Goal: Task Accomplishment & Management: Complete application form

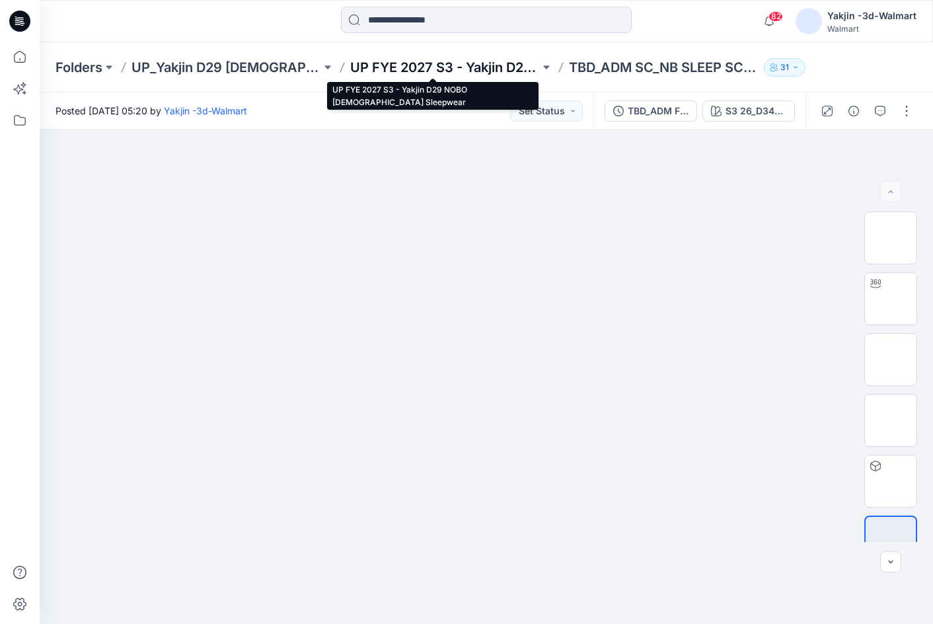
click at [449, 67] on p "UP FYE 2027 S3 - Yakjin D29 NOBO [DEMOGRAPHIC_DATA] Sleepwear" at bounding box center [445, 67] width 190 height 18
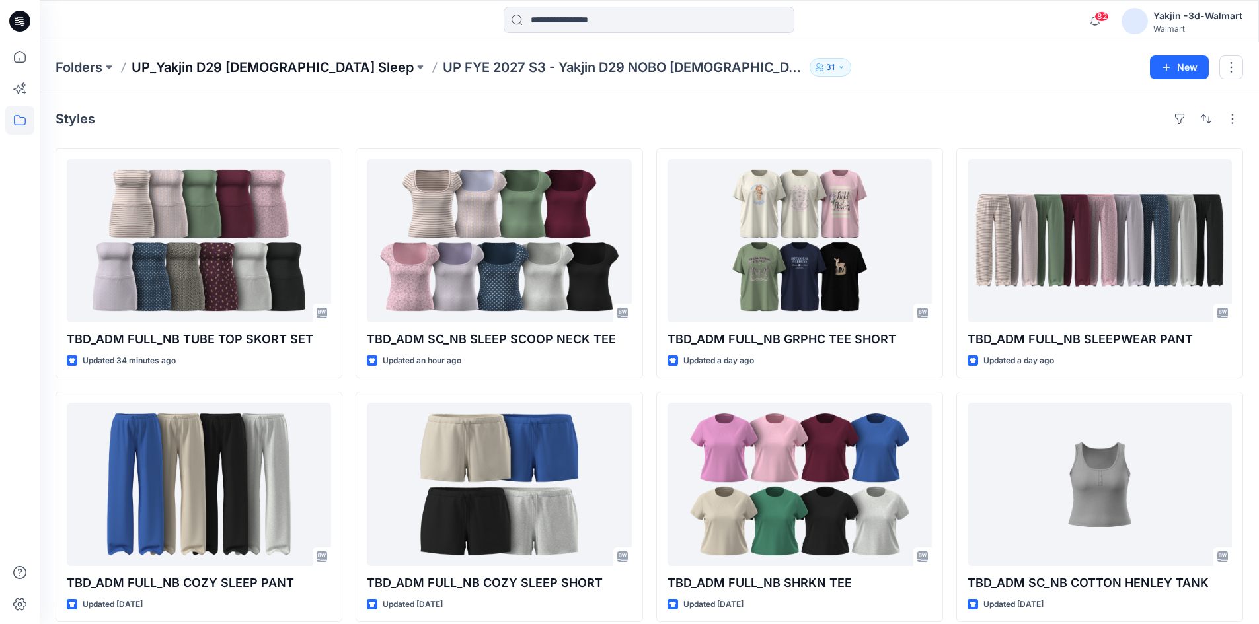
click at [262, 69] on p "UP_Yakjin D29 [DEMOGRAPHIC_DATA] Sleep" at bounding box center [272, 67] width 282 height 18
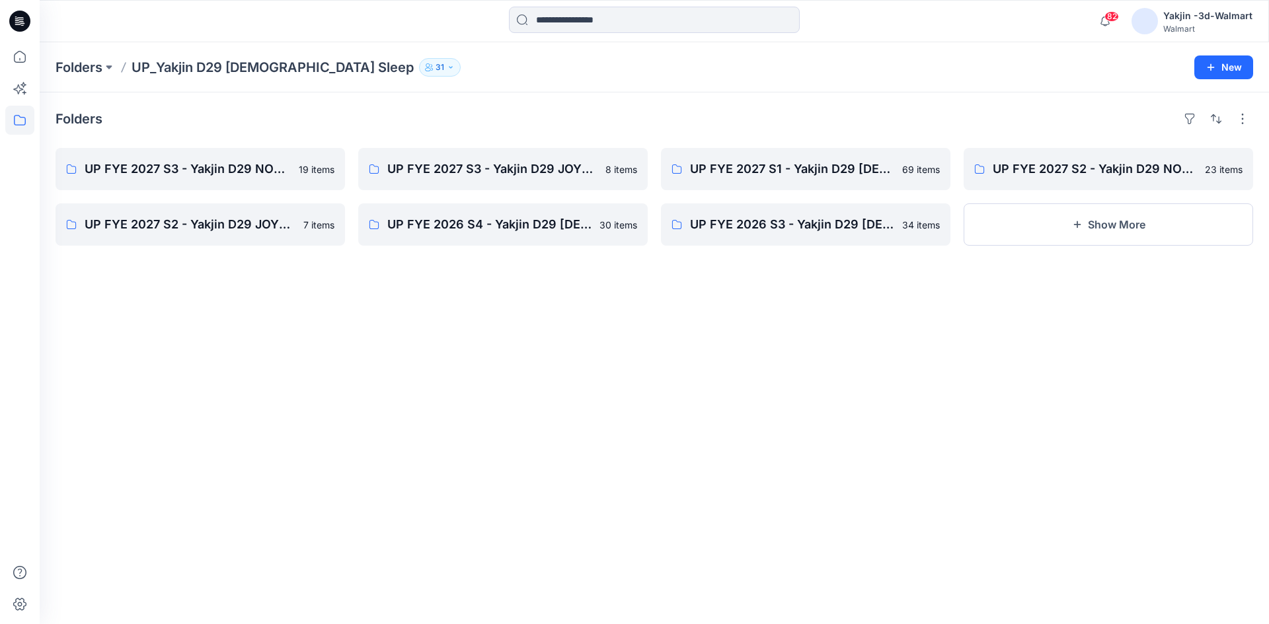
click at [17, 18] on icon at bounding box center [19, 21] width 21 height 21
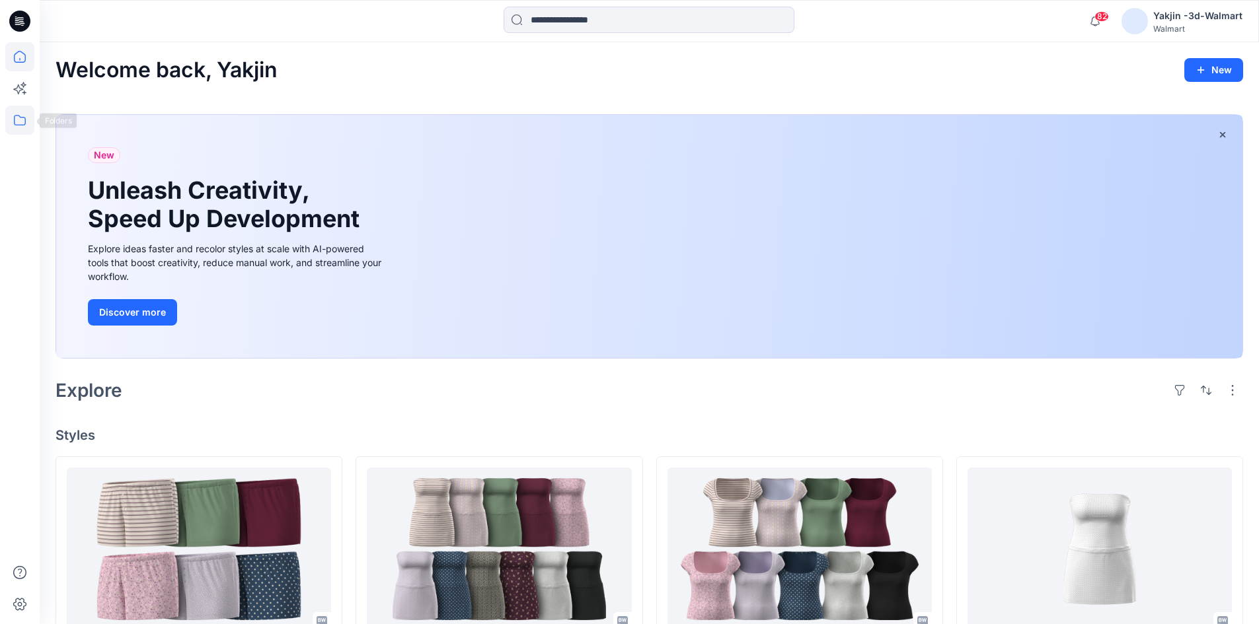
click at [18, 113] on icon at bounding box center [19, 120] width 29 height 29
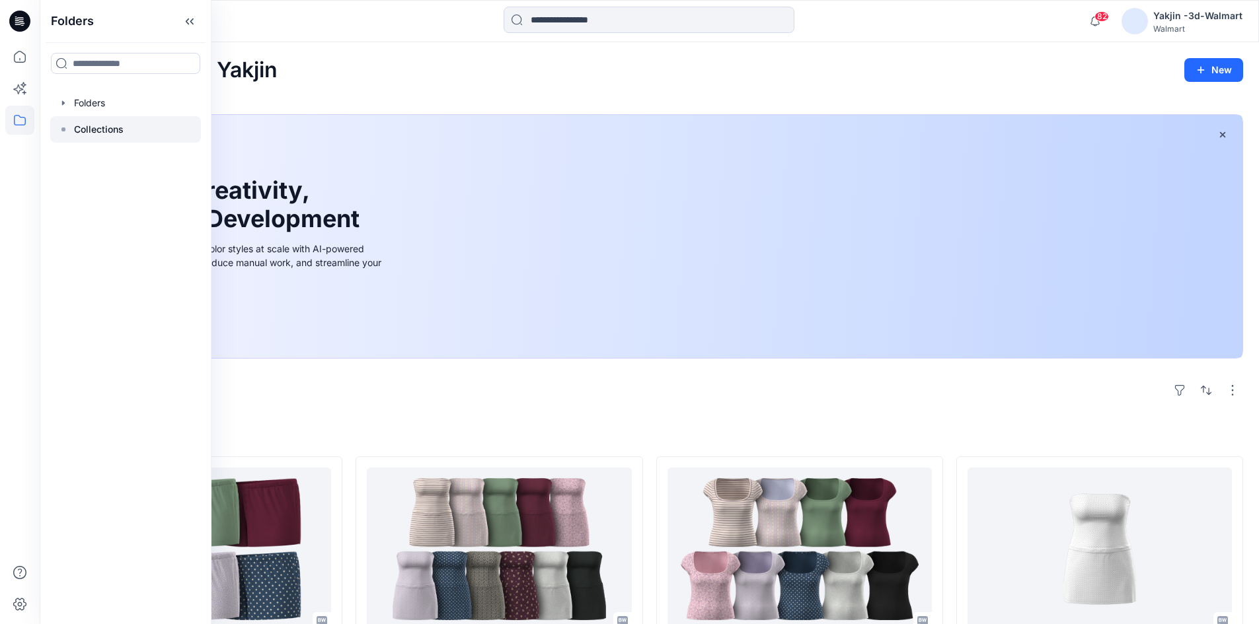
click at [92, 137] on p "Collections" at bounding box center [99, 130] width 50 height 16
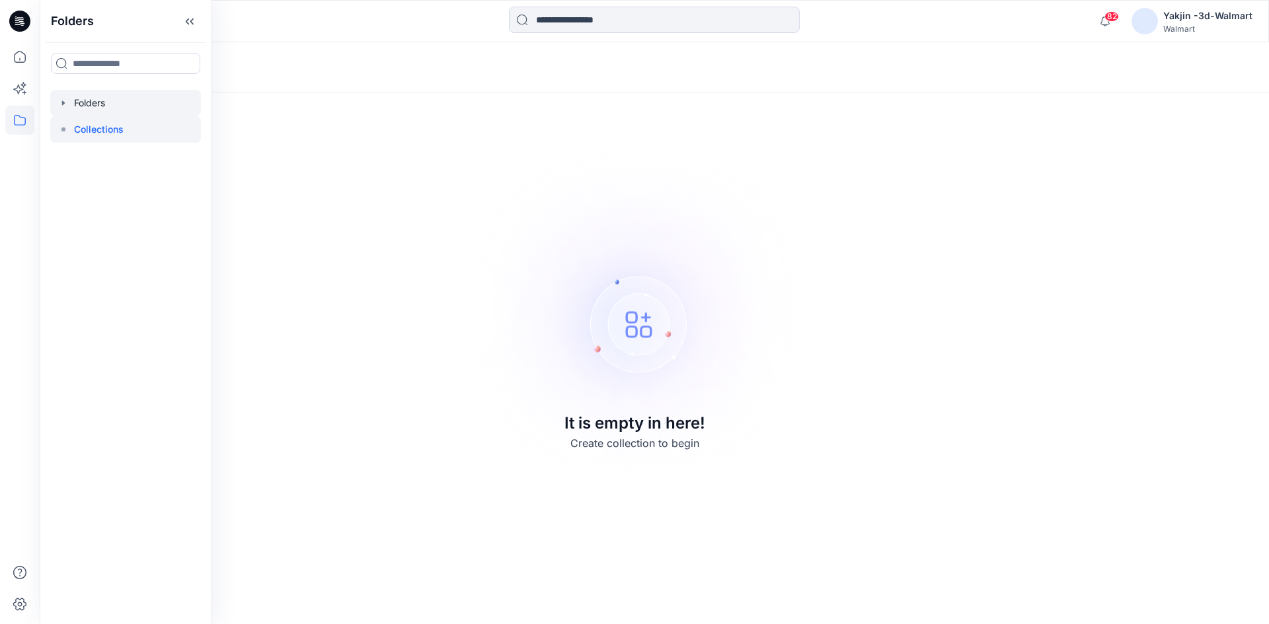
click at [124, 98] on div at bounding box center [125, 103] width 151 height 26
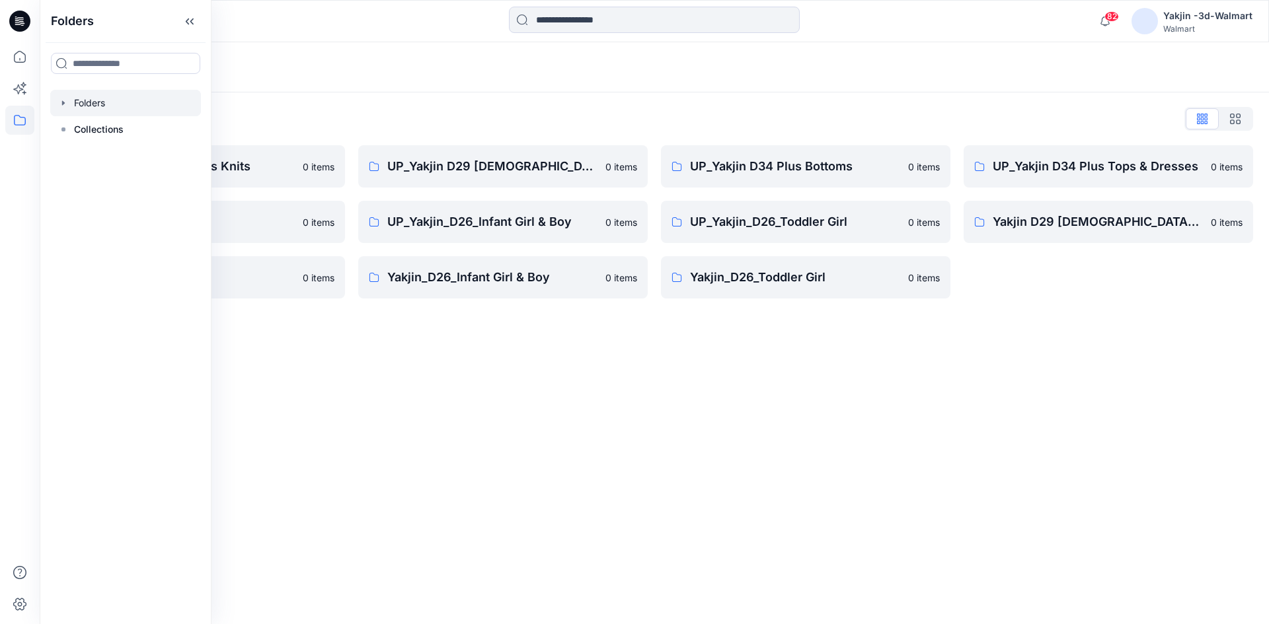
click at [419, 107] on div "Folders List FA Yakjin D34 Womens Knits 0 items UP_Yakjin_D24_Boys 0 items Yakj…" at bounding box center [654, 203] width 1229 height 222
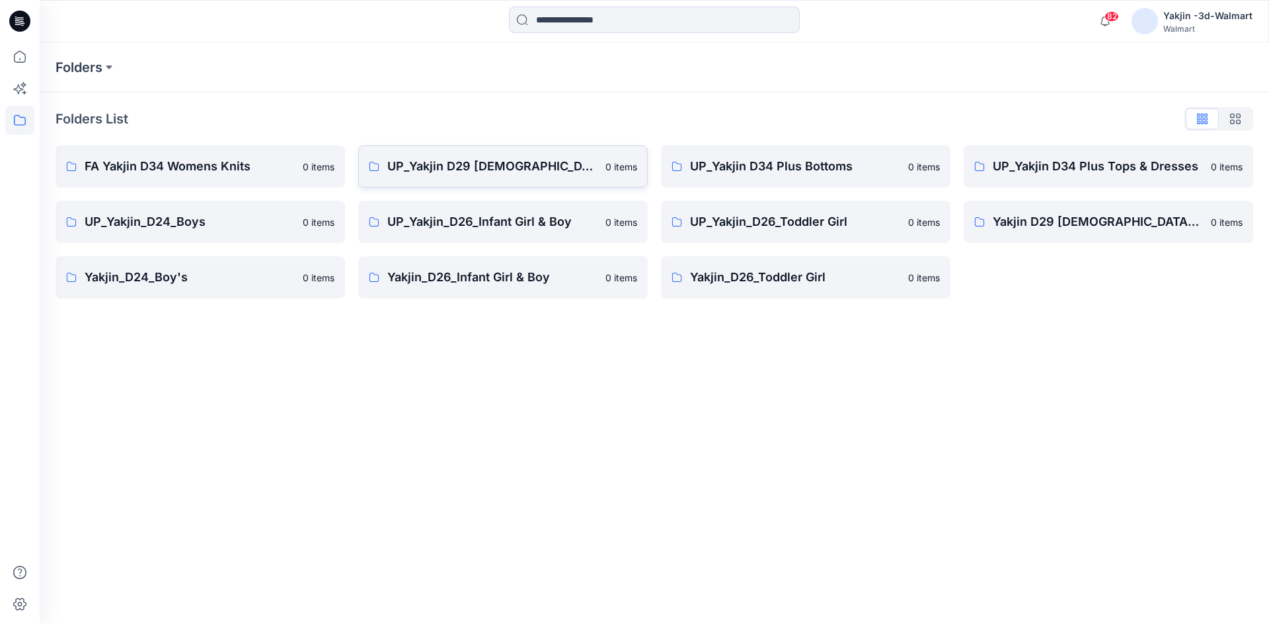
click at [428, 155] on link "UP_Yakjin D29 Ladies Sleep 0 items" at bounding box center [502, 166] width 289 height 42
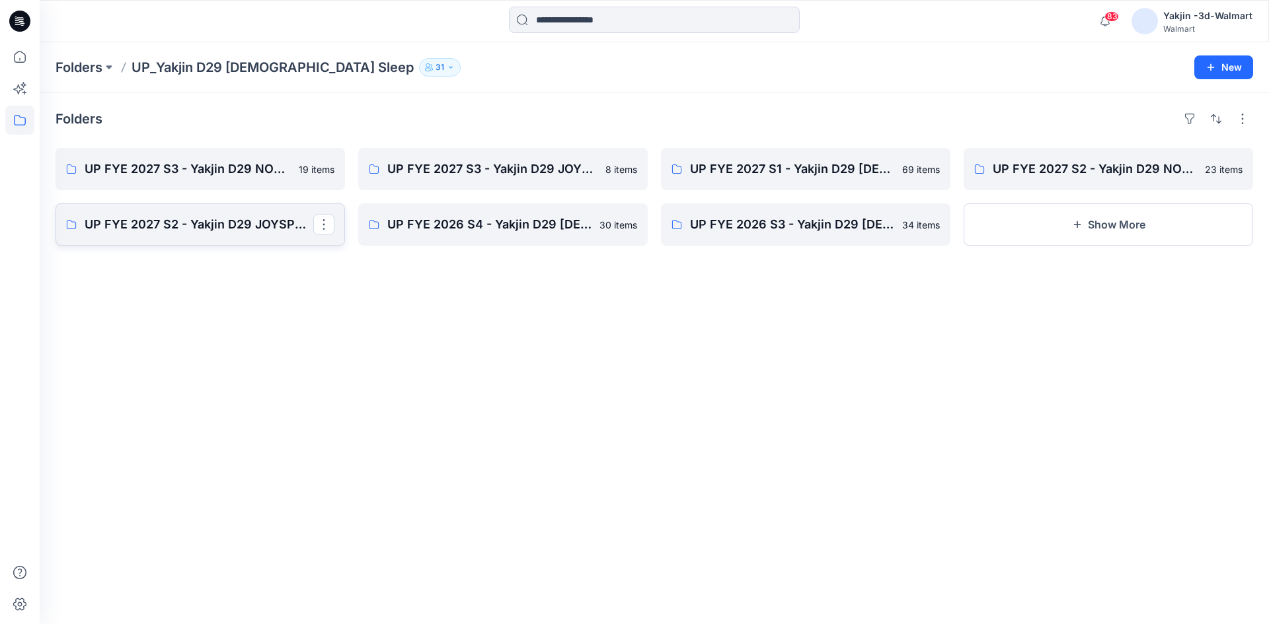
click at [236, 233] on p "UP FYE 2027 S2 - Yakjin D29 JOYSPUN [DEMOGRAPHIC_DATA] Sleepwear" at bounding box center [199, 224] width 229 height 18
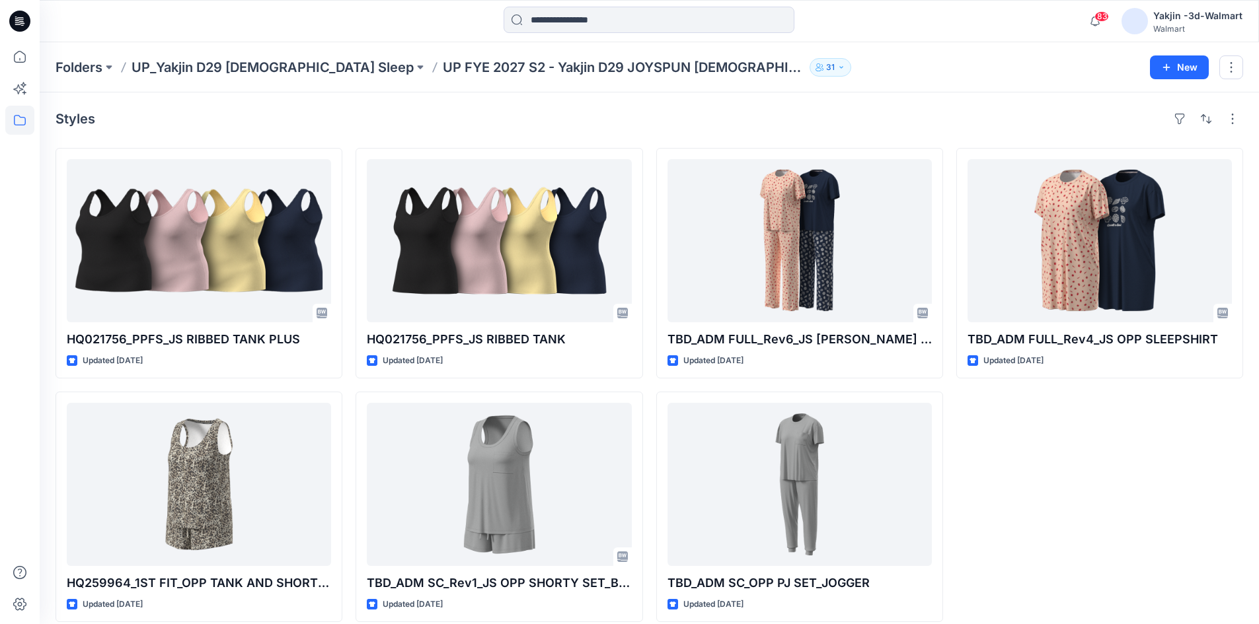
click at [332, 107] on div "Styles HQ021756_PPFS_JS RIBBED TANK PLUS Updated 11 days ago HQ259964_1ST FIT_O…" at bounding box center [649, 365] width 1219 height 546
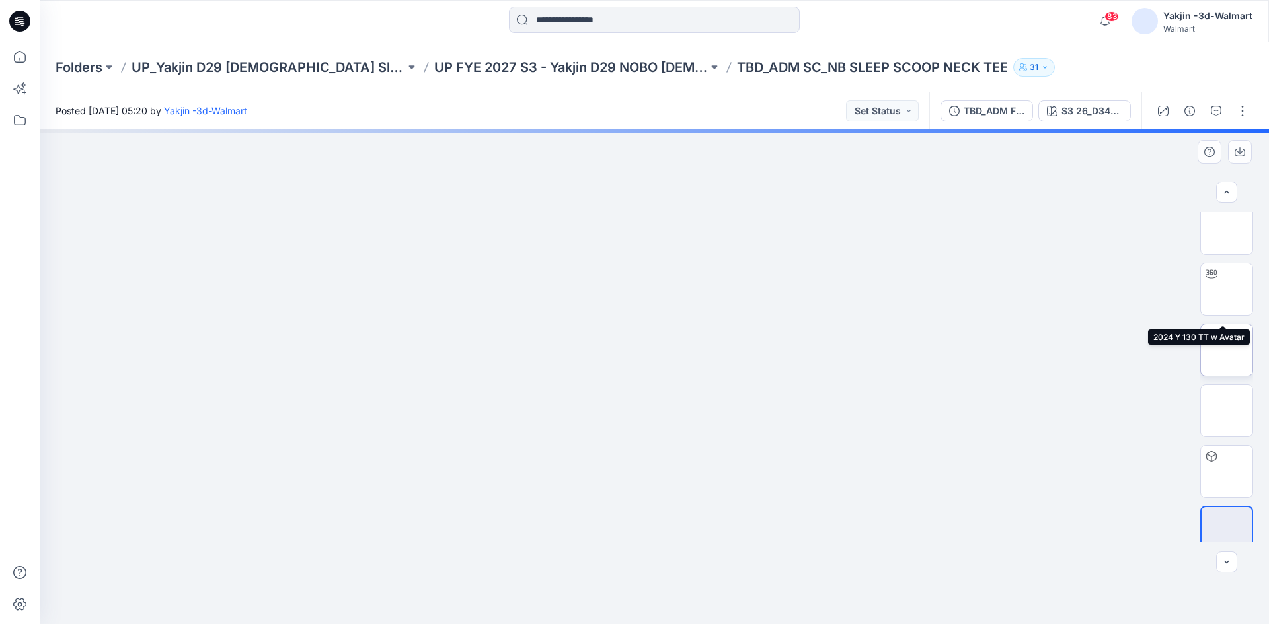
scroll to position [26, 0]
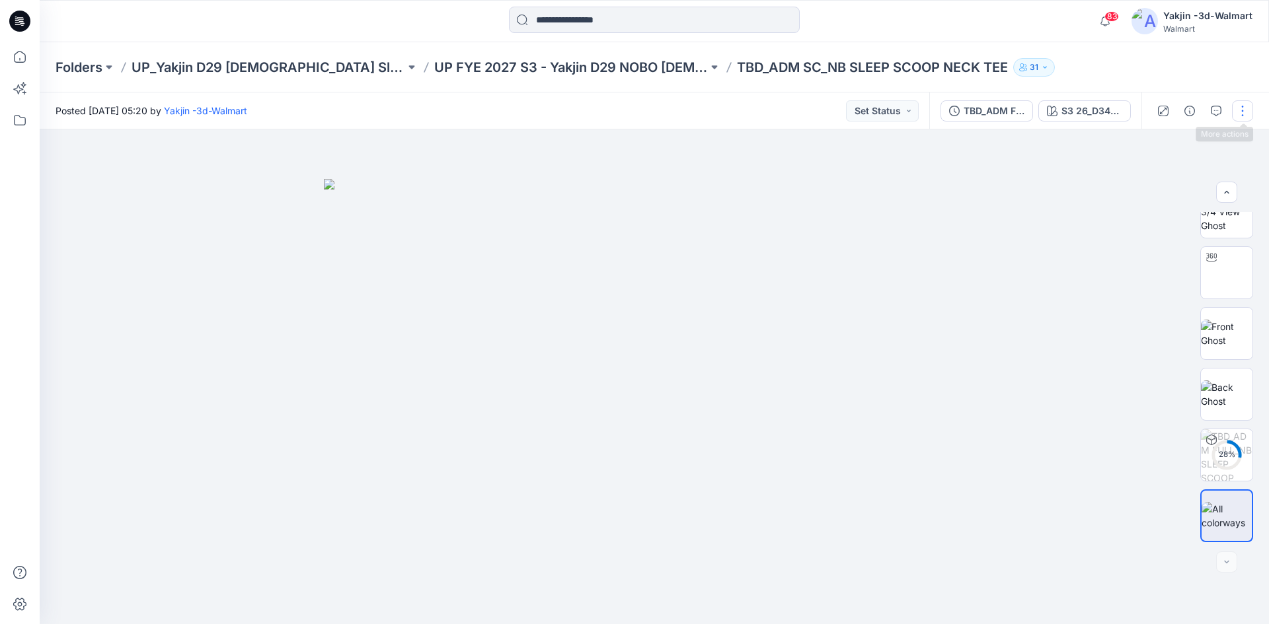
click at [1240, 112] on button "button" at bounding box center [1242, 110] width 21 height 21
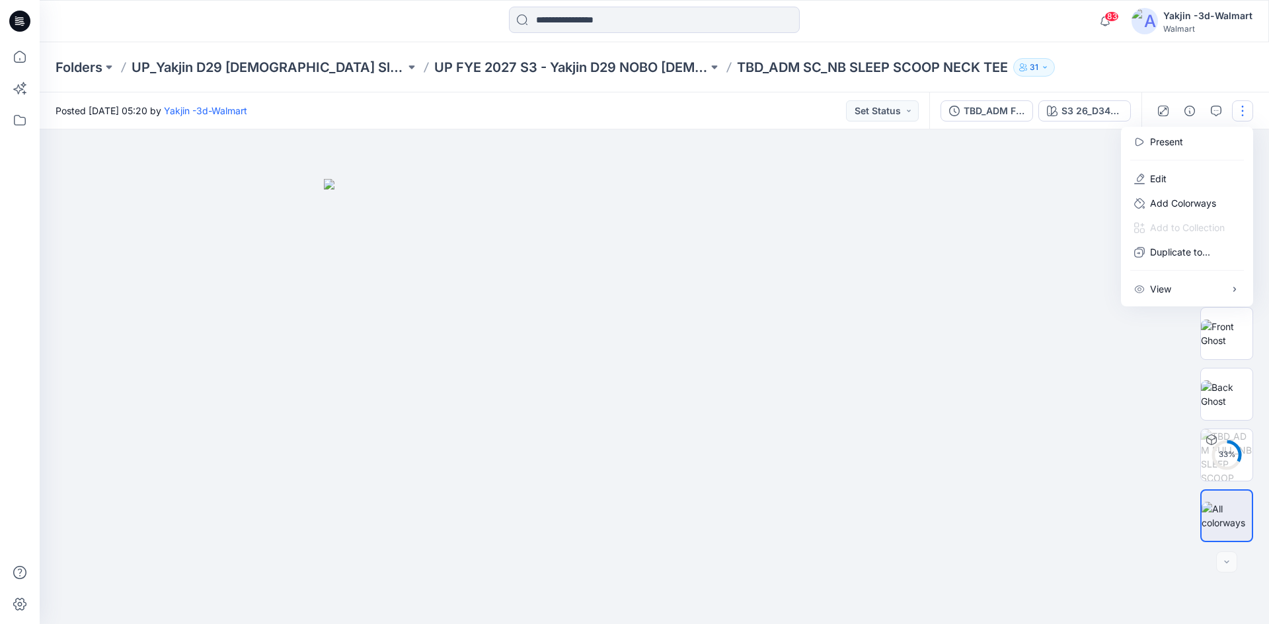
click at [1163, 346] on div at bounding box center [654, 376] width 1229 height 495
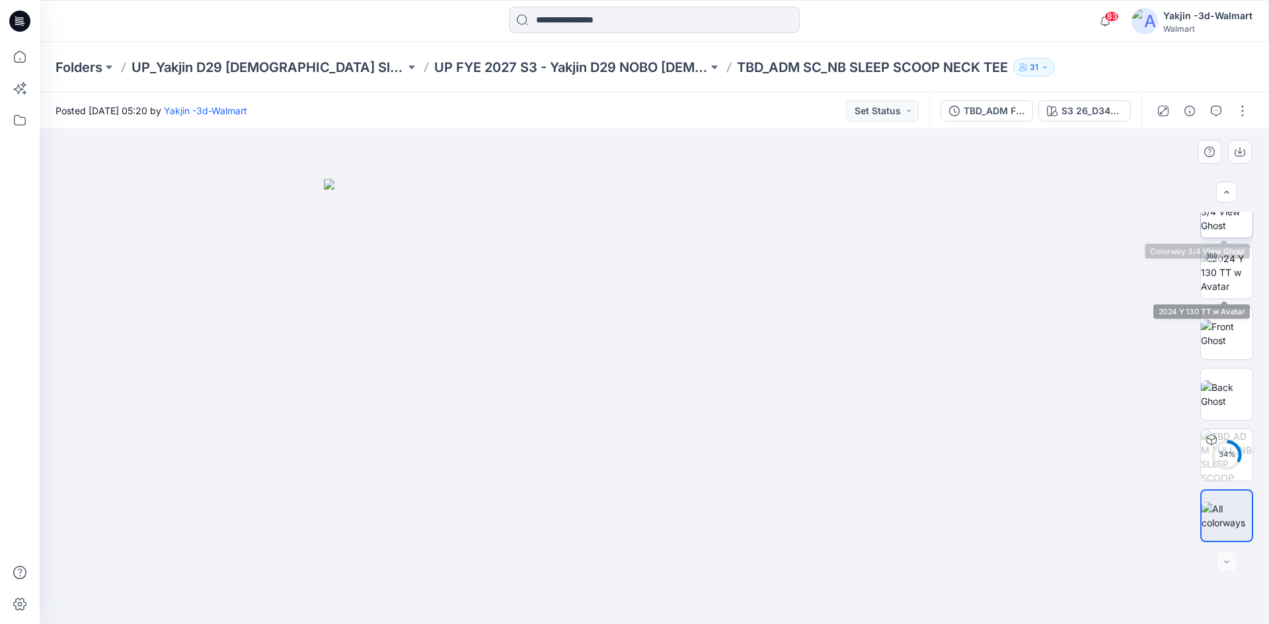
click at [1230, 226] on img at bounding box center [1226, 212] width 52 height 42
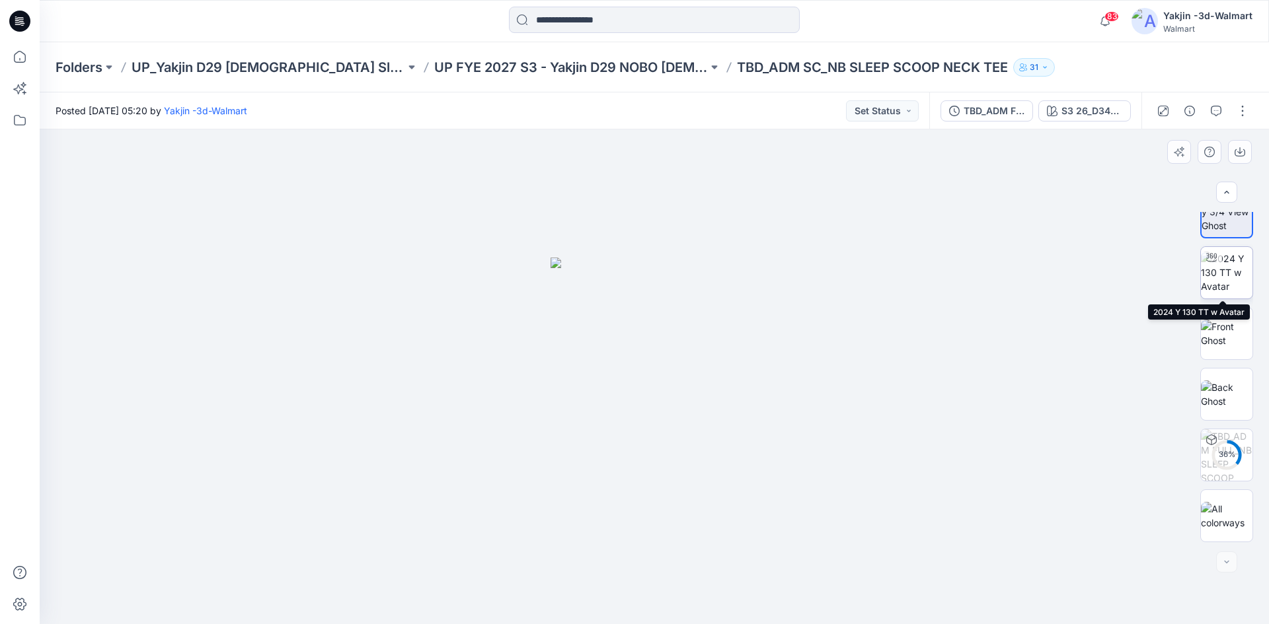
click at [1224, 281] on img at bounding box center [1226, 273] width 52 height 42
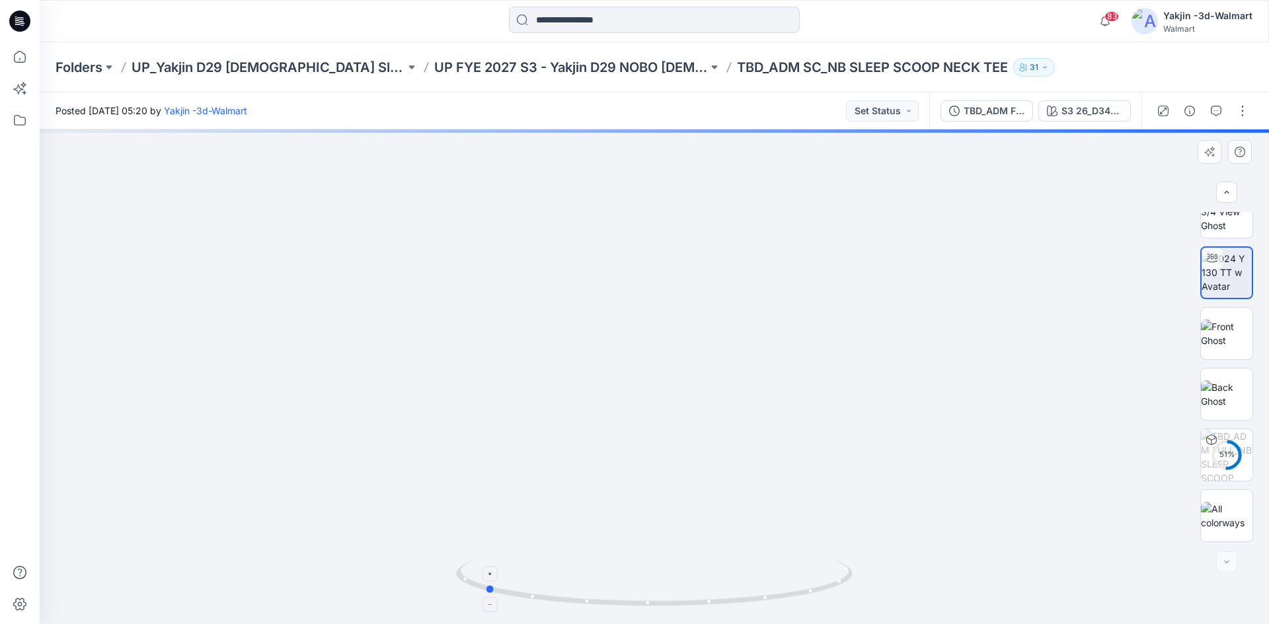
drag, startPoint x: 724, startPoint y: 589, endPoint x: 554, endPoint y: 586, distance: 169.8
click at [554, 586] on icon at bounding box center [656, 585] width 400 height 50
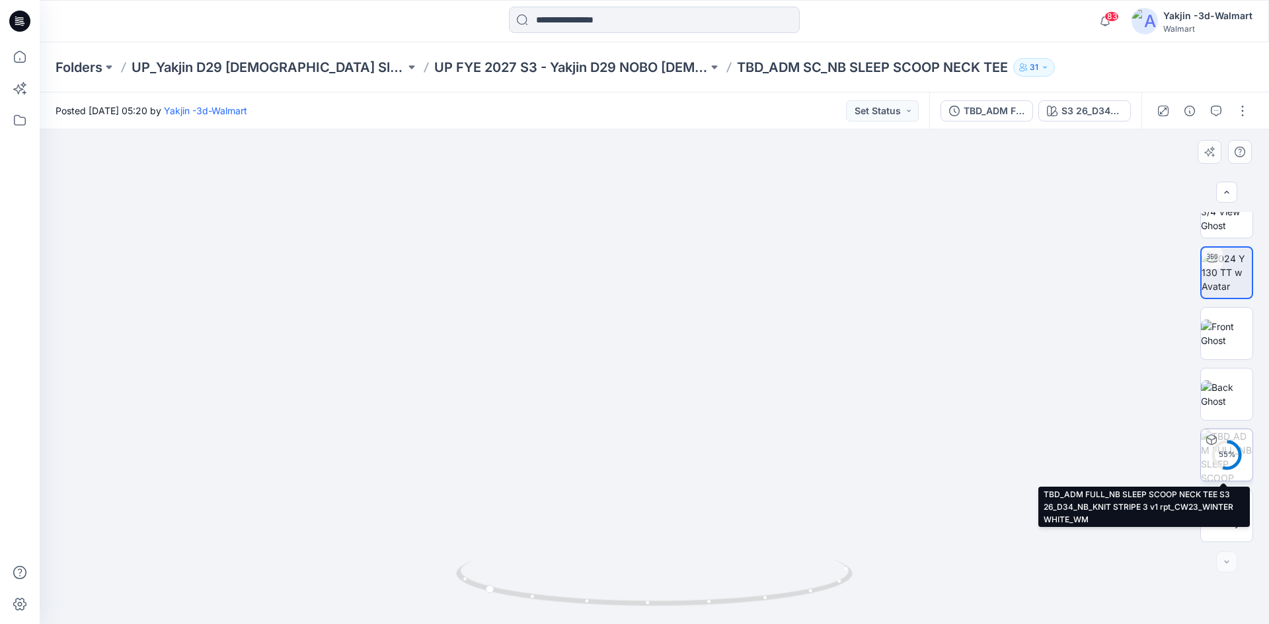
click at [1226, 453] on div "55 %" at bounding box center [1226, 454] width 32 height 11
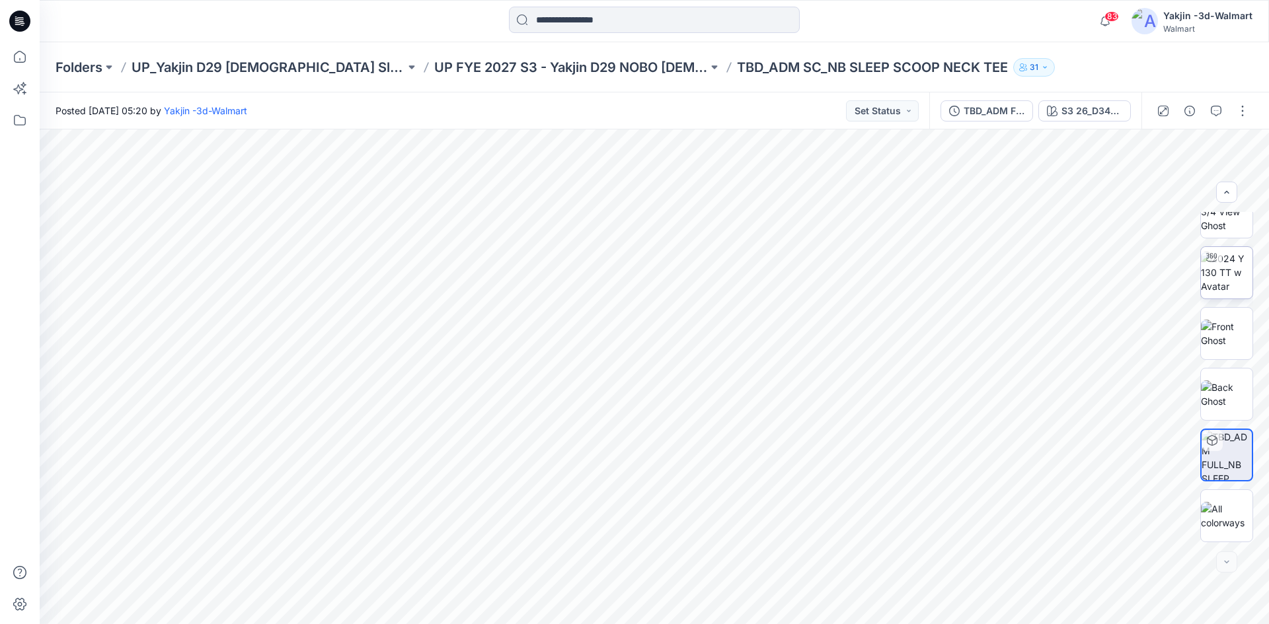
click at [1230, 272] on img at bounding box center [1226, 273] width 52 height 42
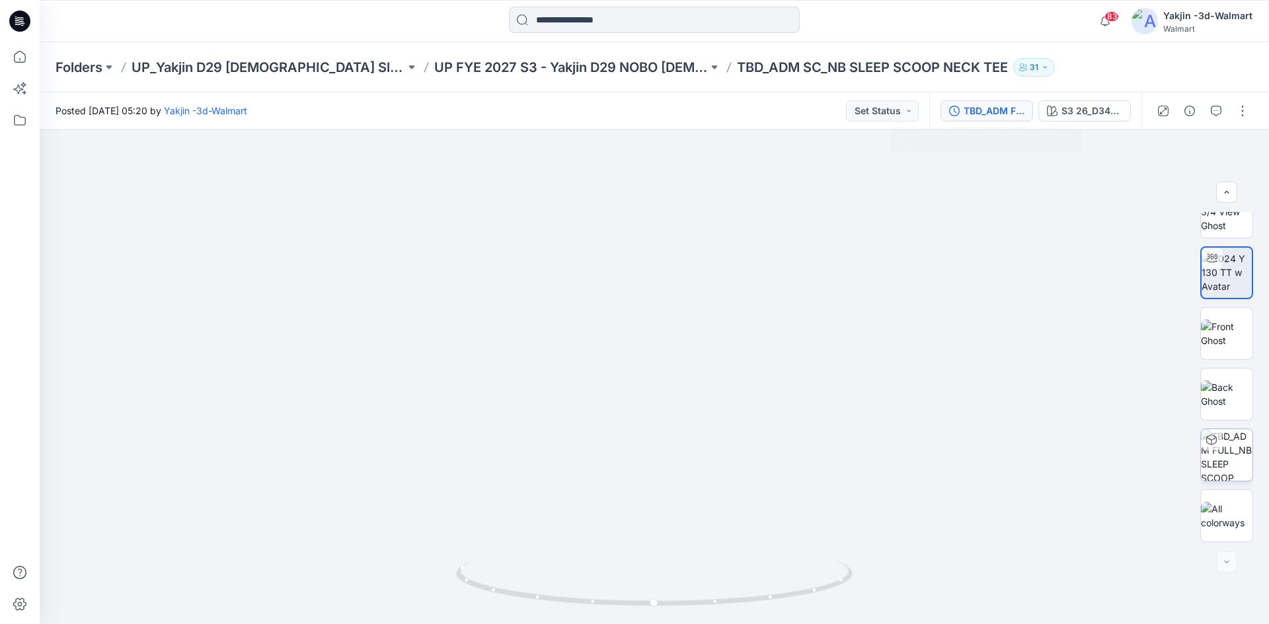
click at [1023, 118] on div "TBD_ADM FULL_NB SLEEP SCOOP NECK TEE" at bounding box center [993, 111] width 61 height 15
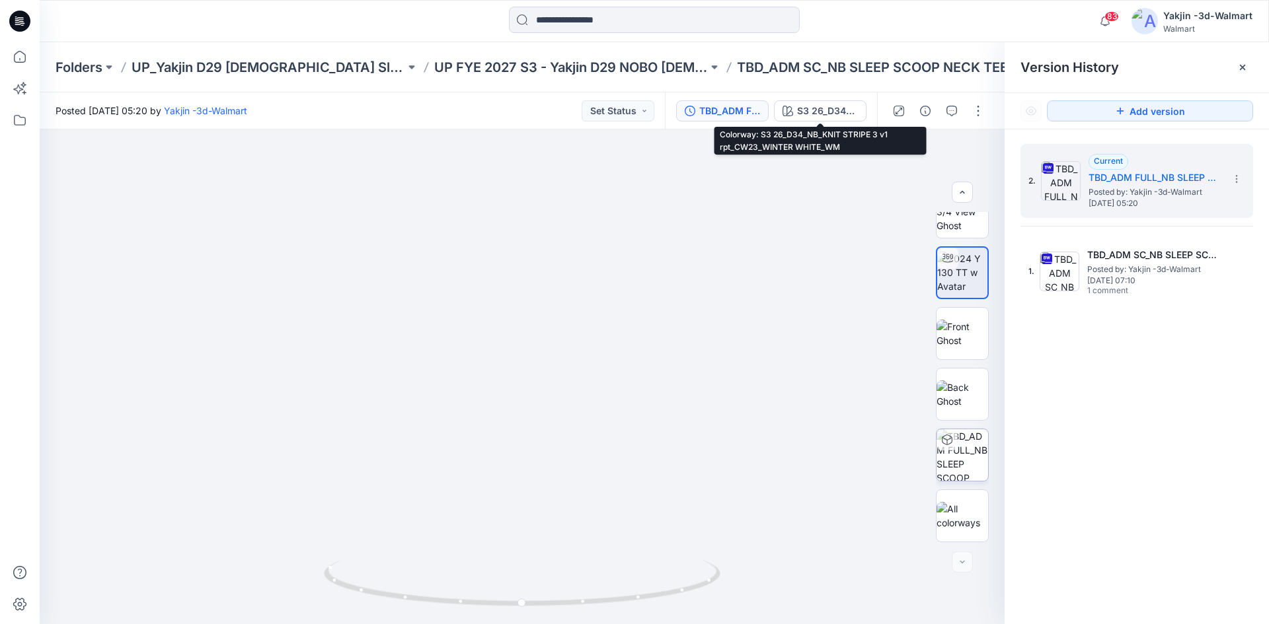
drag, startPoint x: 808, startPoint y: 107, endPoint x: 836, endPoint y: 122, distance: 32.2
click at [808, 108] on div "S3 26_D34_NB_KNIT STRIPE 3 v1 rpt_CW23_WINTER WHITE_WM" at bounding box center [827, 111] width 61 height 15
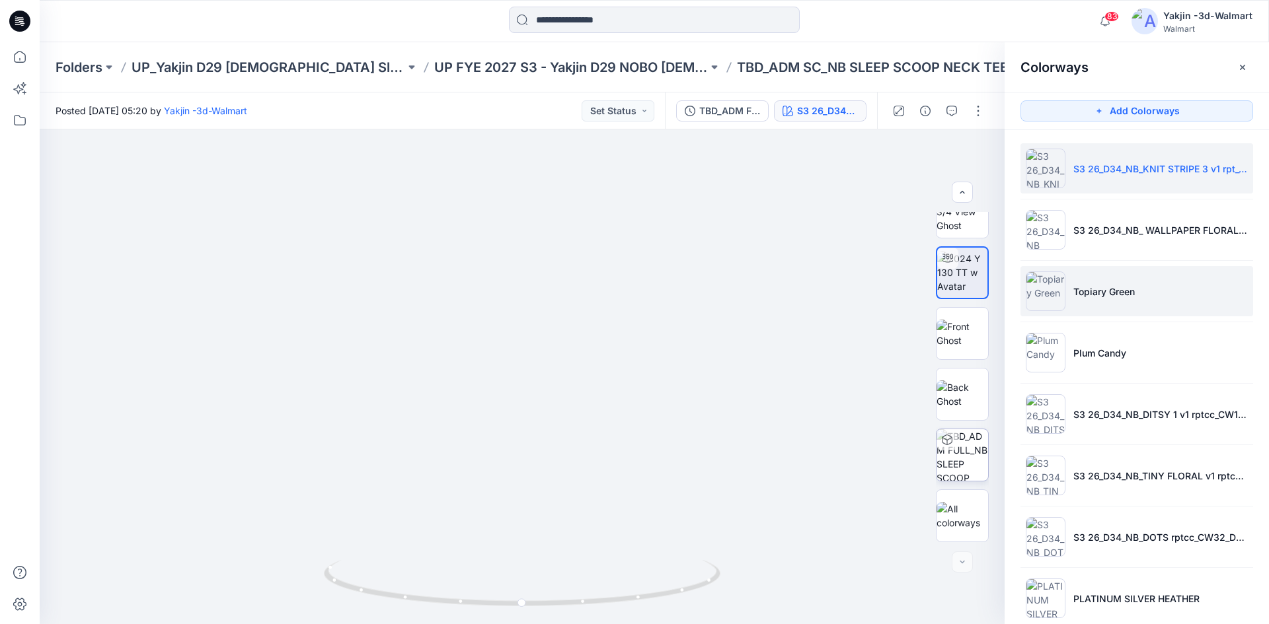
click at [1118, 297] on p "Topiary Green" at bounding box center [1103, 292] width 61 height 14
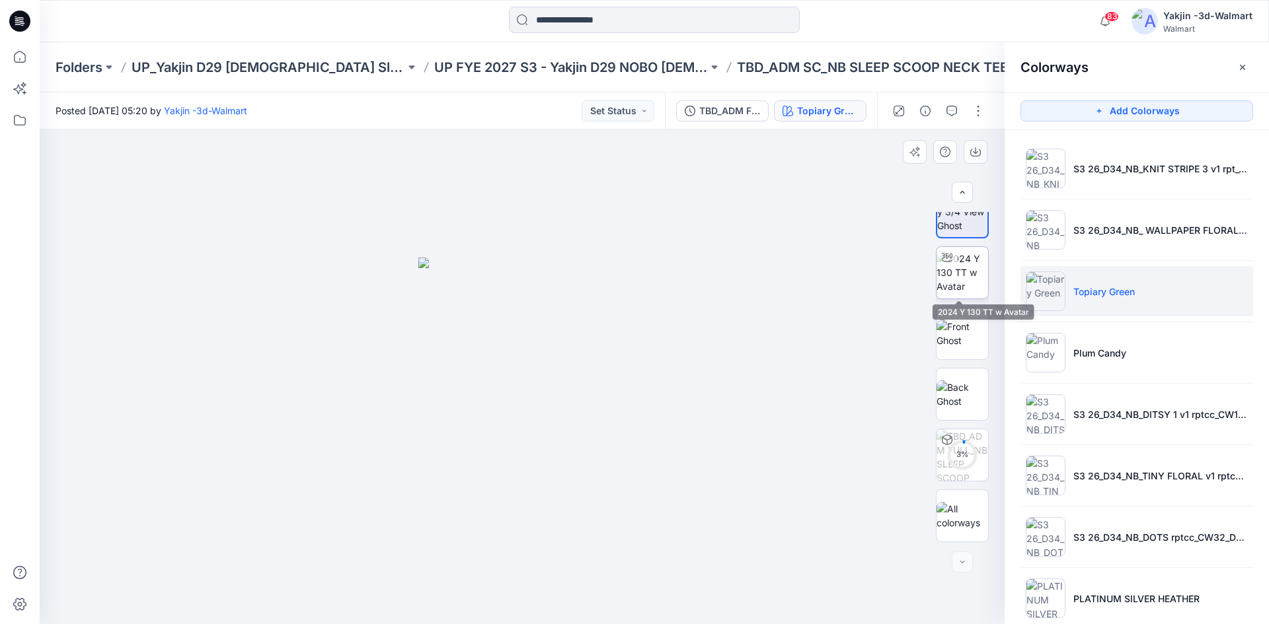
drag, startPoint x: 946, startPoint y: 269, endPoint x: 936, endPoint y: 274, distance: 11.8
click at [946, 268] on img at bounding box center [962, 273] width 52 height 42
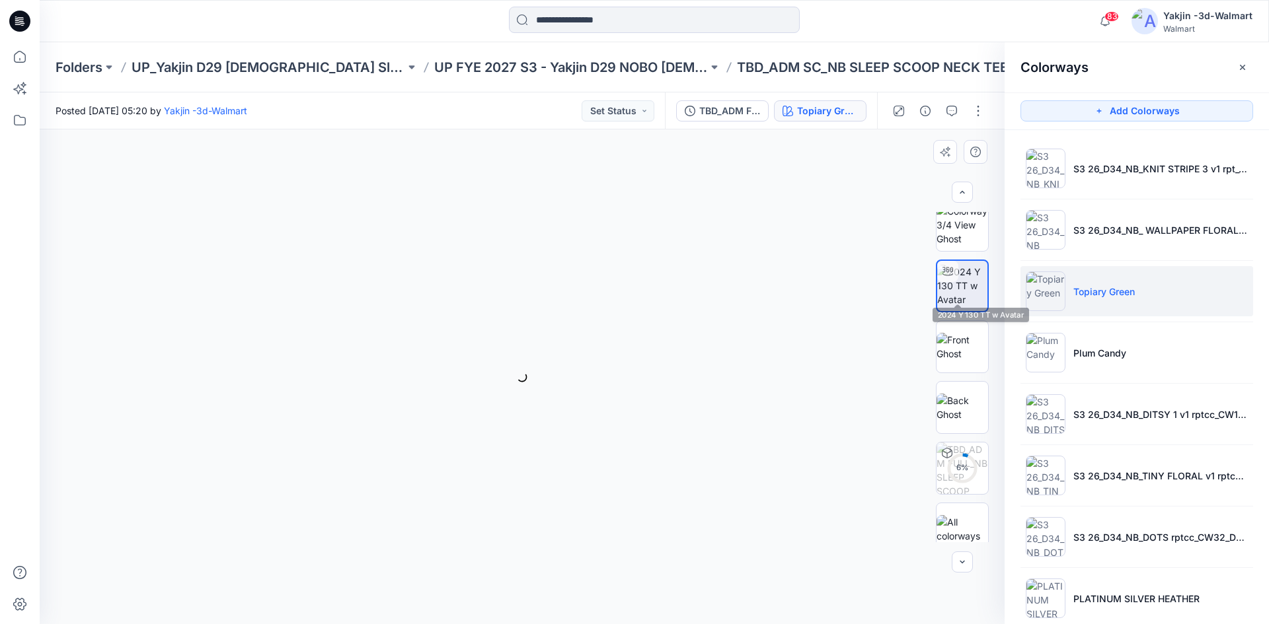
scroll to position [0, 0]
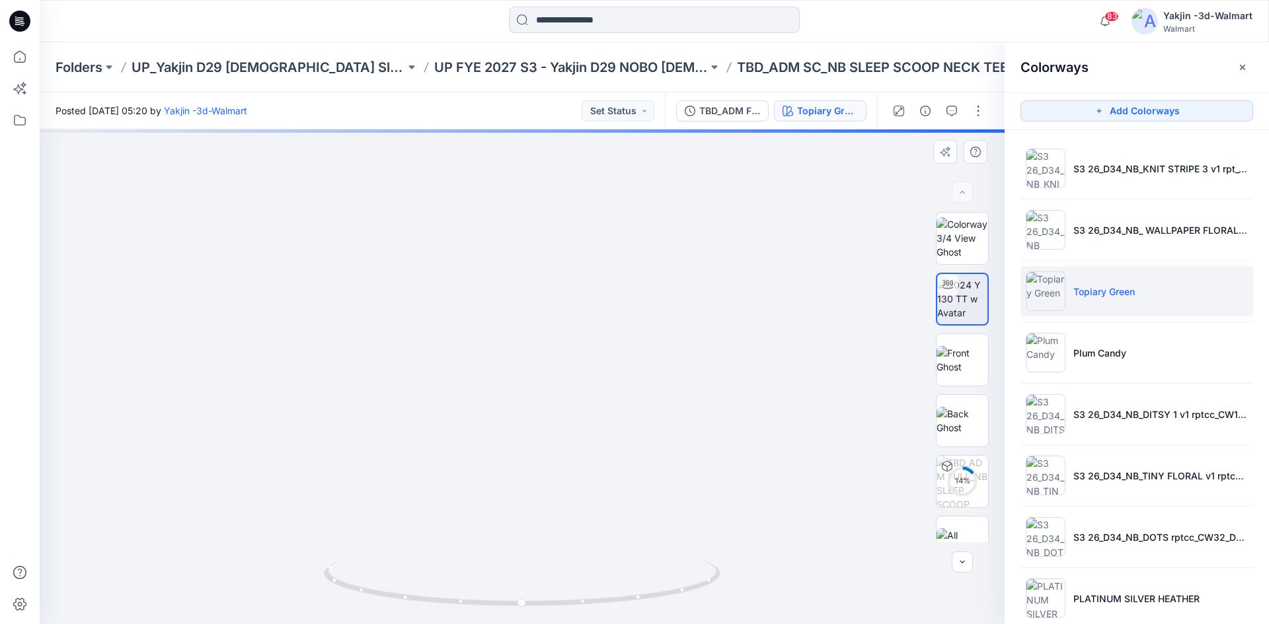
drag, startPoint x: 566, startPoint y: 308, endPoint x: 568, endPoint y: 331, distance: 23.3
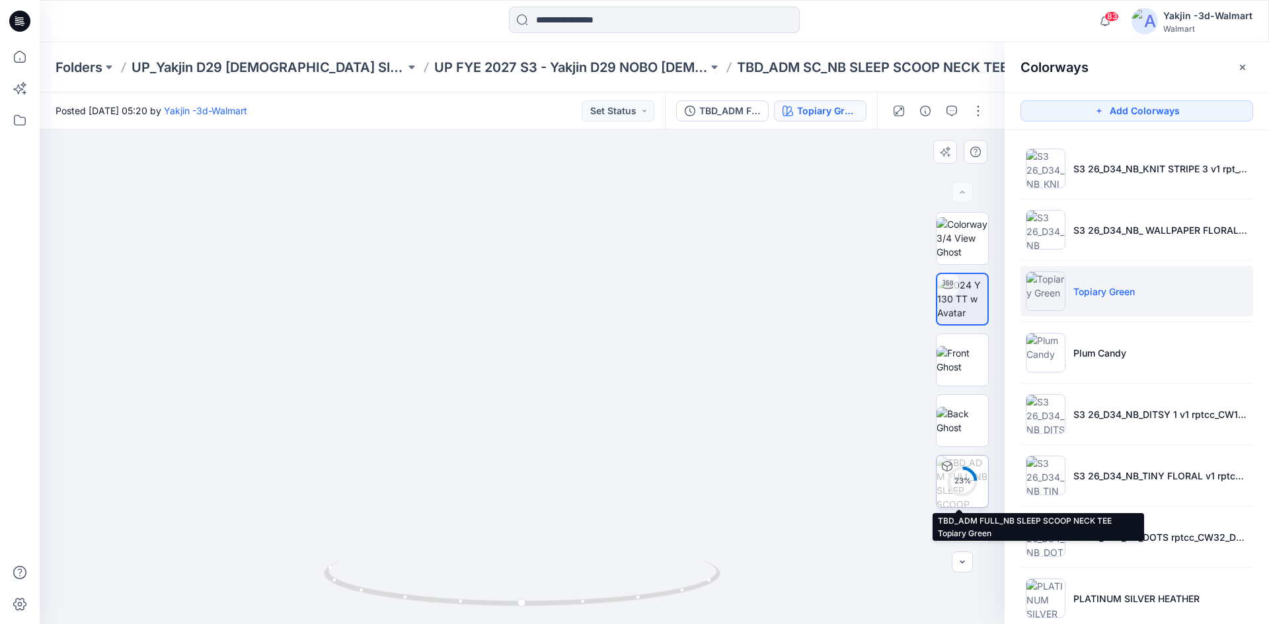
click at [953, 470] on circle at bounding box center [962, 481] width 26 height 26
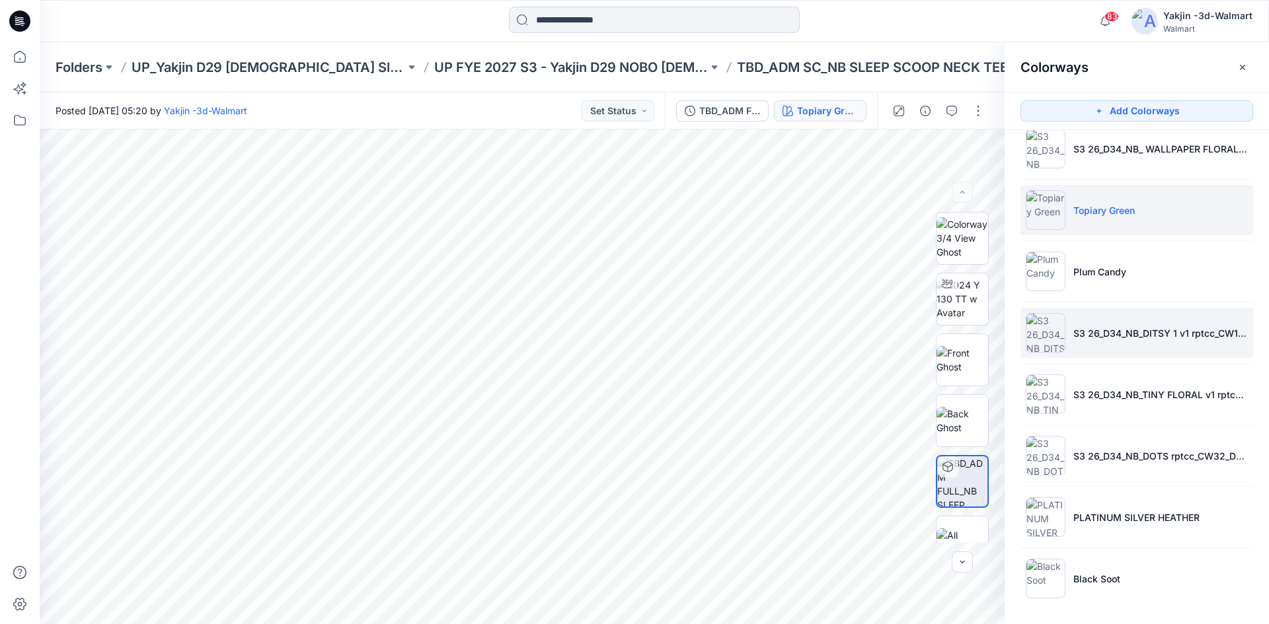
scroll to position [85, 0]
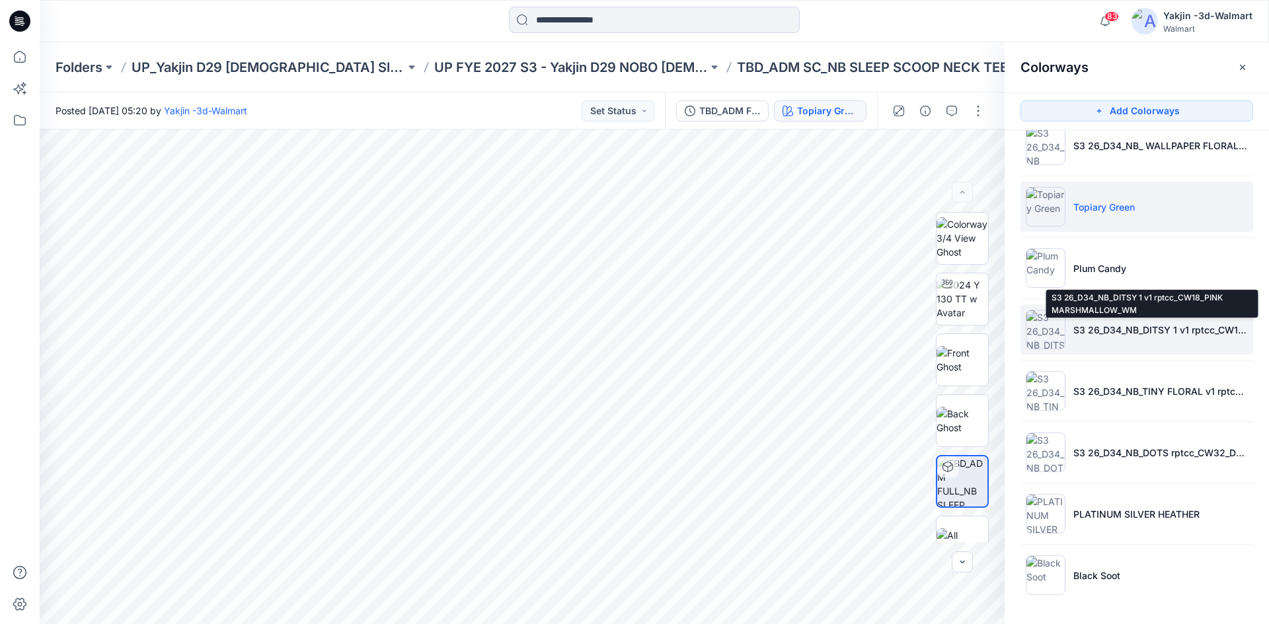
click at [1101, 333] on p "S3 26_D34_NB_DITSY 1 v1 rptcc_CW18_PINK MARSHMALLOW_WM" at bounding box center [1160, 330] width 174 height 14
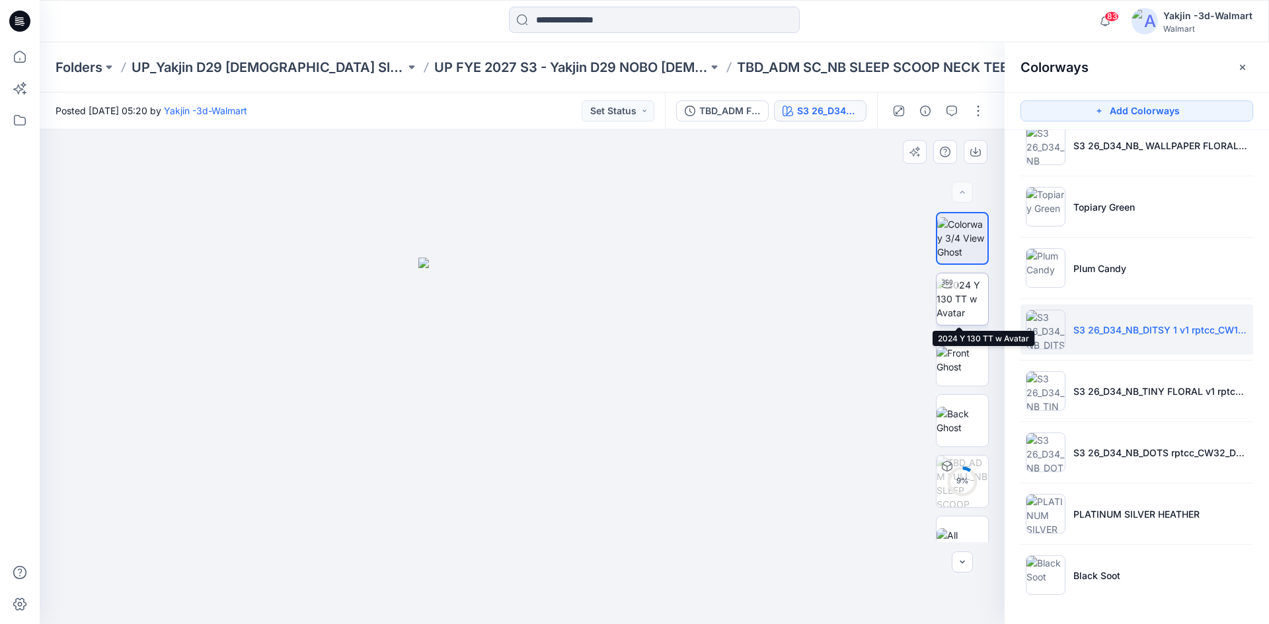
click at [947, 297] on img at bounding box center [962, 299] width 52 height 42
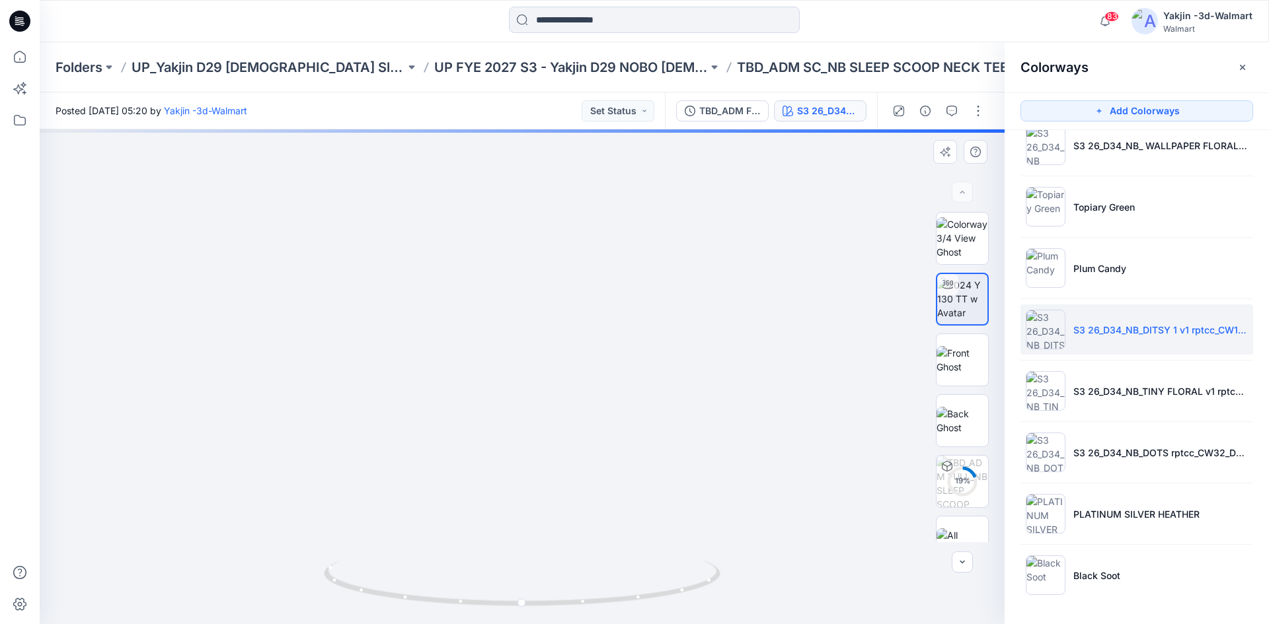
drag, startPoint x: 595, startPoint y: 277, endPoint x: 573, endPoint y: 346, distance: 71.5
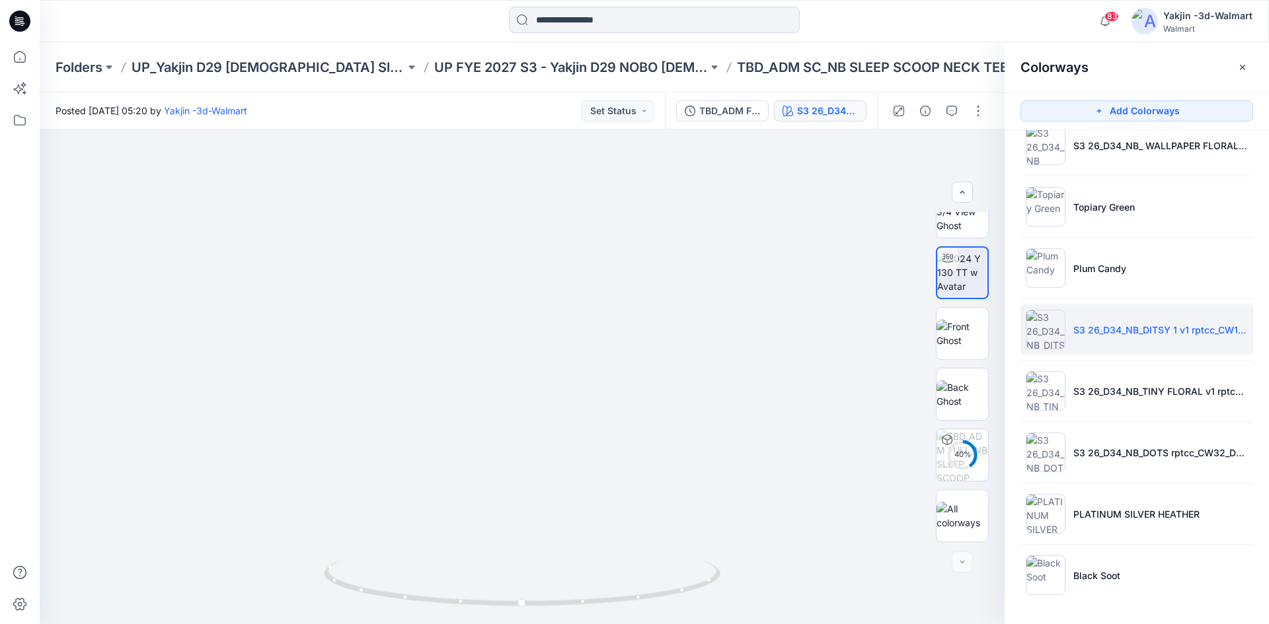
scroll to position [0, 0]
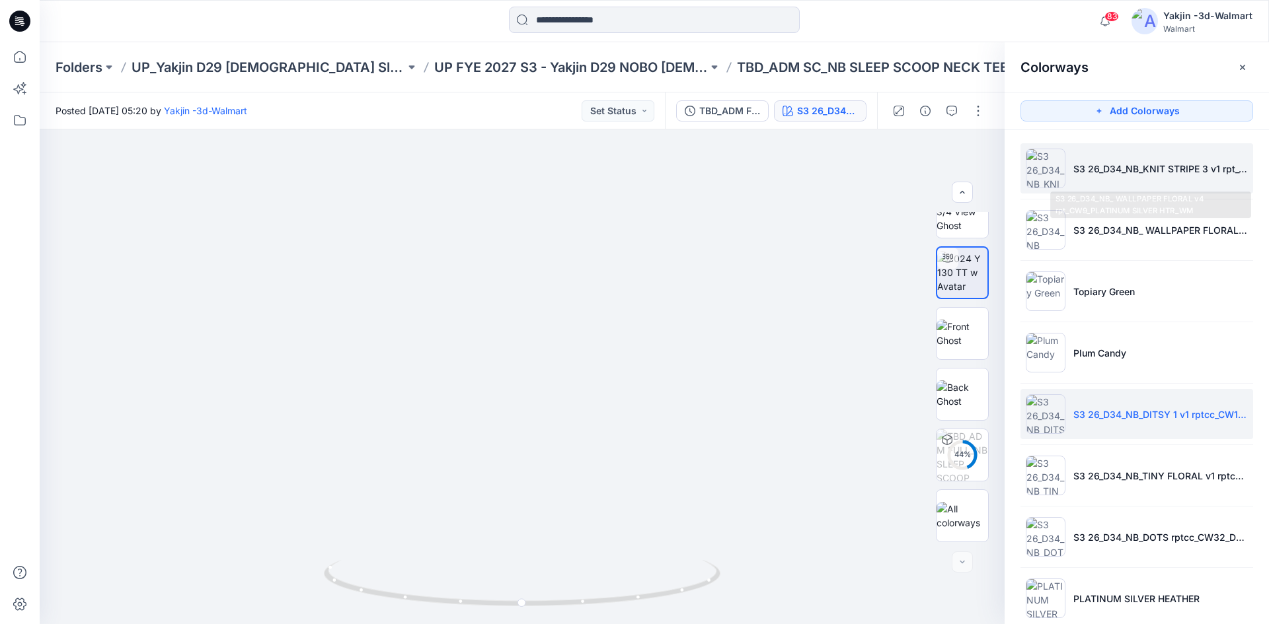
click at [1072, 176] on li "S3 26_D34_NB_KNIT STRIPE 3 v1 rpt_CW23_WINTER WHITE_WM" at bounding box center [1136, 168] width 233 height 50
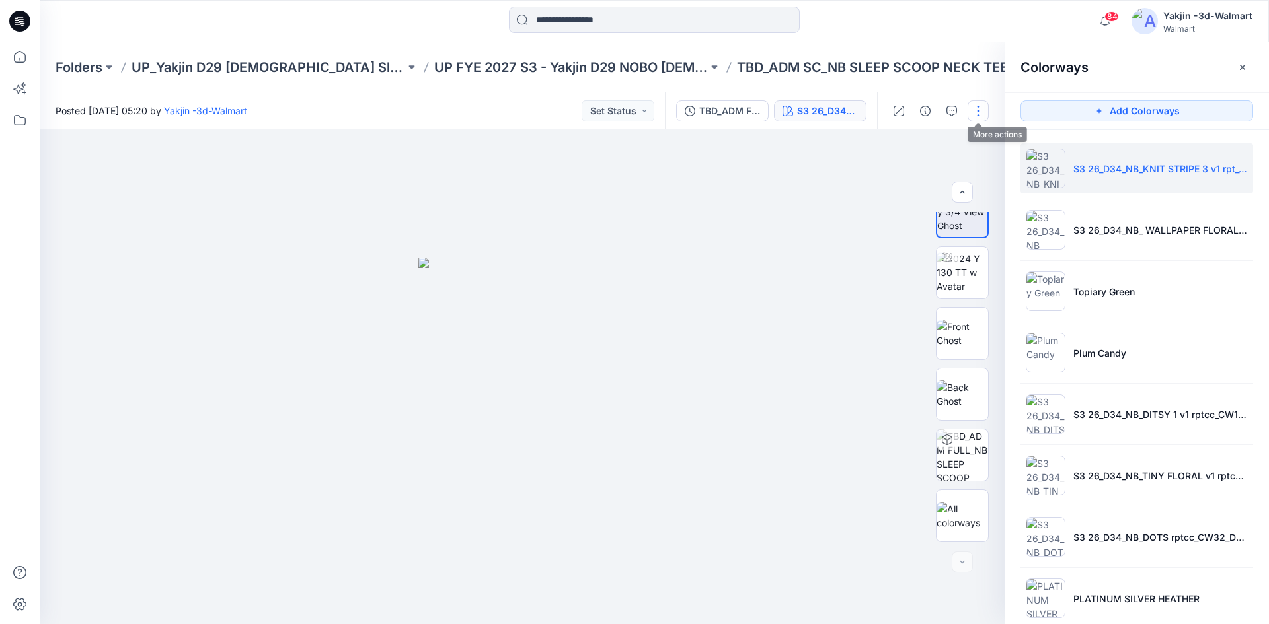
click at [971, 114] on button "button" at bounding box center [977, 110] width 21 height 21
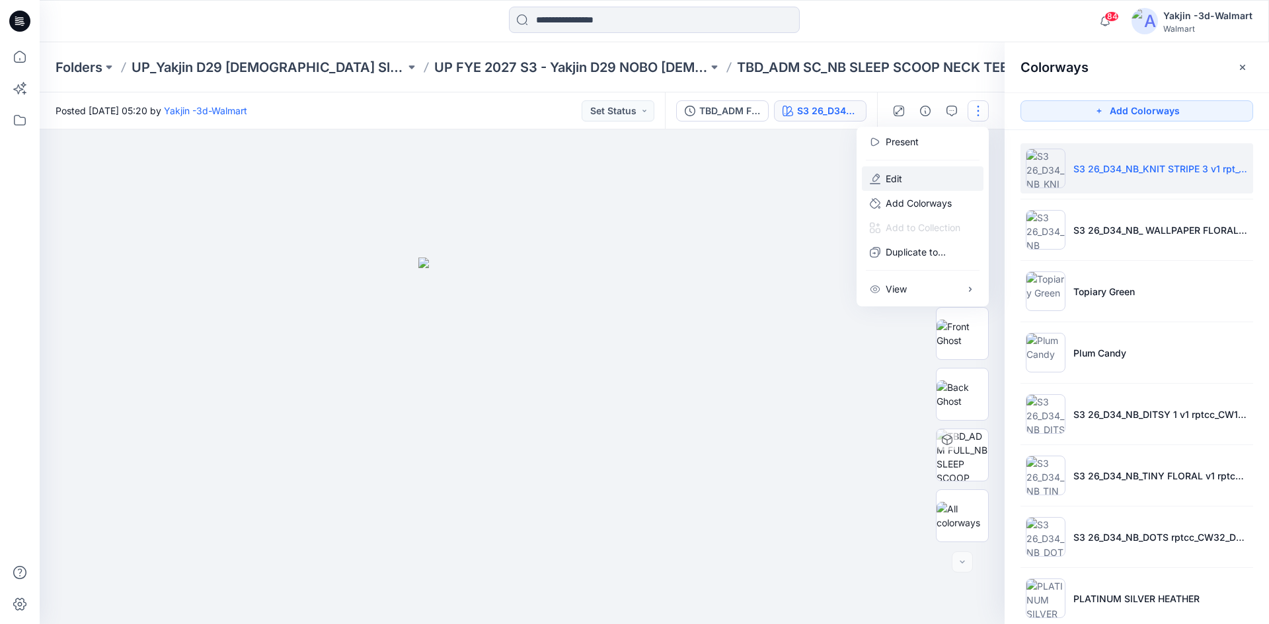
click at [910, 180] on button "Edit" at bounding box center [923, 178] width 122 height 24
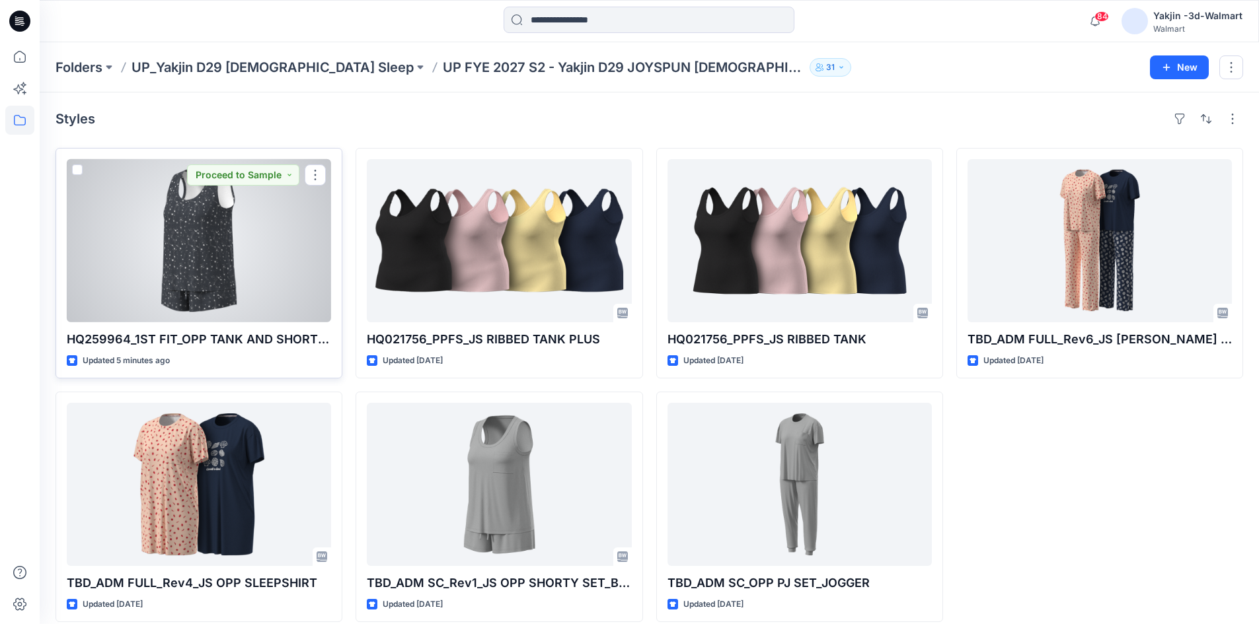
click at [189, 283] on div at bounding box center [199, 240] width 264 height 163
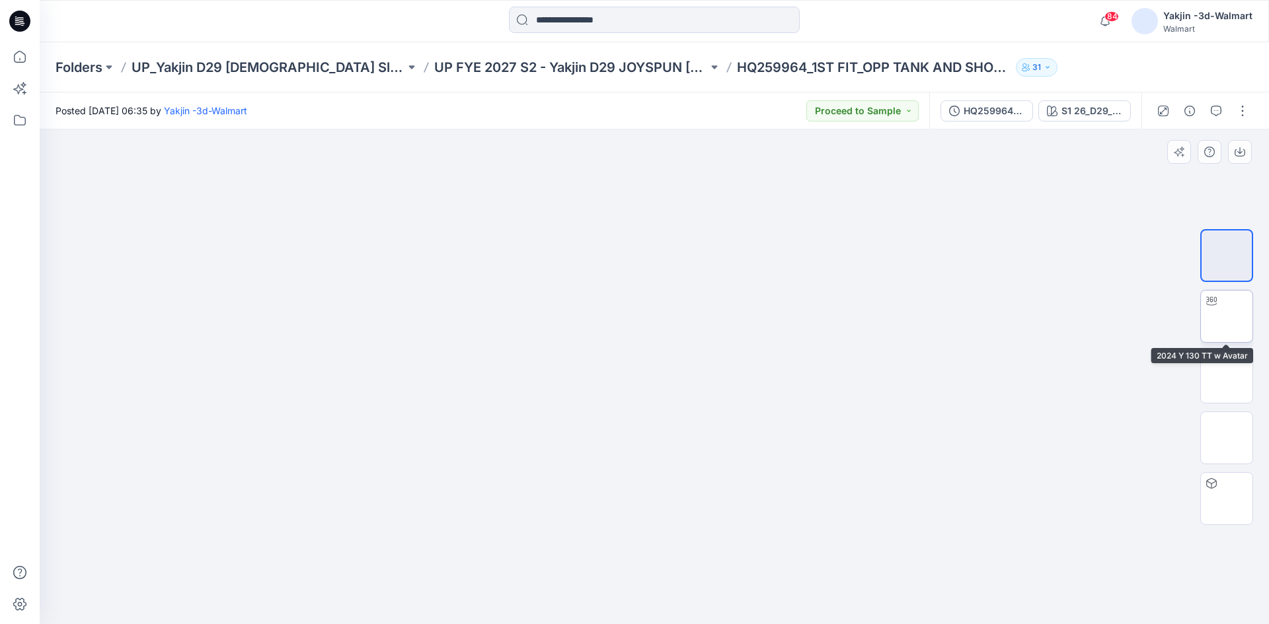
click at [1226, 316] on img at bounding box center [1226, 316] width 0 height 0
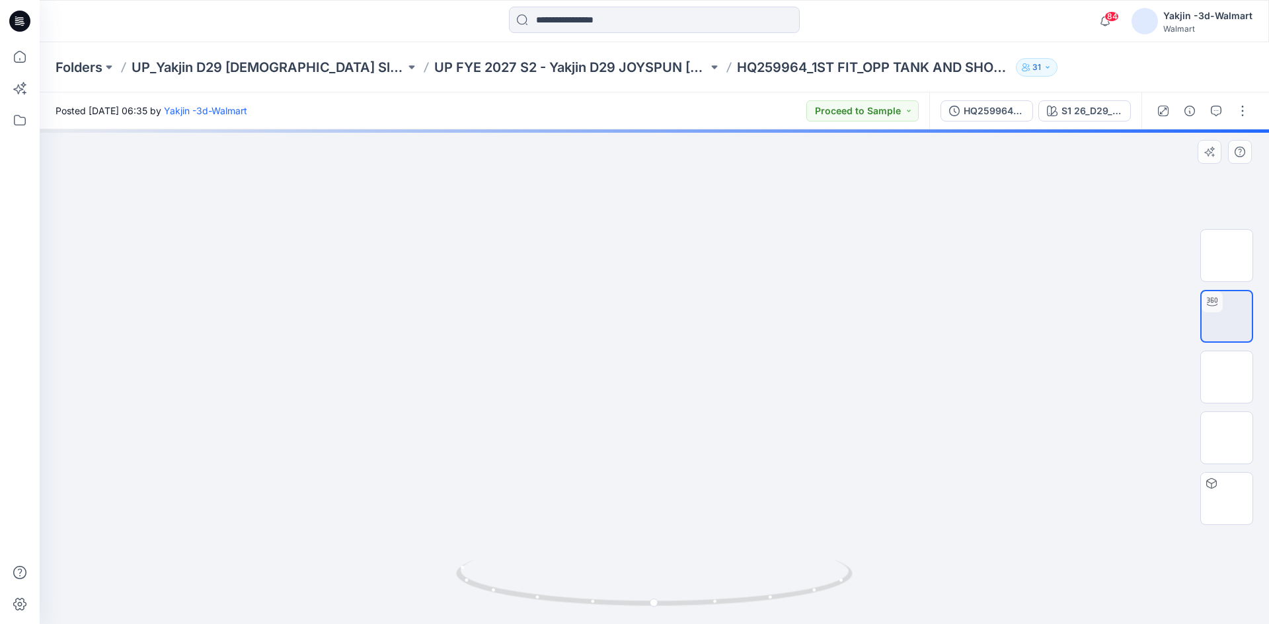
drag, startPoint x: 669, startPoint y: 501, endPoint x: 685, endPoint y: 396, distance: 106.2
drag, startPoint x: 795, startPoint y: 591, endPoint x: 584, endPoint y: 590, distance: 210.8
click at [584, 590] on icon at bounding box center [656, 585] width 400 height 50
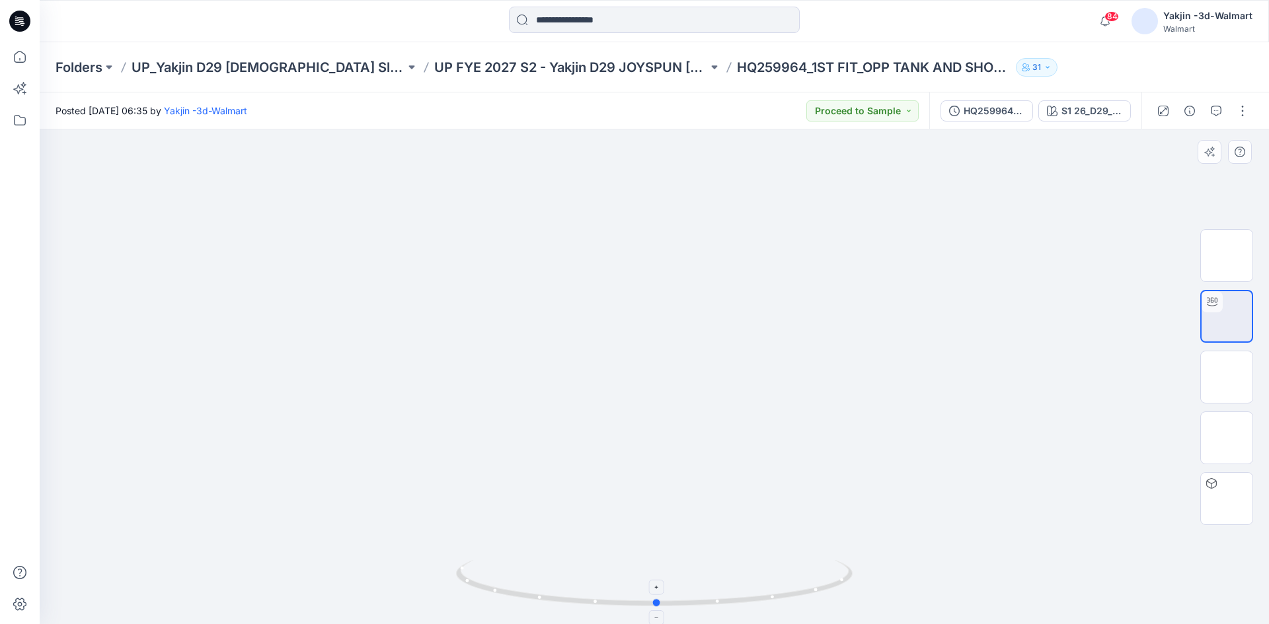
drag, startPoint x: 751, startPoint y: 600, endPoint x: 568, endPoint y: 616, distance: 183.7
drag, startPoint x: 774, startPoint y: 595, endPoint x: 665, endPoint y: 601, distance: 109.2
click at [675, 601] on icon at bounding box center [656, 585] width 400 height 50
drag, startPoint x: 636, startPoint y: 620, endPoint x: 747, endPoint y: 614, distance: 111.2
click at [747, 614] on img at bounding box center [654, 592] width 396 height 64
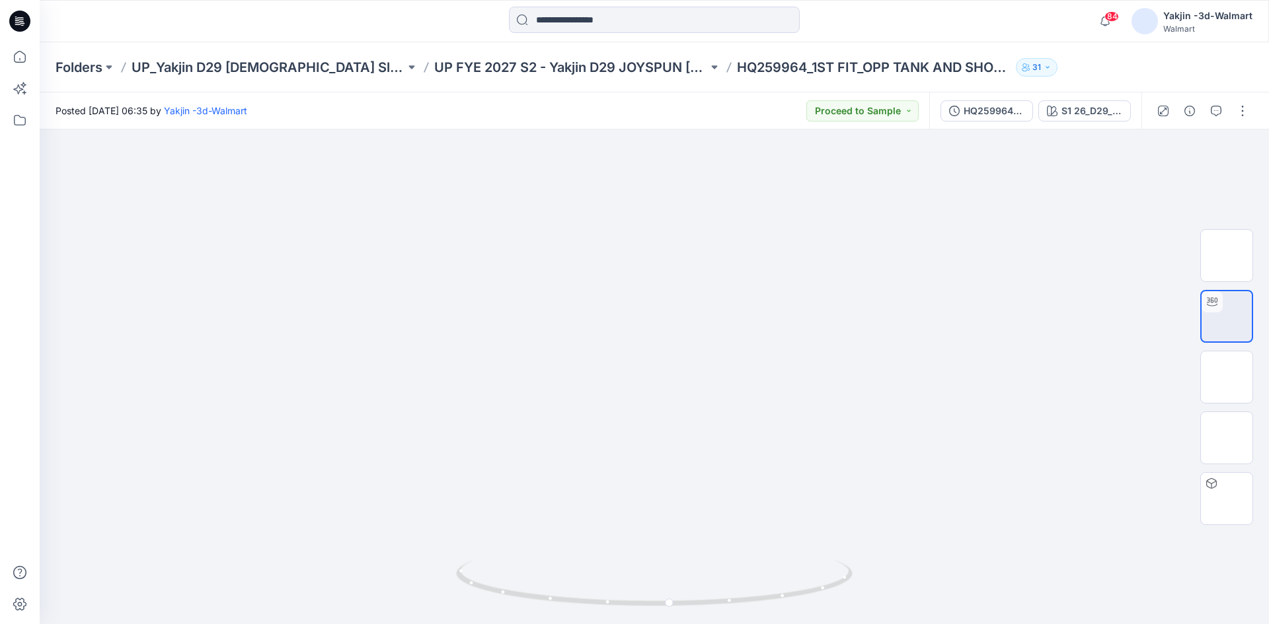
drag, startPoint x: 682, startPoint y: 253, endPoint x: 673, endPoint y: 449, distance: 196.4
drag, startPoint x: 692, startPoint y: 349, endPoint x: 690, endPoint y: 328, distance: 20.6
drag, startPoint x: 690, startPoint y: 328, endPoint x: 682, endPoint y: 375, distance: 47.0
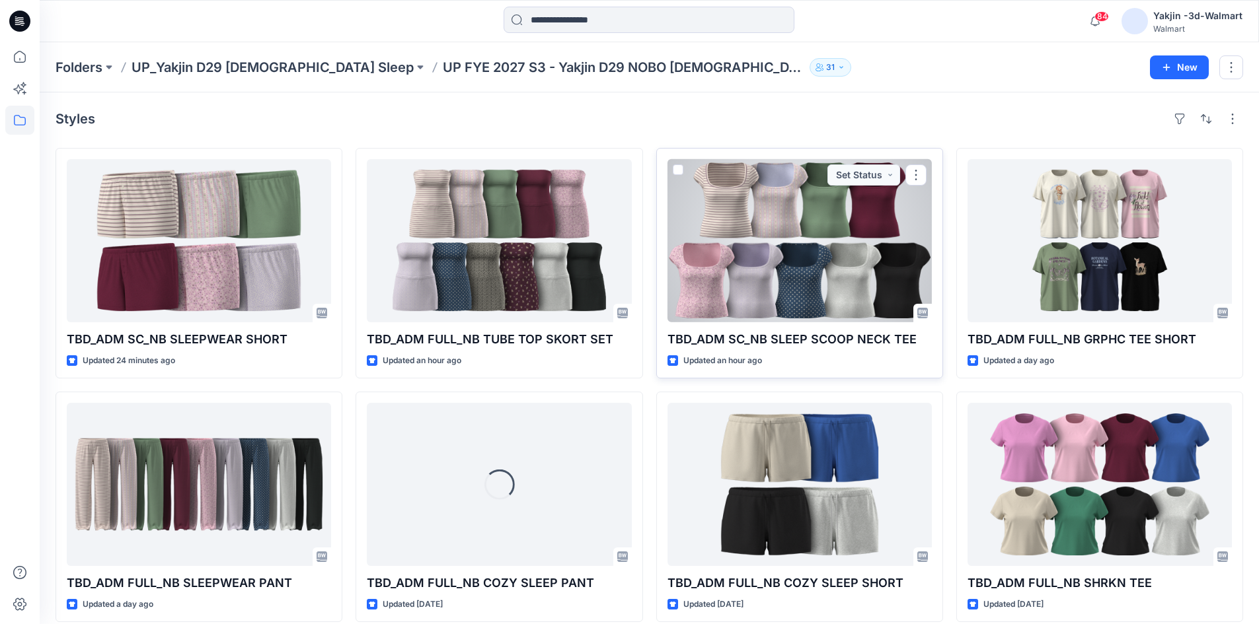
click at [783, 293] on div at bounding box center [799, 240] width 264 height 163
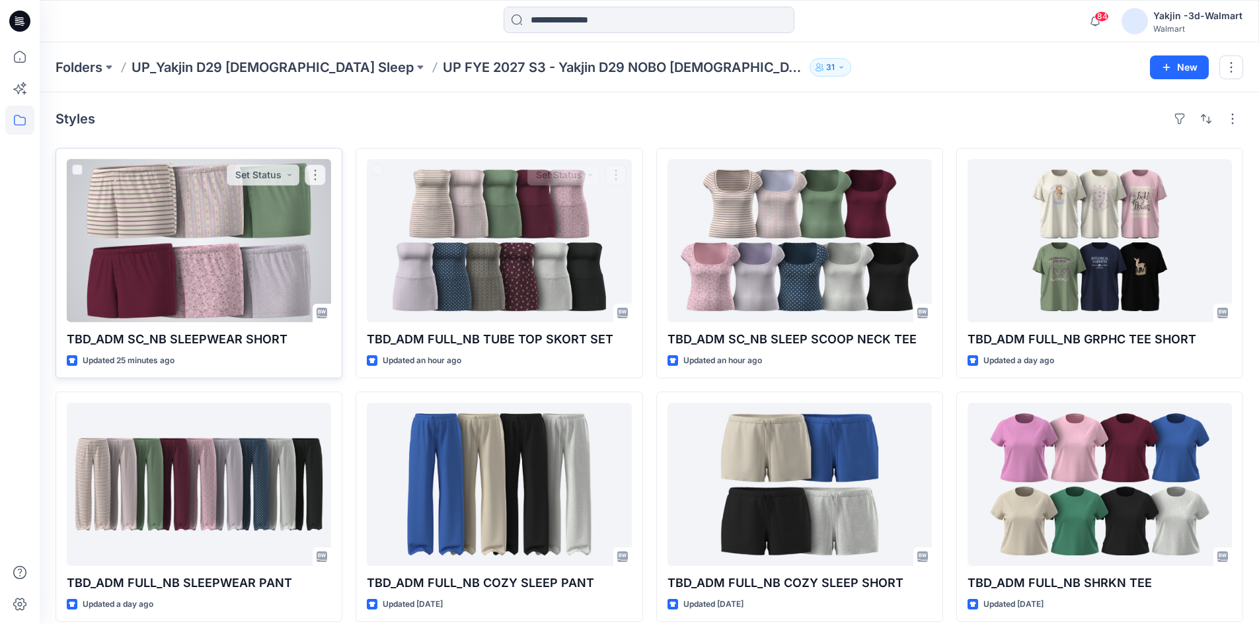
click at [185, 285] on div at bounding box center [199, 240] width 264 height 163
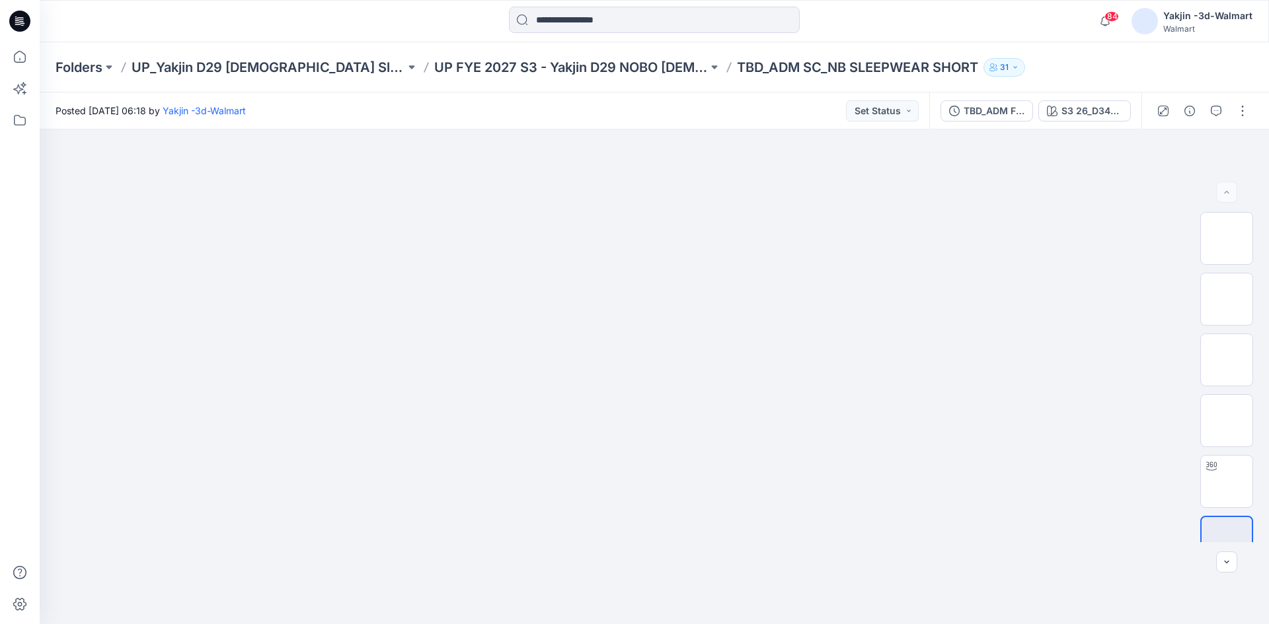
click at [1255, 118] on div at bounding box center [1202, 110] width 122 height 37
click at [1249, 114] on button "button" at bounding box center [1242, 110] width 21 height 21
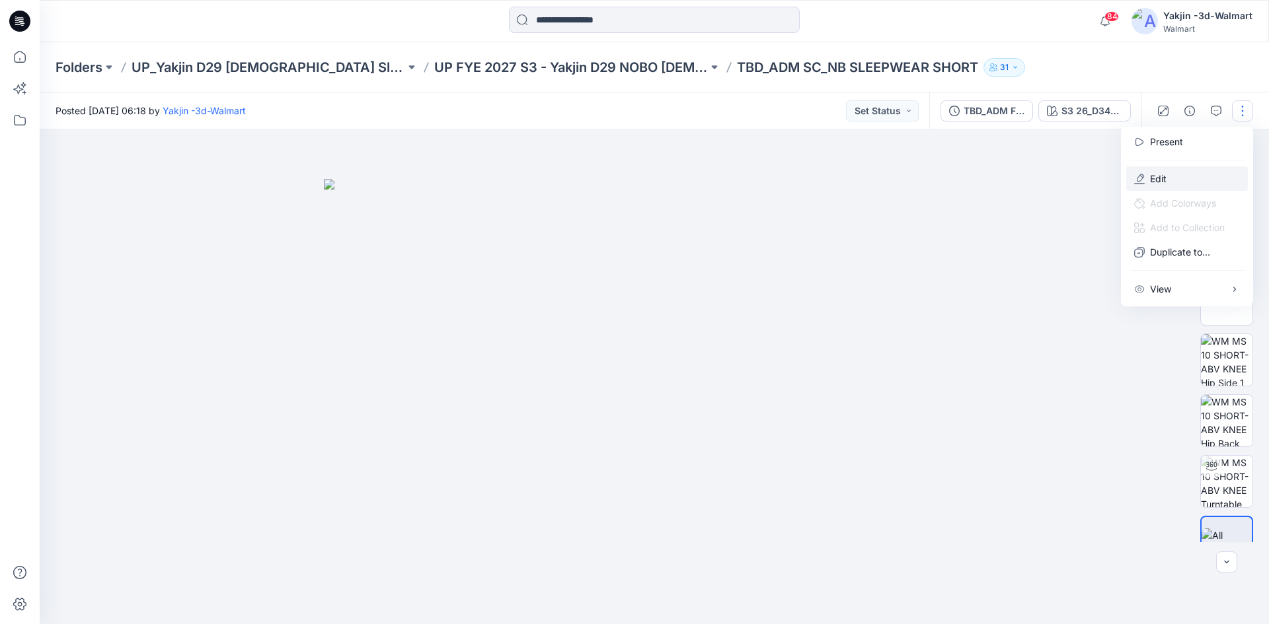
click at [1168, 178] on button "Edit" at bounding box center [1187, 178] width 122 height 24
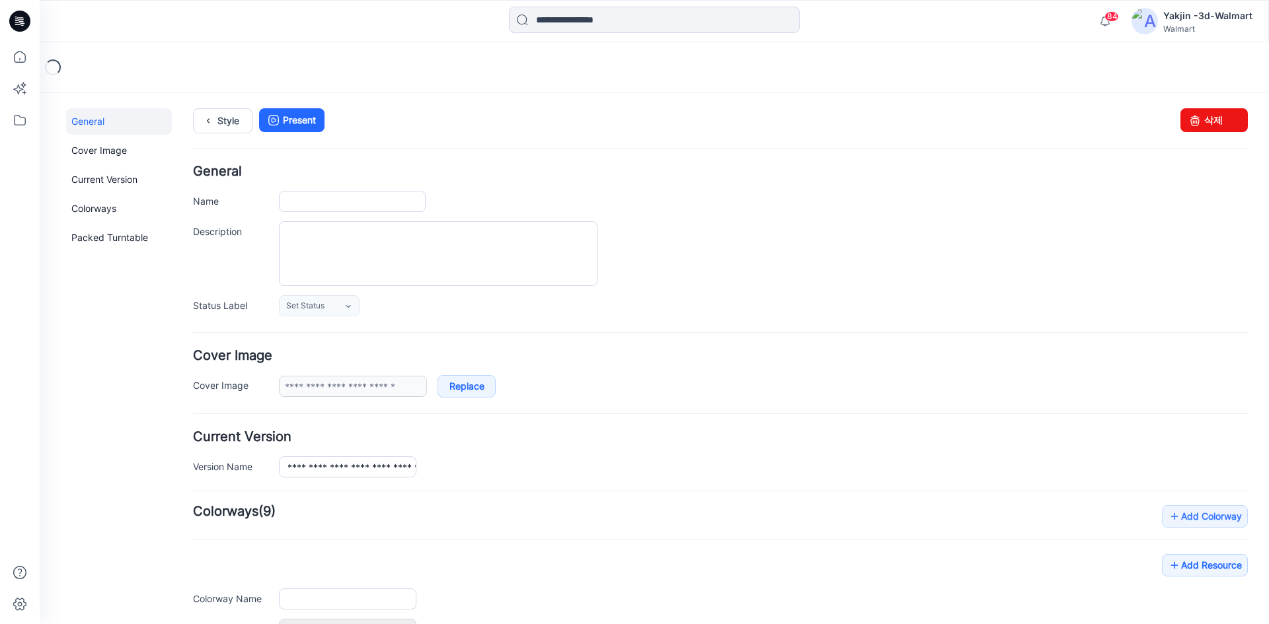
type input "**********"
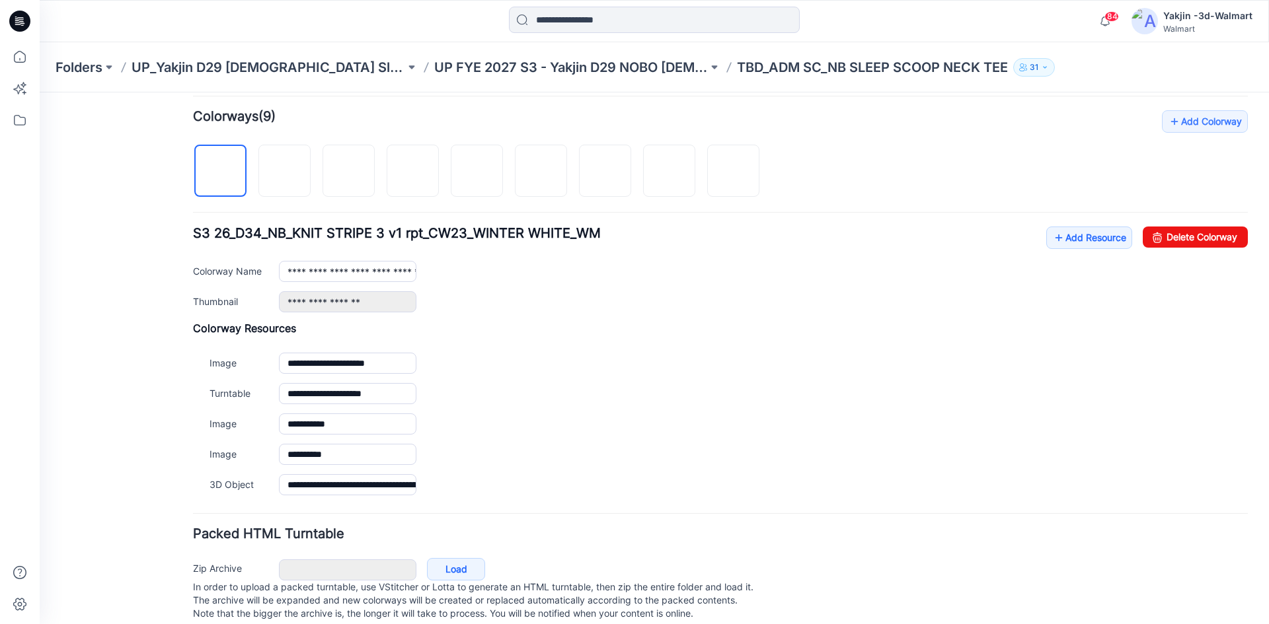
scroll to position [396, 0]
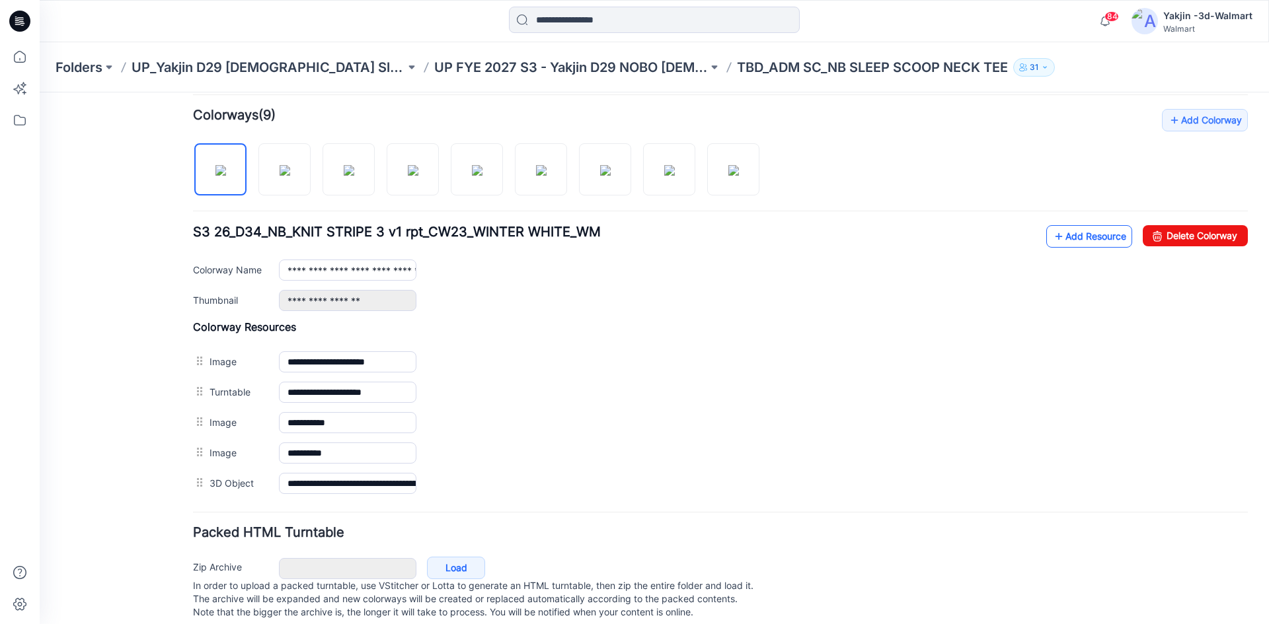
click at [1062, 240] on link "Add Resource" at bounding box center [1089, 236] width 86 height 22
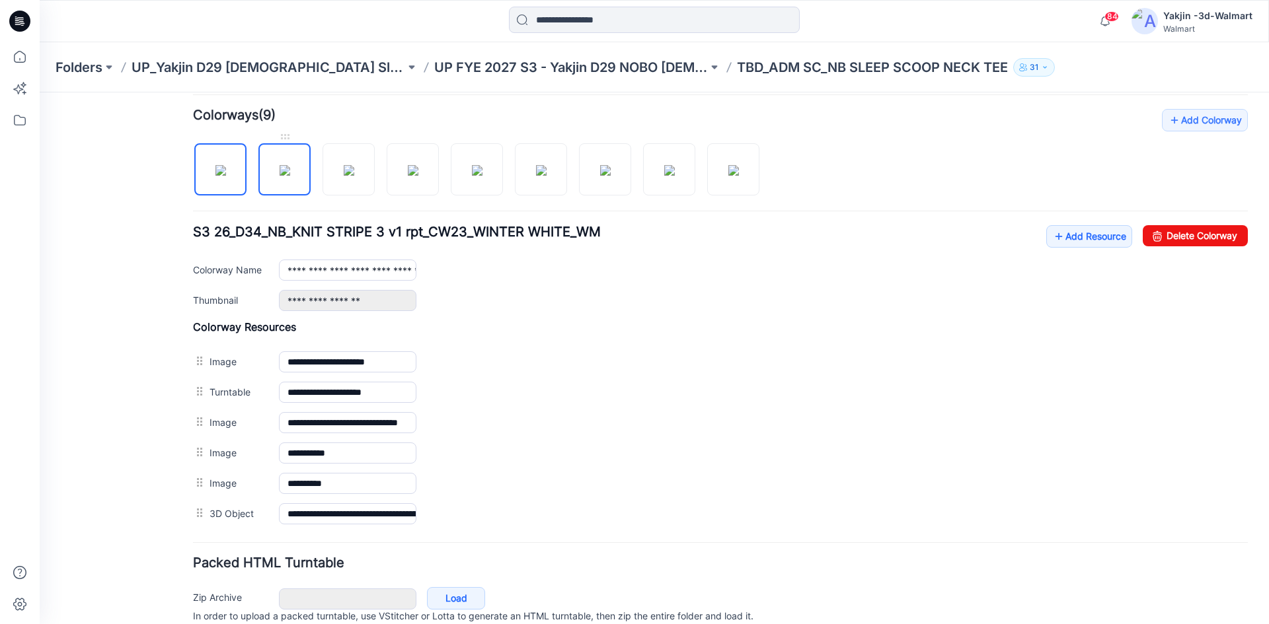
click at [279, 166] on img at bounding box center [284, 170] width 11 height 11
click at [354, 176] on img at bounding box center [349, 170] width 11 height 11
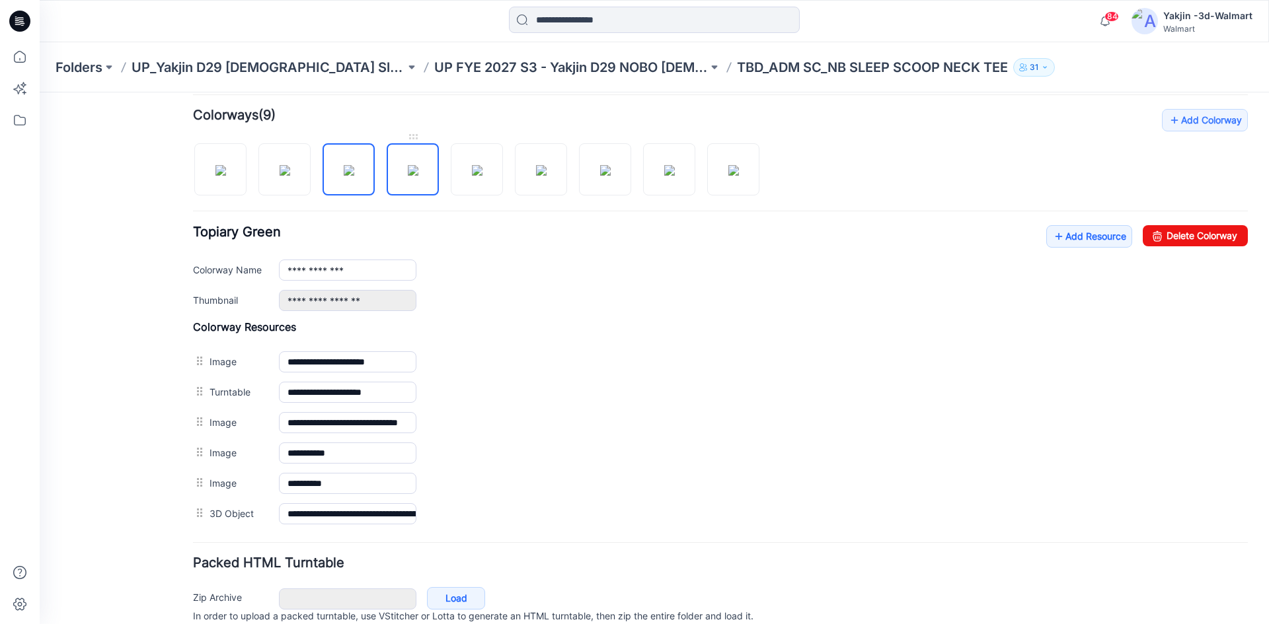
click at [416, 176] on img at bounding box center [413, 170] width 11 height 11
click at [472, 176] on img at bounding box center [477, 170] width 11 height 11
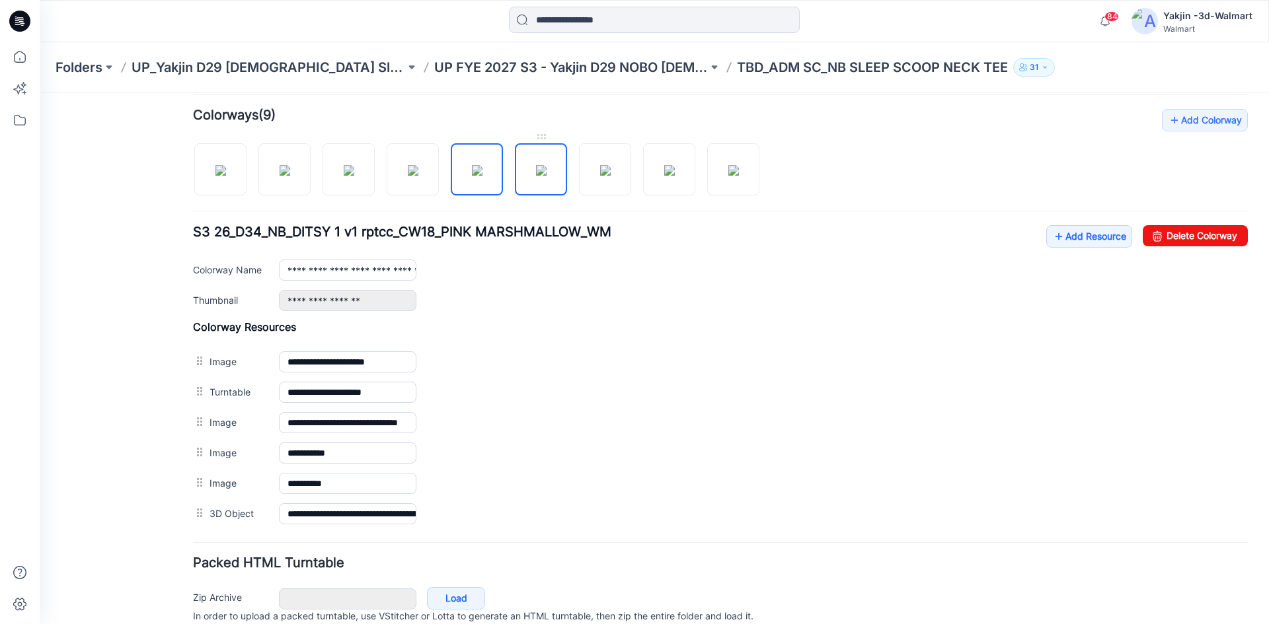
click at [536, 176] on img at bounding box center [541, 170] width 11 height 11
click at [610, 176] on img at bounding box center [605, 170] width 11 height 11
click at [640, 178] on div at bounding box center [481, 163] width 577 height 68
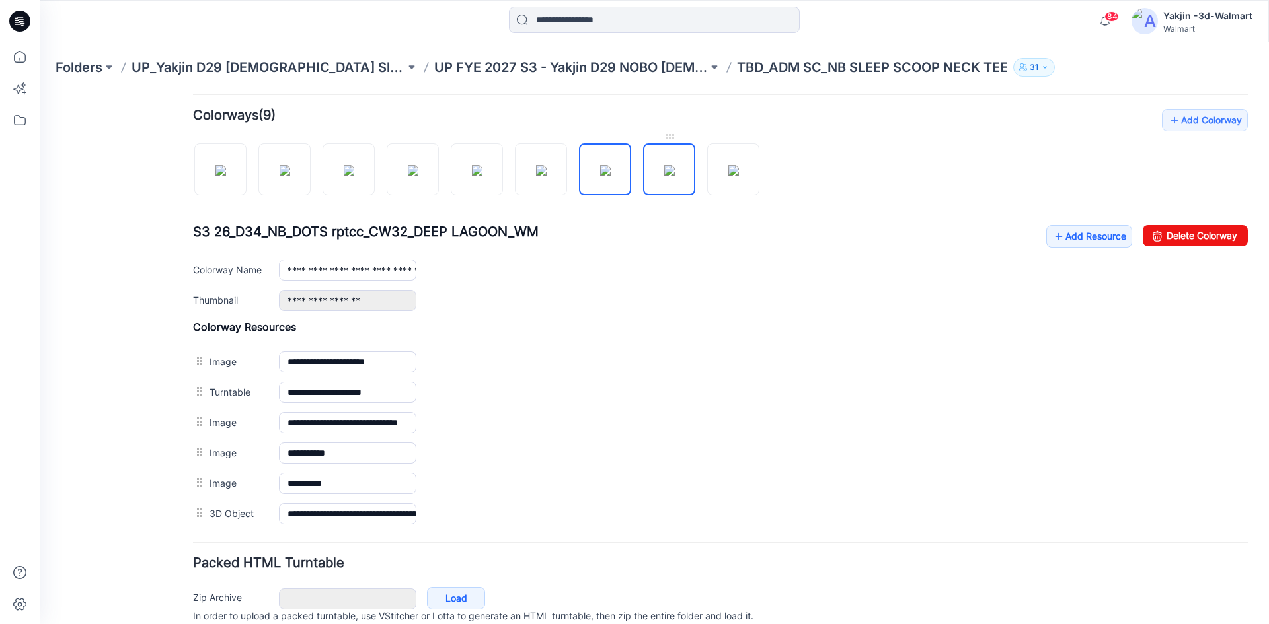
click at [664, 165] on img at bounding box center [669, 170] width 11 height 11
click at [739, 166] on img at bounding box center [733, 170] width 11 height 11
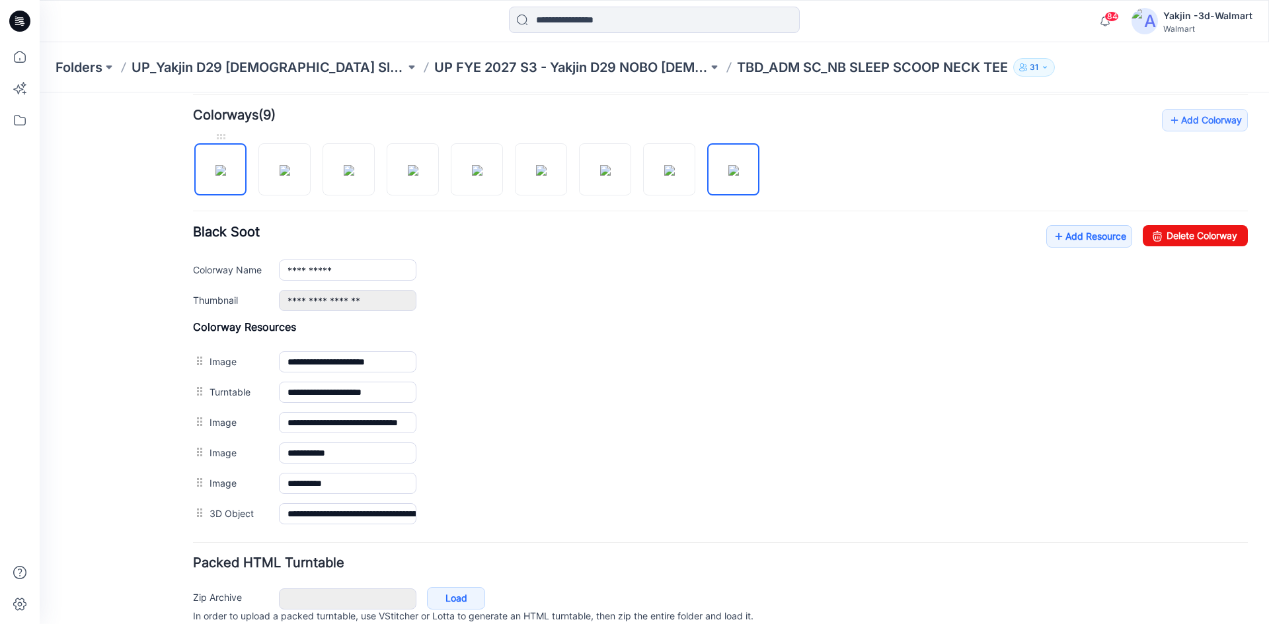
click at [226, 175] on img at bounding box center [220, 170] width 11 height 11
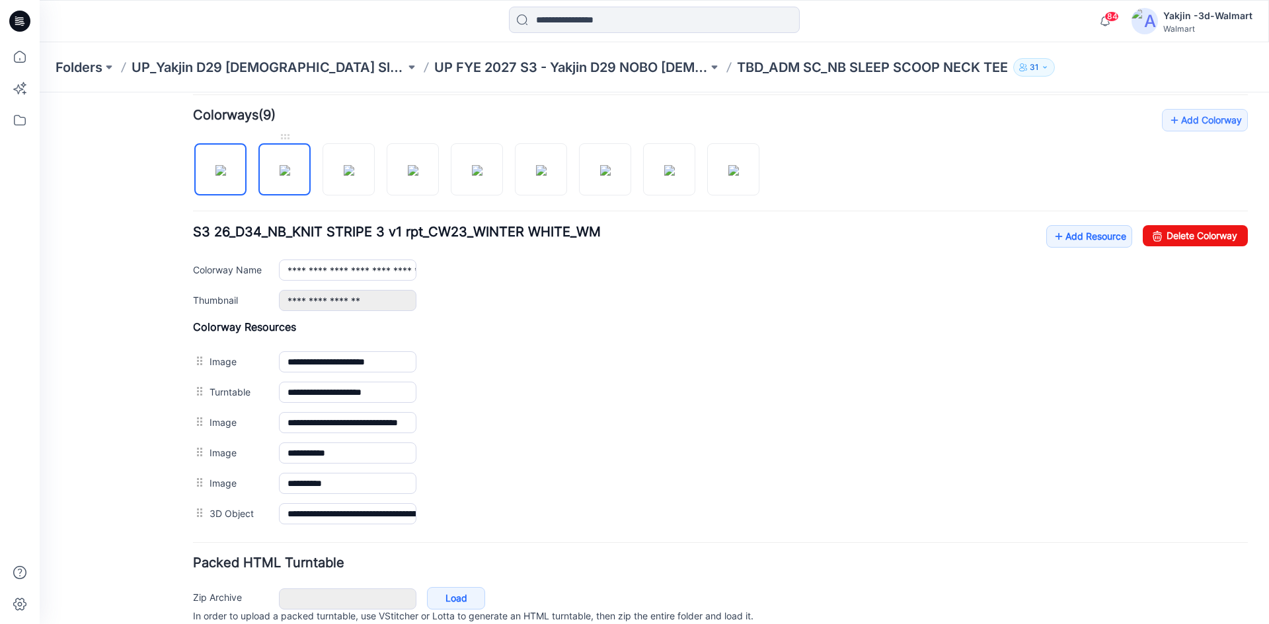
click at [279, 175] on img at bounding box center [284, 170] width 11 height 11
click at [348, 174] on img at bounding box center [349, 170] width 11 height 11
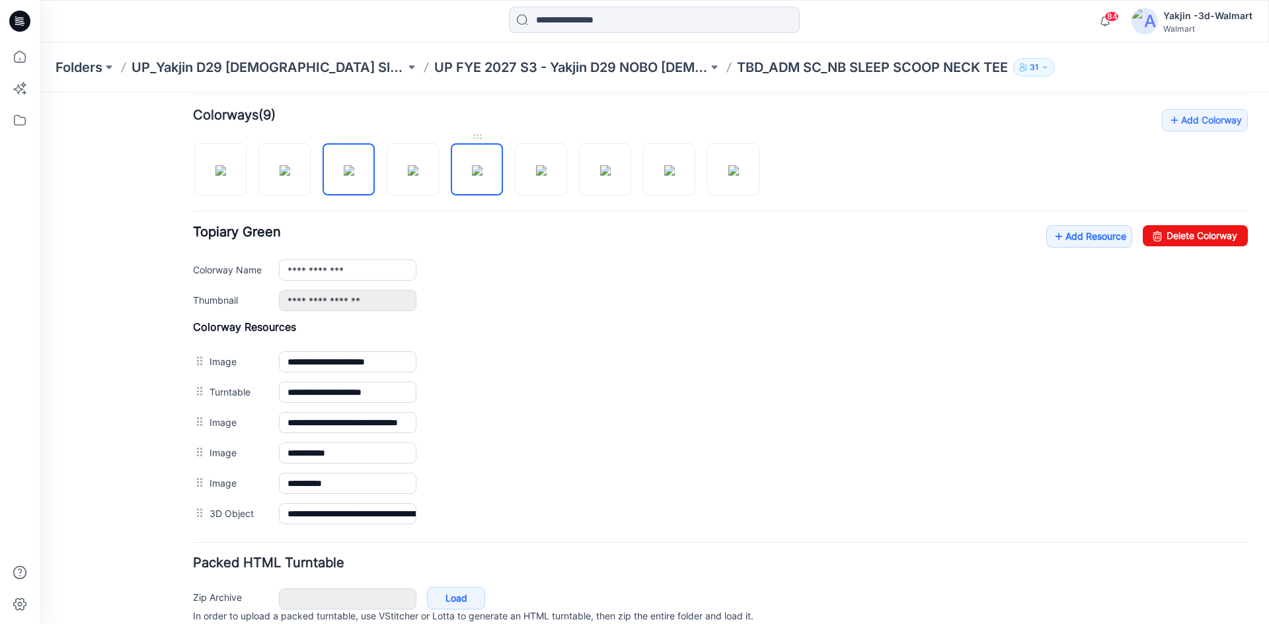
drag, startPoint x: 439, startPoint y: 173, endPoint x: 452, endPoint y: 173, distance: 13.2
click at [441, 173] on div at bounding box center [481, 163] width 577 height 68
click at [536, 176] on img at bounding box center [541, 170] width 11 height 11
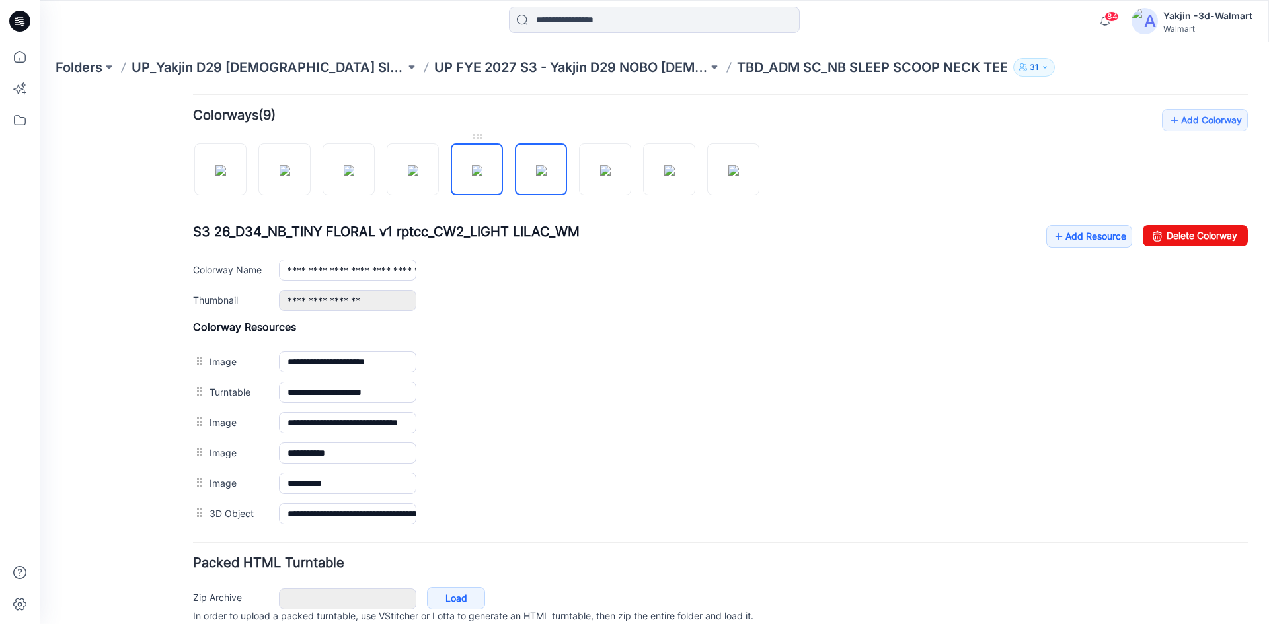
drag, startPoint x: 482, startPoint y: 179, endPoint x: 459, endPoint y: 180, distance: 23.1
click at [481, 176] on img at bounding box center [477, 170] width 11 height 11
click at [418, 174] on img at bounding box center [413, 170] width 11 height 11
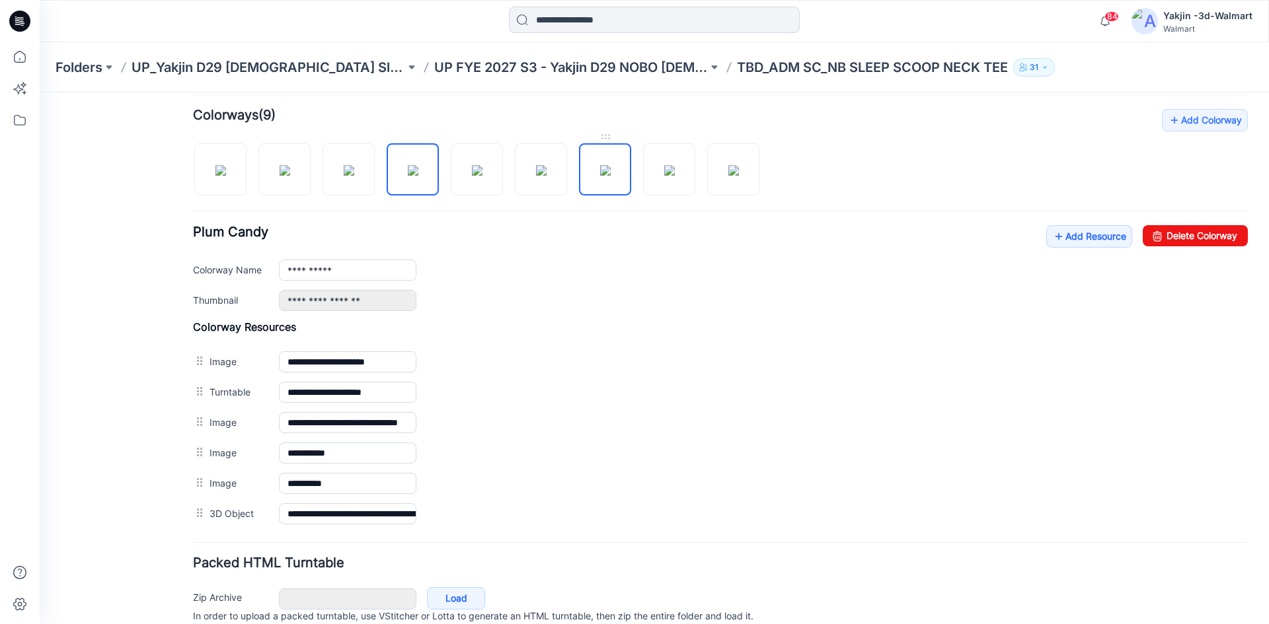
click at [600, 176] on img at bounding box center [605, 170] width 11 height 11
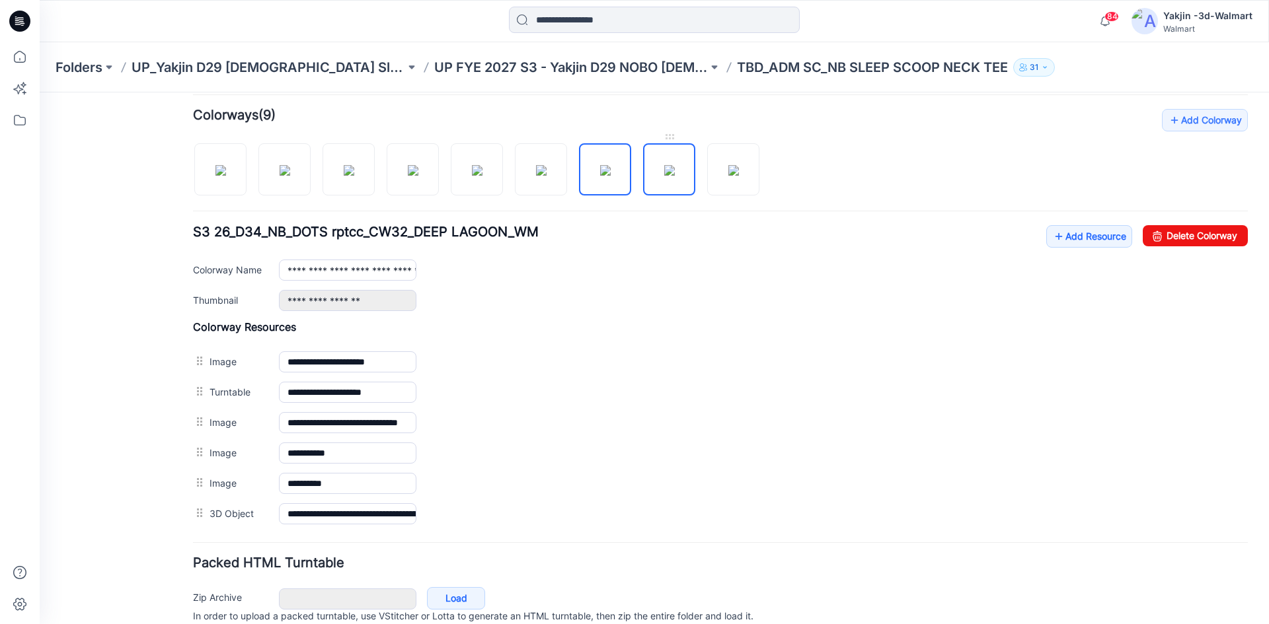
click at [694, 176] on link at bounding box center [669, 169] width 52 height 52
click at [728, 172] on img at bounding box center [733, 170] width 11 height 11
type input "**********"
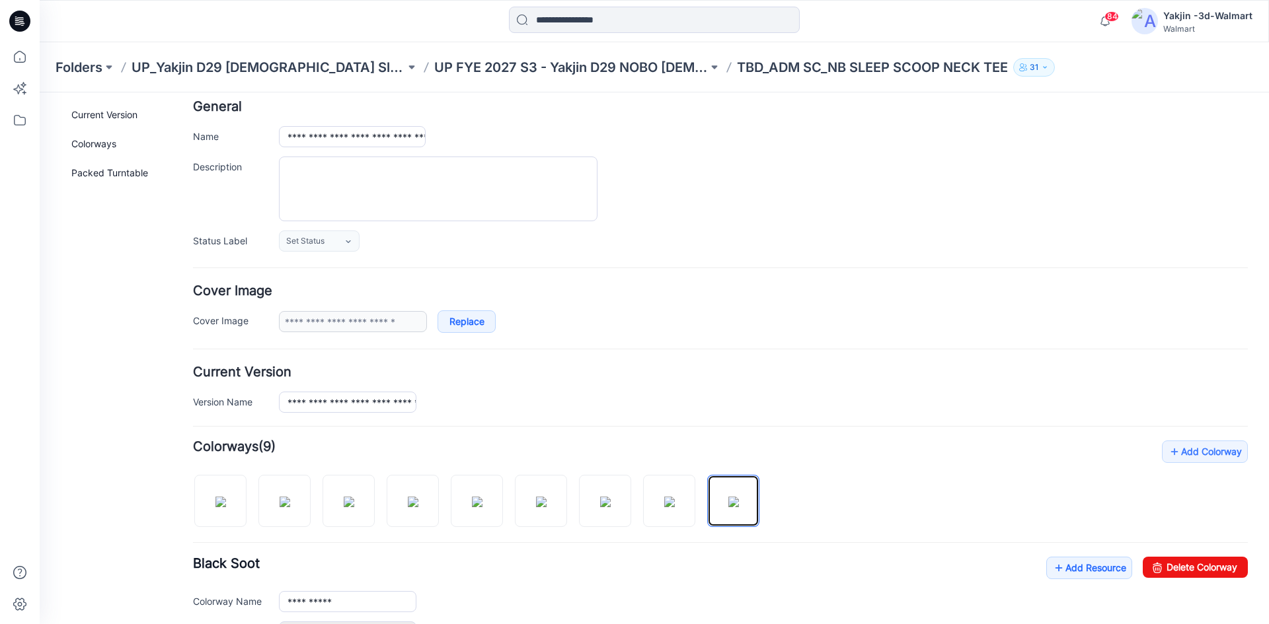
scroll to position [0, 0]
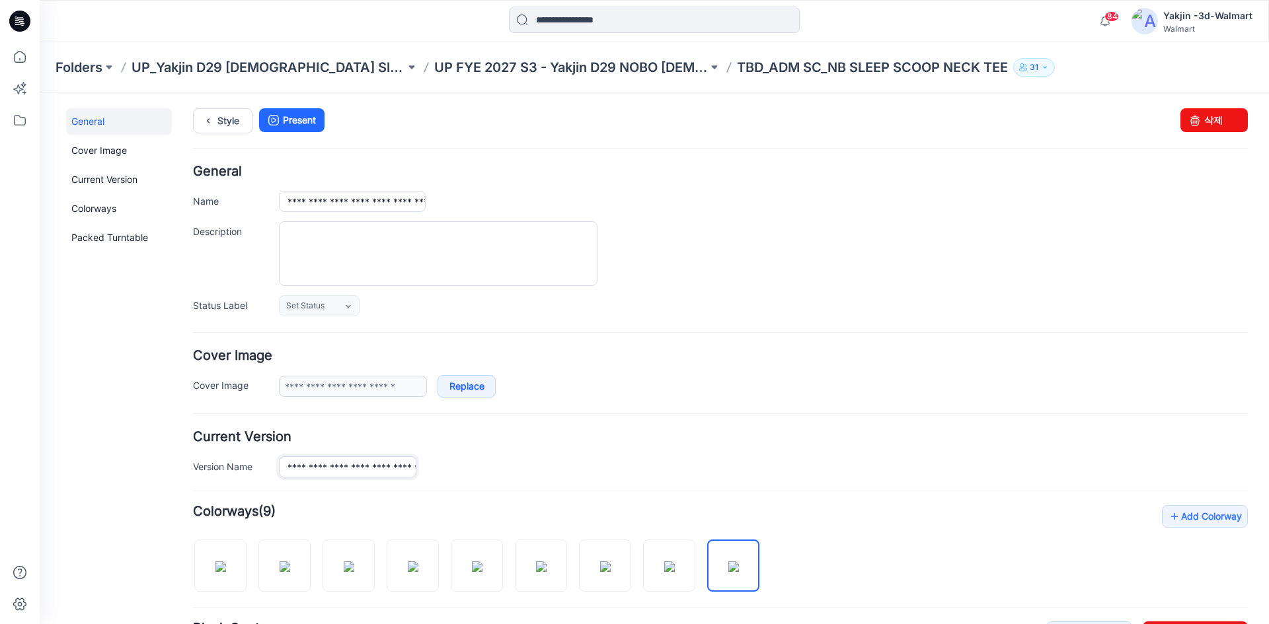
click at [346, 457] on input "**********" at bounding box center [347, 467] width 137 height 21
click at [357, 210] on input "**********" at bounding box center [352, 201] width 147 height 21
paste input "**"
type input "**********"
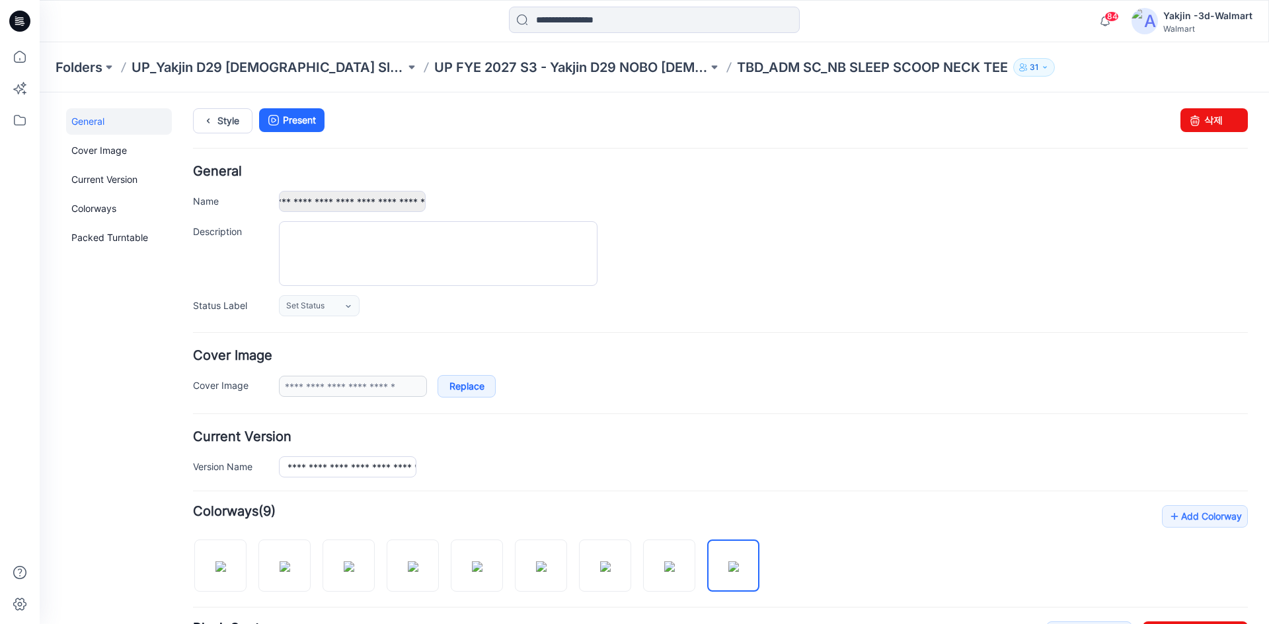
click at [377, 154] on div "Style Present Changes Saved 삭제" at bounding box center [720, 136] width 1054 height 57
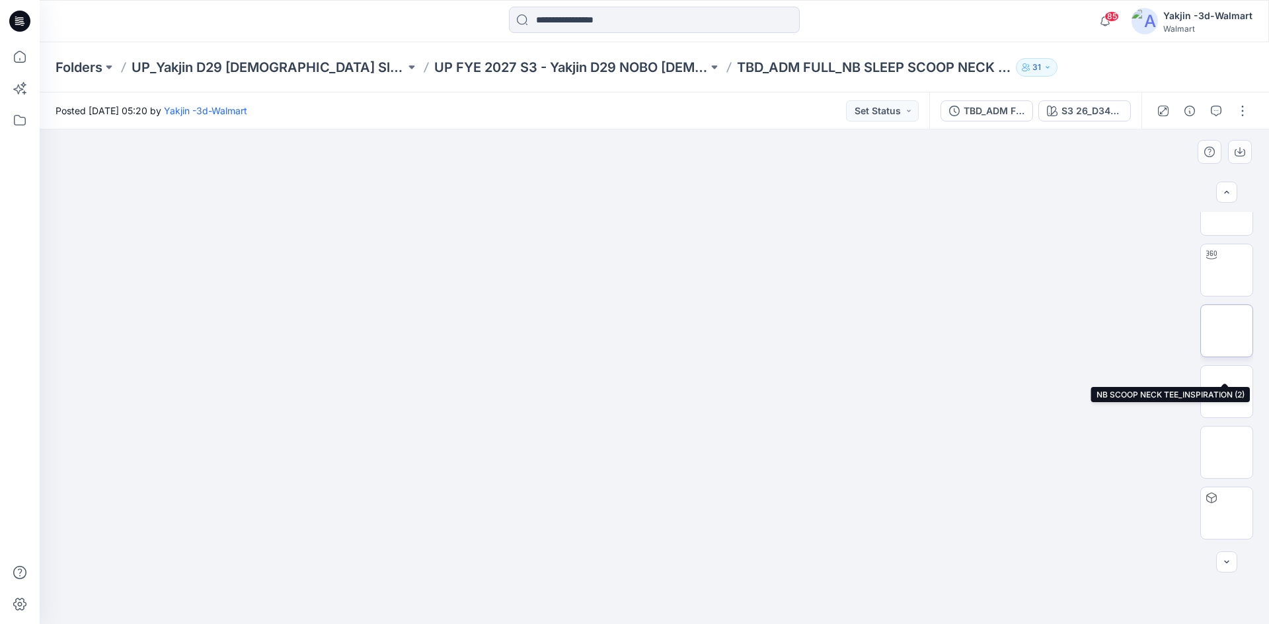
scroll to position [87, 0]
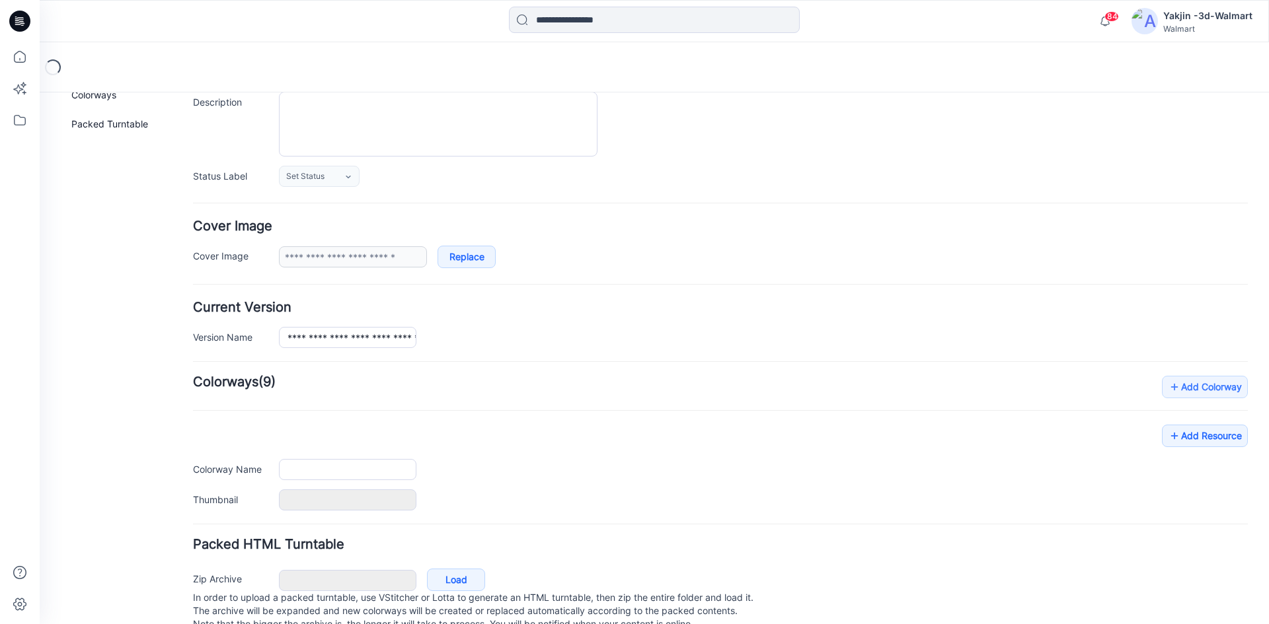
scroll to position [167, 0]
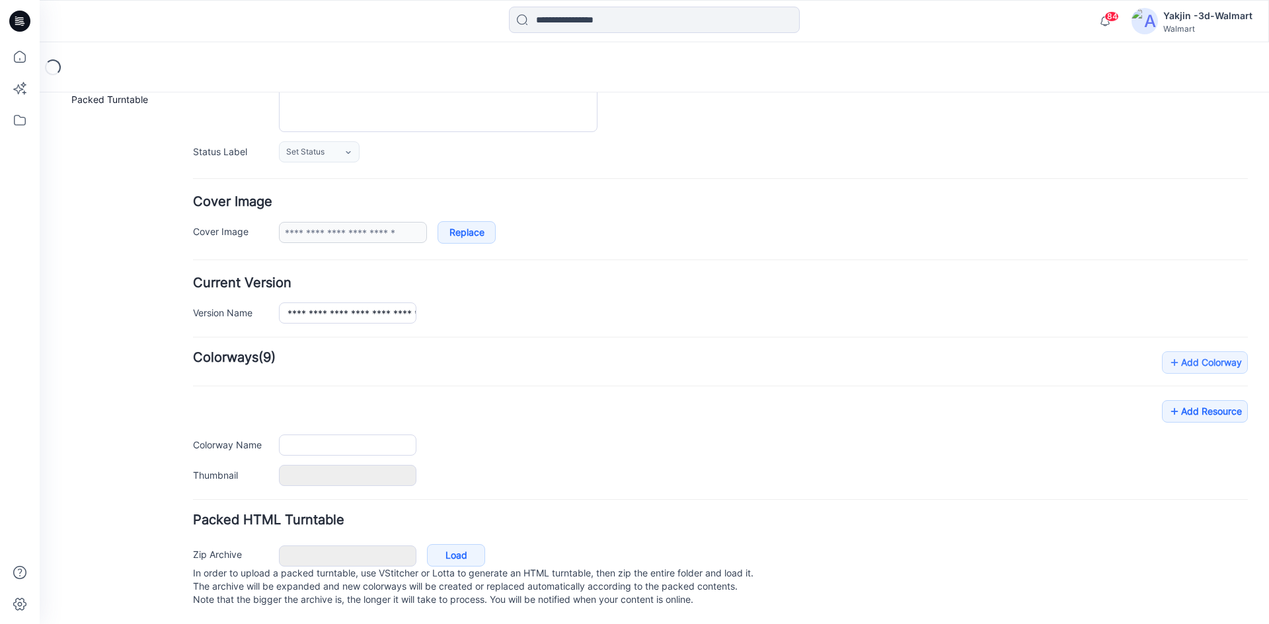
type input "**********"
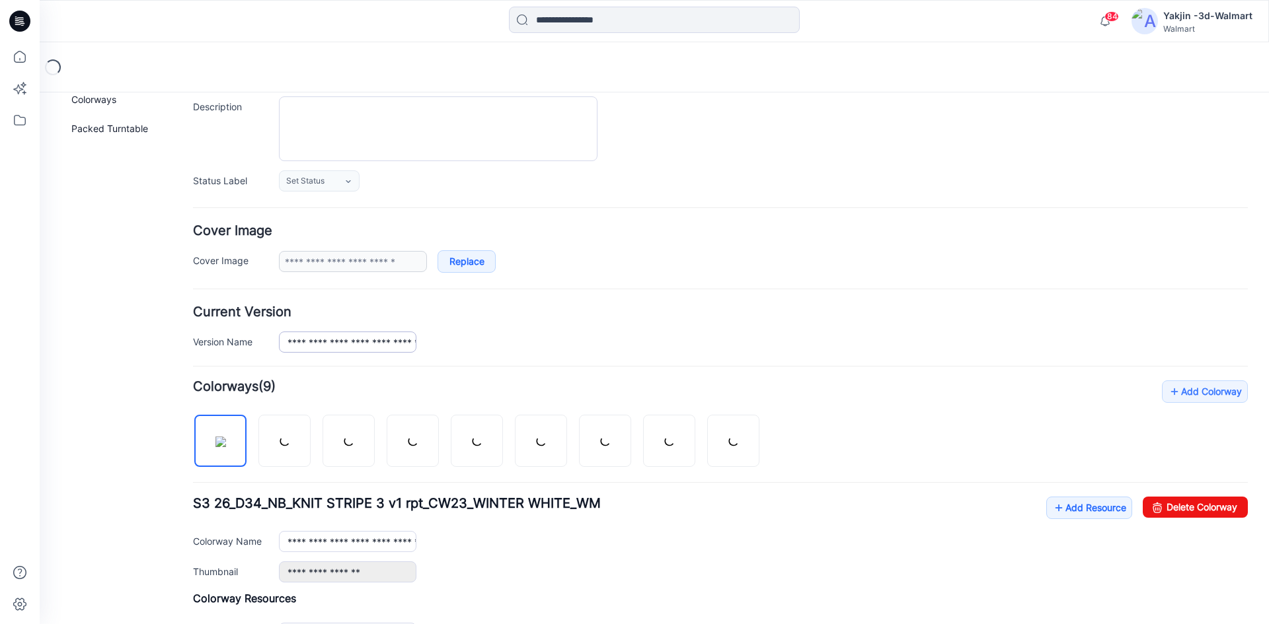
scroll to position [101, 0]
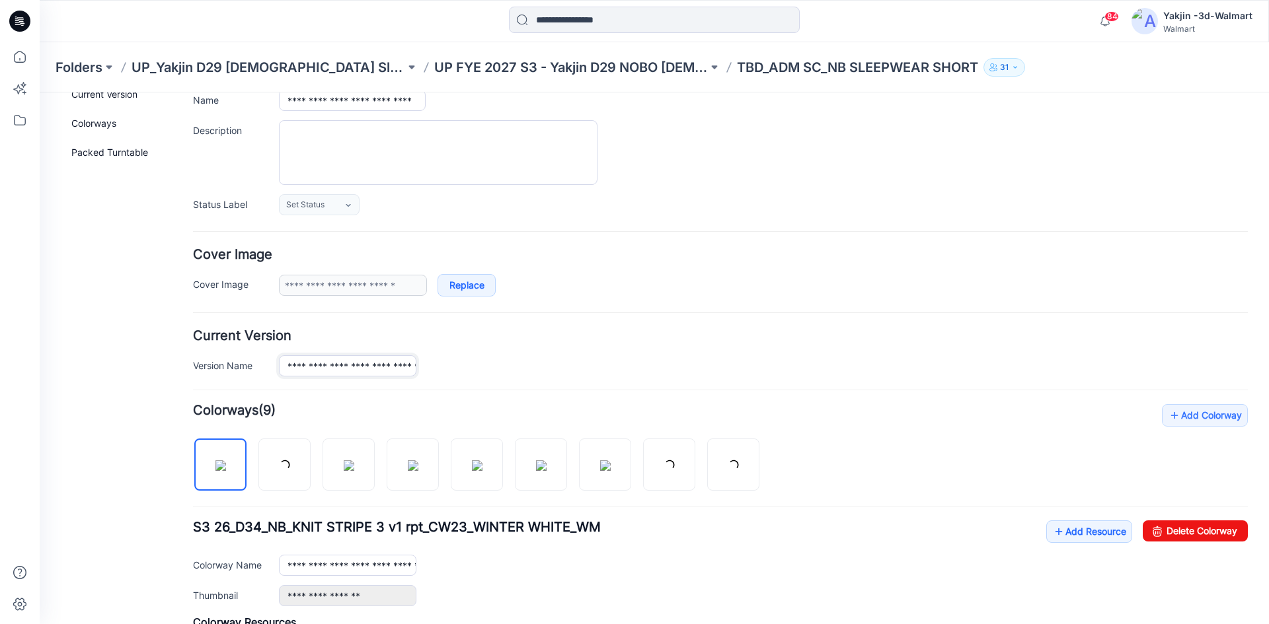
click at [371, 373] on input "**********" at bounding box center [347, 365] width 137 height 21
click at [369, 107] on input "**********" at bounding box center [352, 100] width 147 height 21
paste input "**"
type input "**********"
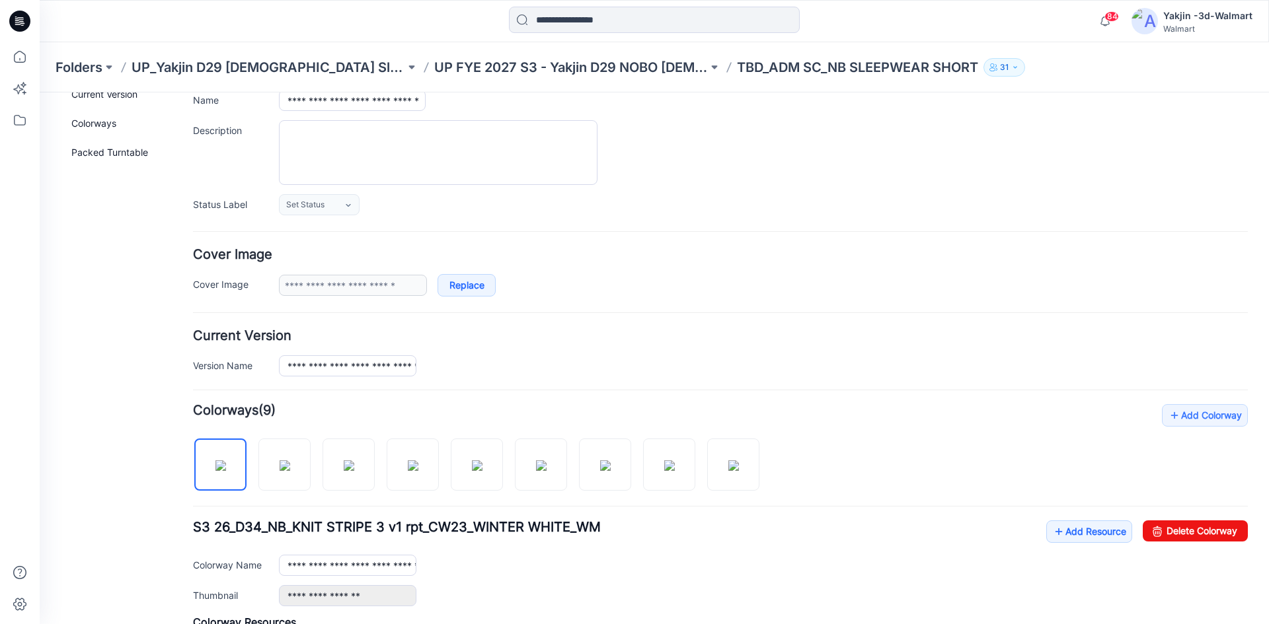
click at [596, 262] on div "**********" at bounding box center [720, 272] width 1054 height 48
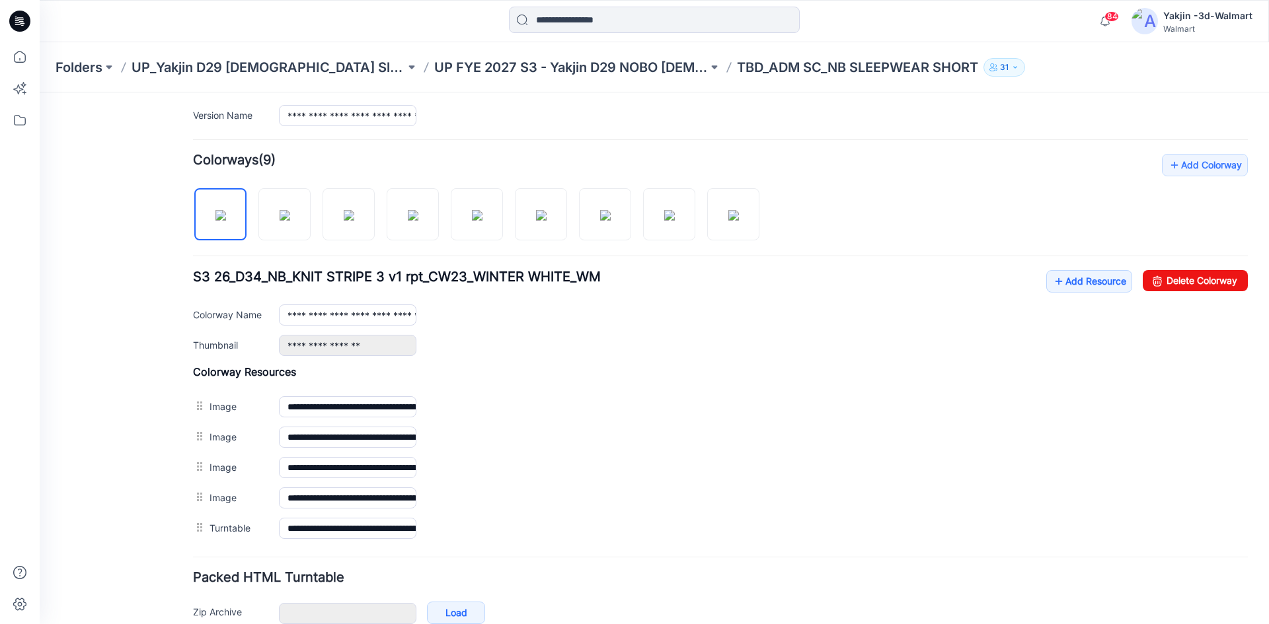
scroll to position [422, 0]
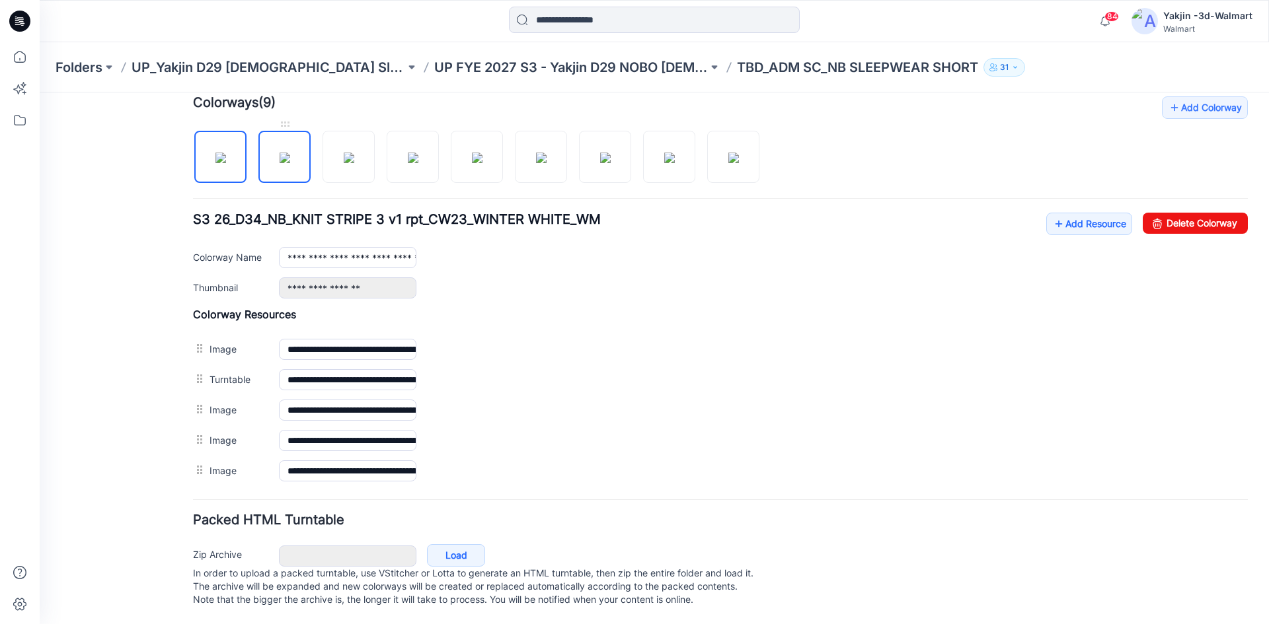
click at [280, 153] on img at bounding box center [284, 158] width 11 height 11
click at [354, 153] on img at bounding box center [349, 158] width 11 height 11
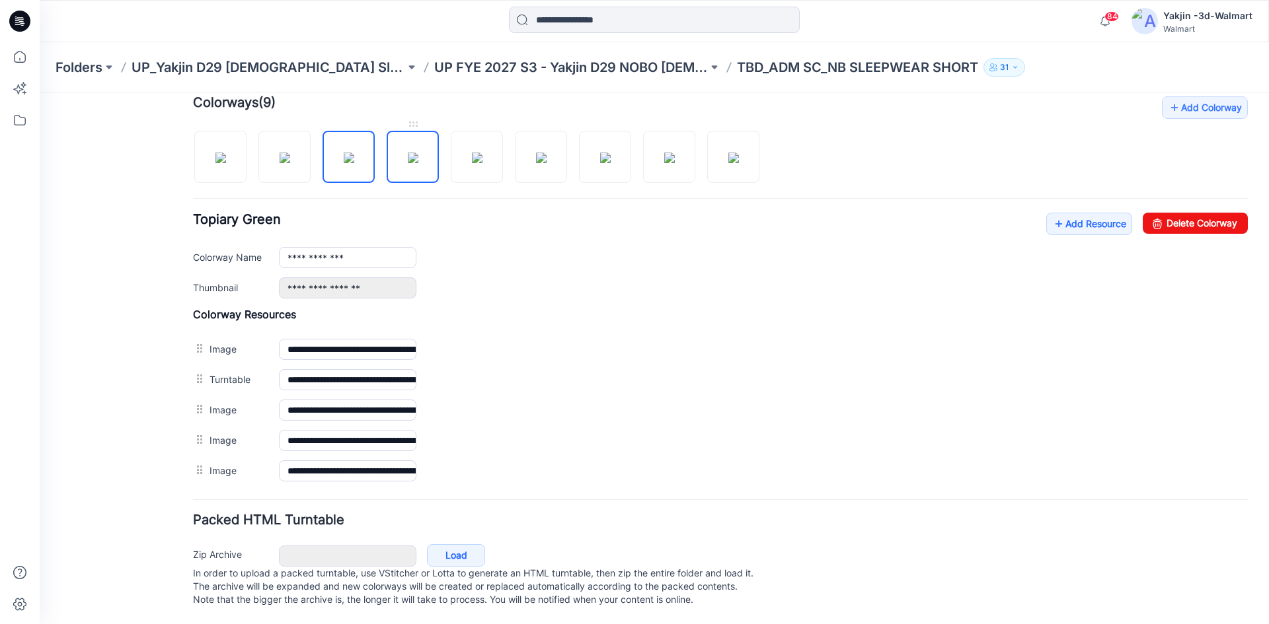
click at [418, 161] on img at bounding box center [413, 158] width 11 height 11
click at [478, 153] on img at bounding box center [477, 158] width 11 height 11
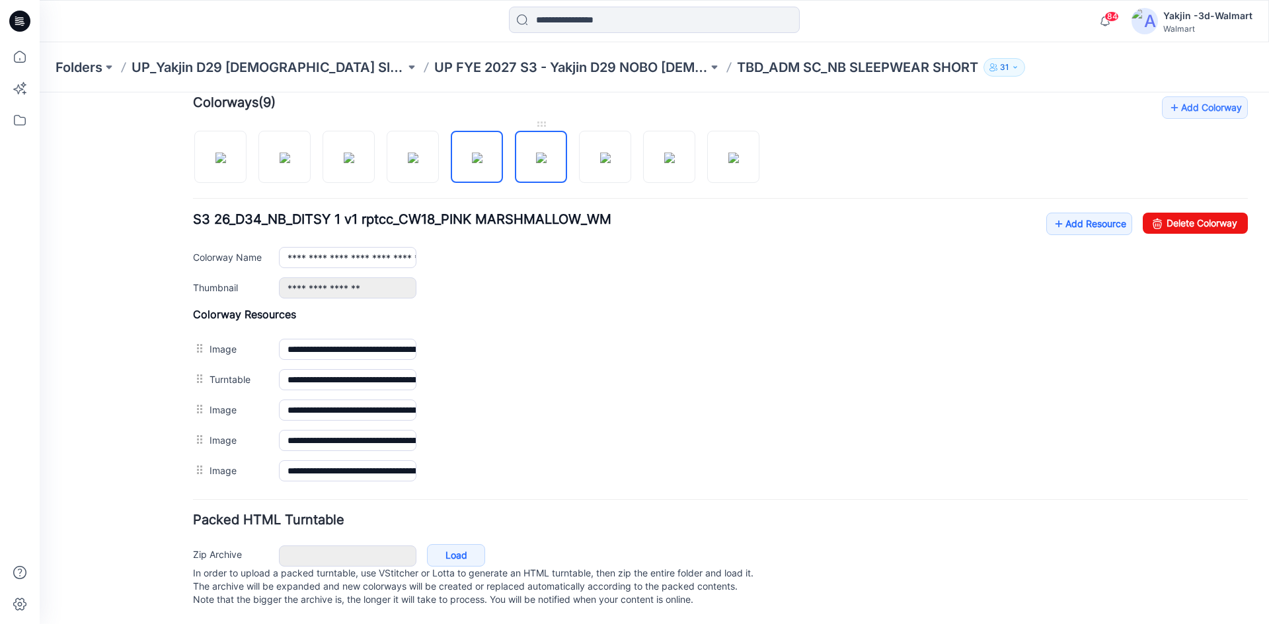
click at [536, 153] on img at bounding box center [541, 158] width 11 height 11
click at [600, 153] on img at bounding box center [605, 158] width 11 height 11
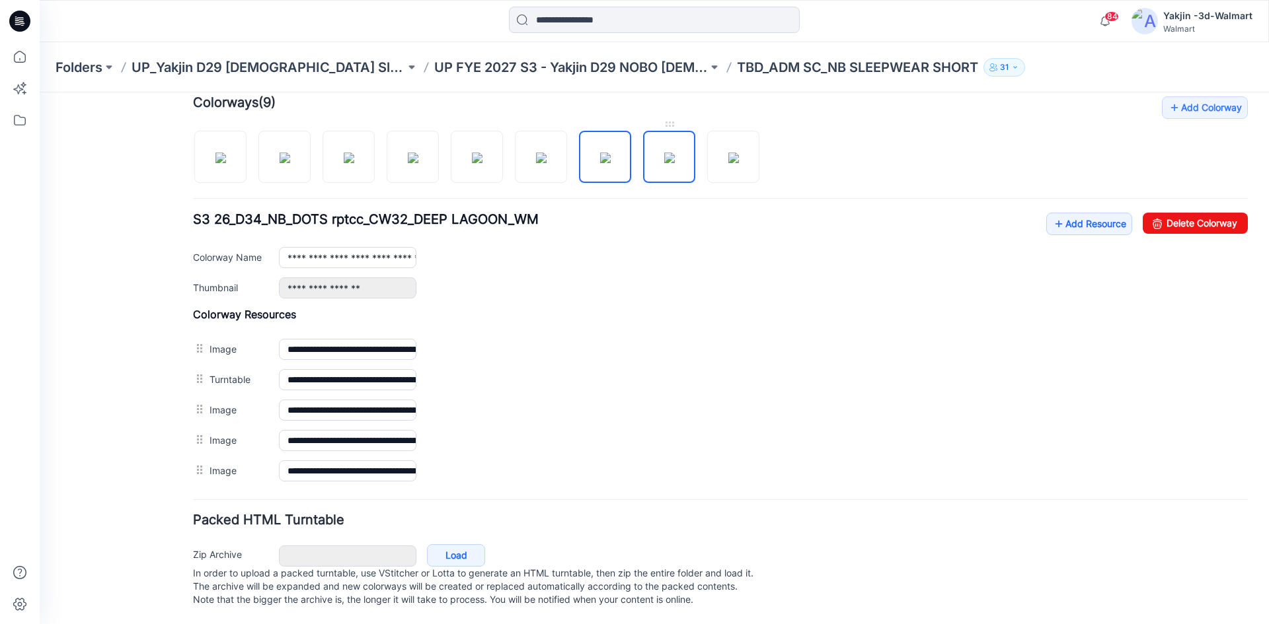
click at [669, 162] on img at bounding box center [669, 158] width 11 height 11
click at [728, 159] on img at bounding box center [733, 158] width 11 height 11
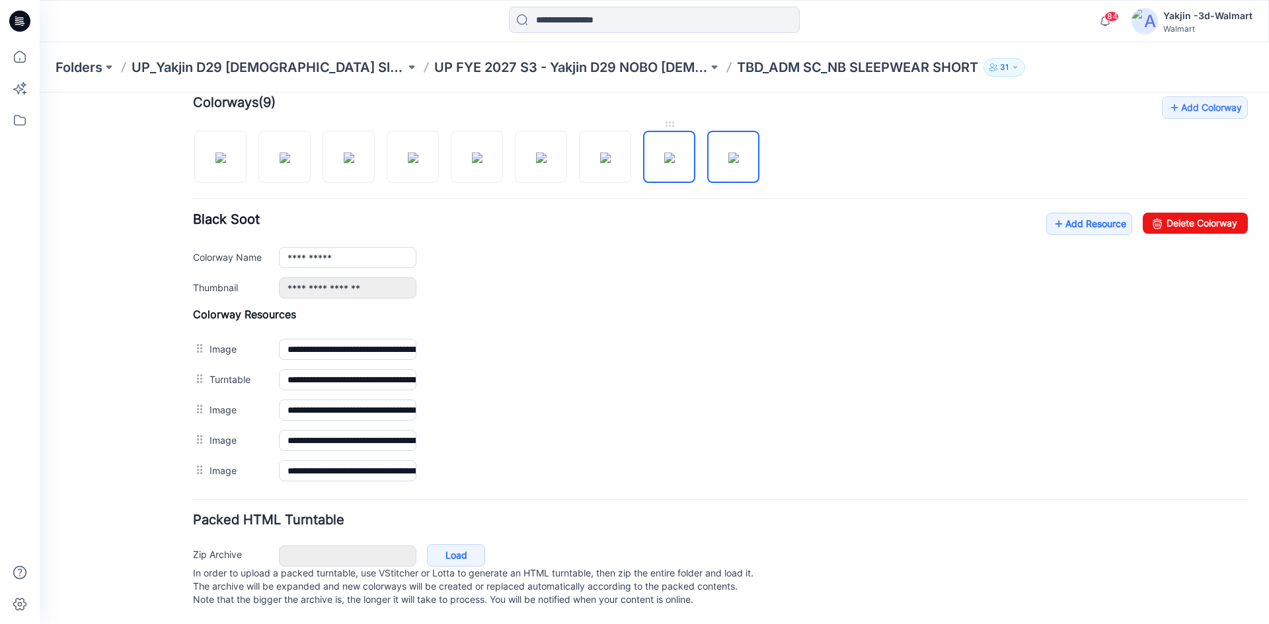
click at [664, 159] on img at bounding box center [669, 158] width 11 height 11
click at [610, 159] on img at bounding box center [605, 158] width 11 height 11
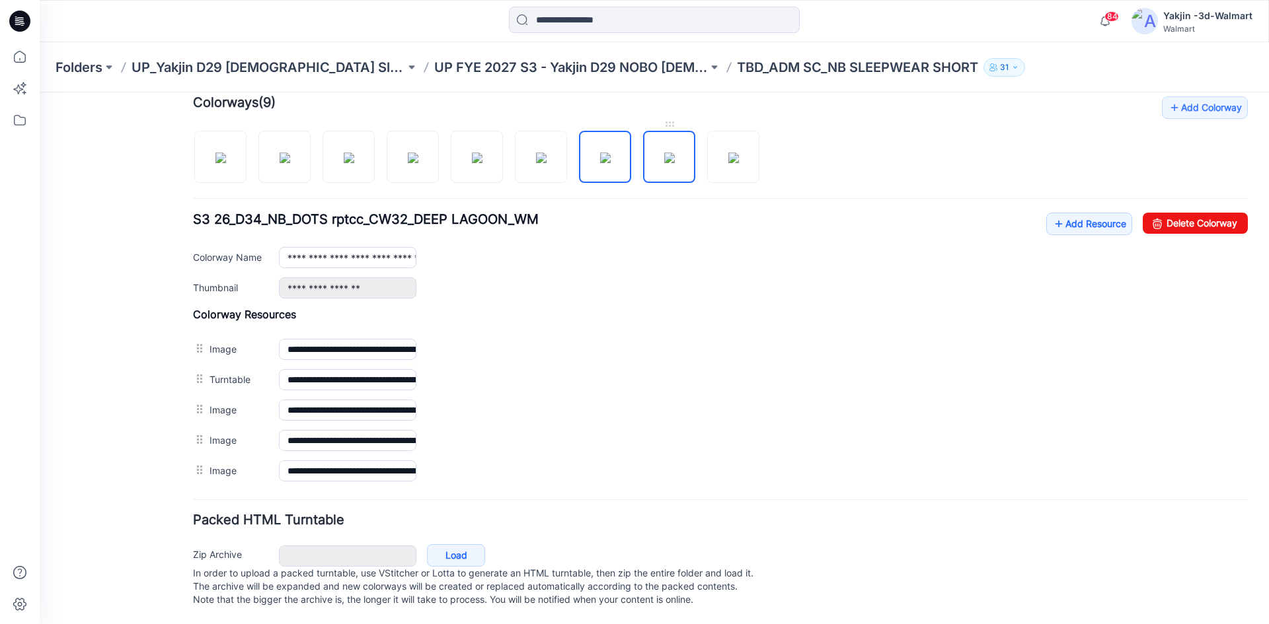
click at [675, 153] on img at bounding box center [669, 158] width 11 height 11
click at [728, 153] on img at bounding box center [733, 158] width 11 height 11
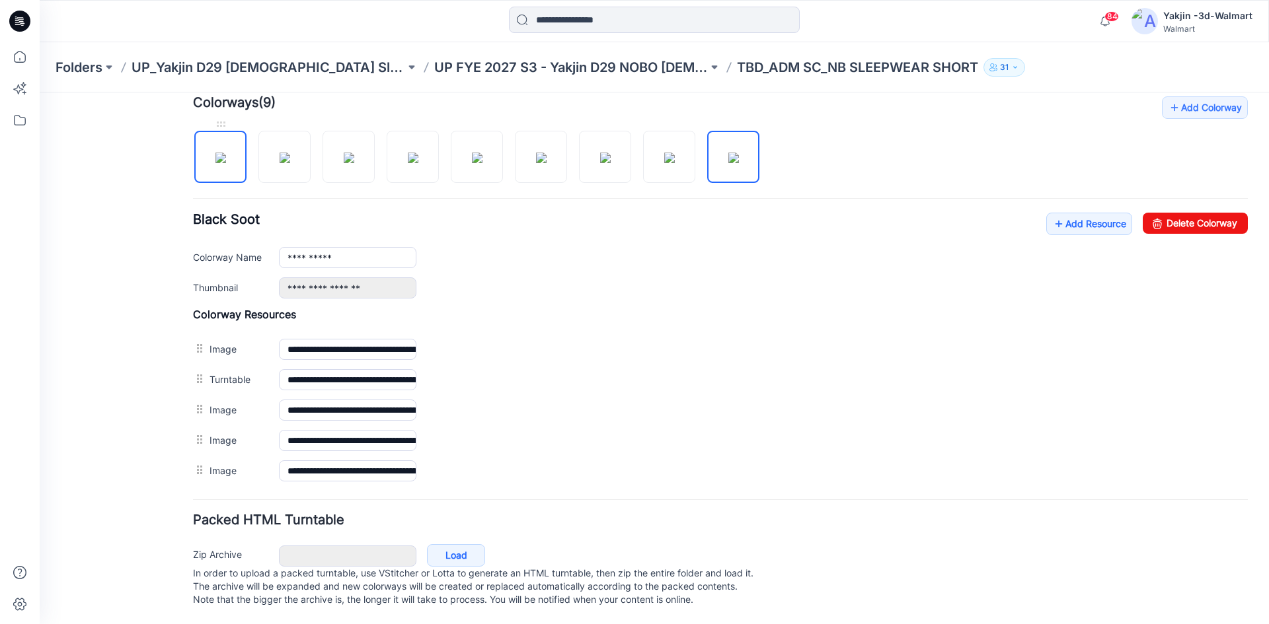
click at [226, 161] on img at bounding box center [220, 158] width 11 height 11
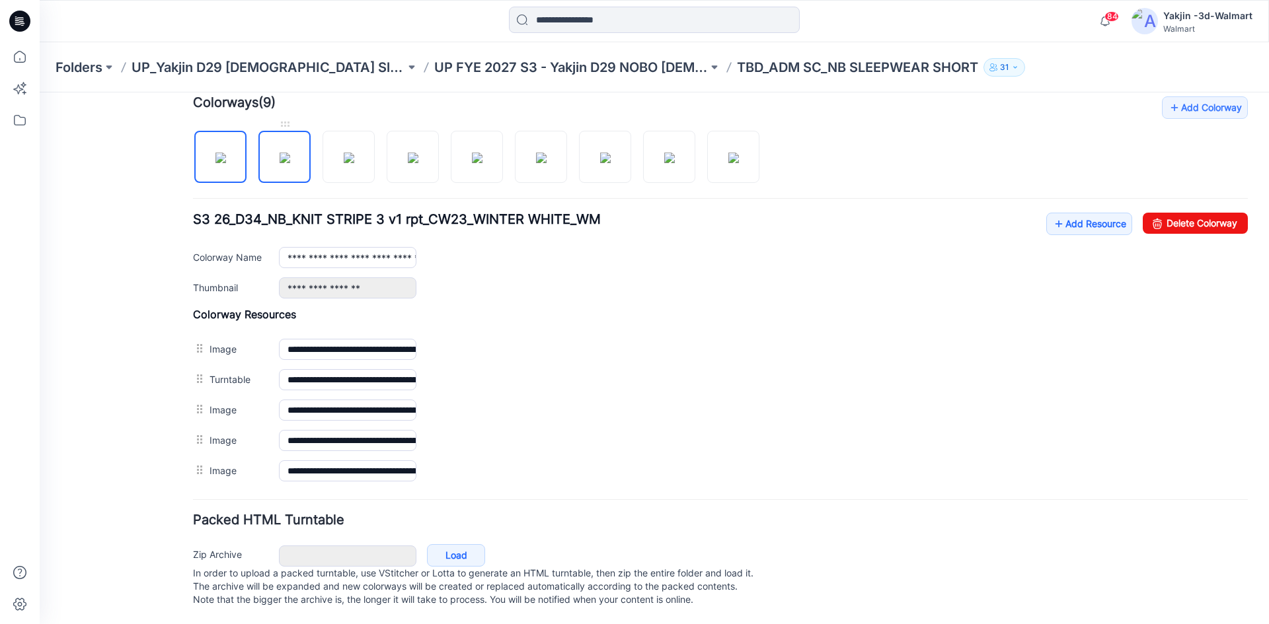
click at [281, 159] on img at bounding box center [284, 158] width 11 height 11
click at [472, 161] on img at bounding box center [477, 158] width 11 height 11
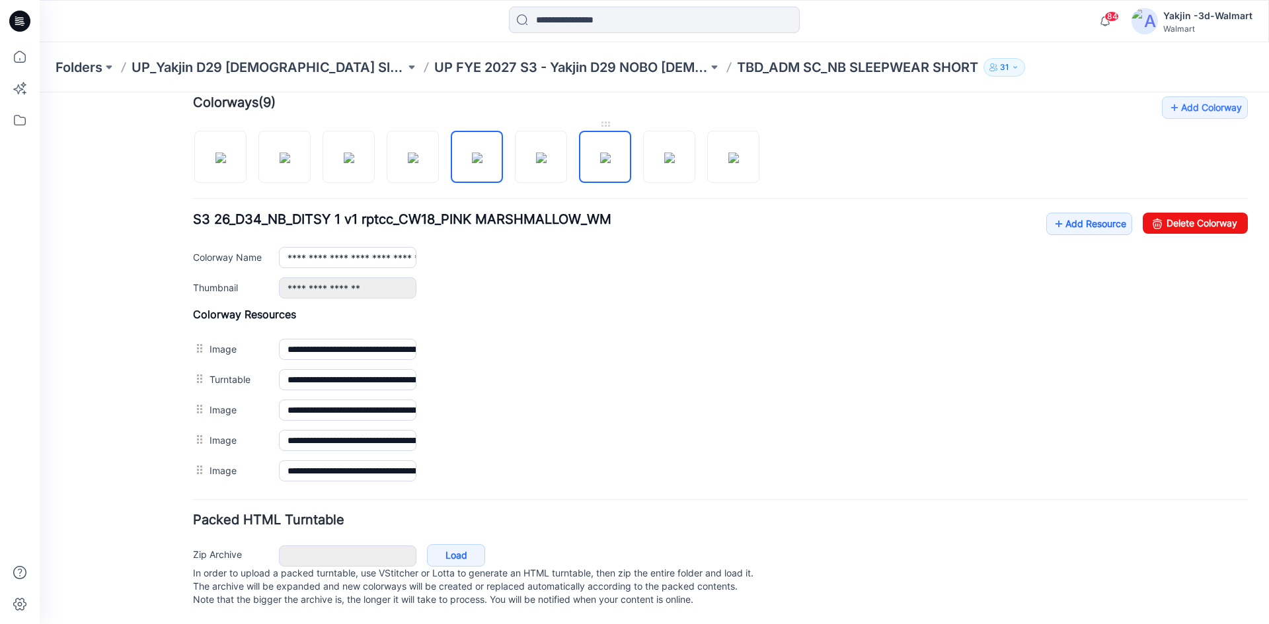
click at [610, 163] on img at bounding box center [605, 158] width 11 height 11
click at [219, 159] on img at bounding box center [220, 158] width 11 height 11
click at [1097, 213] on link "Add Resource" at bounding box center [1089, 224] width 86 height 22
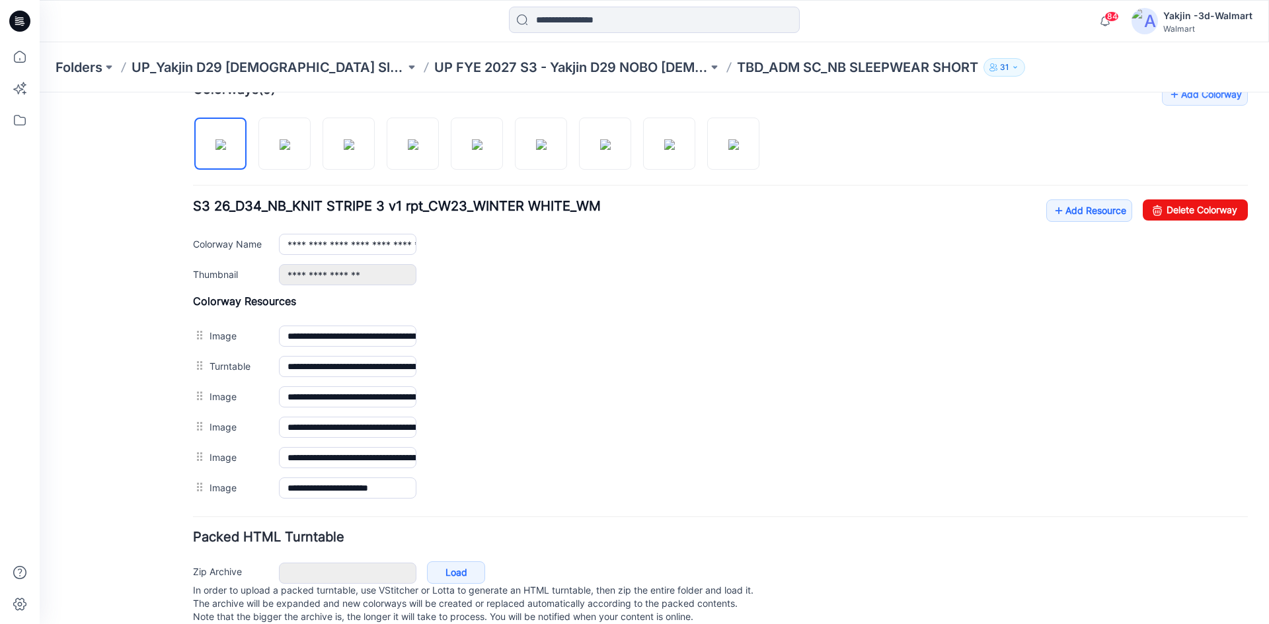
drag, startPoint x: 85, startPoint y: 405, endPoint x: 41, endPoint y: 525, distance: 128.1
click at [85, 405] on div "General Cover Image Current Version Colorways Packed Turntable" at bounding box center [119, 163] width 106 height 955
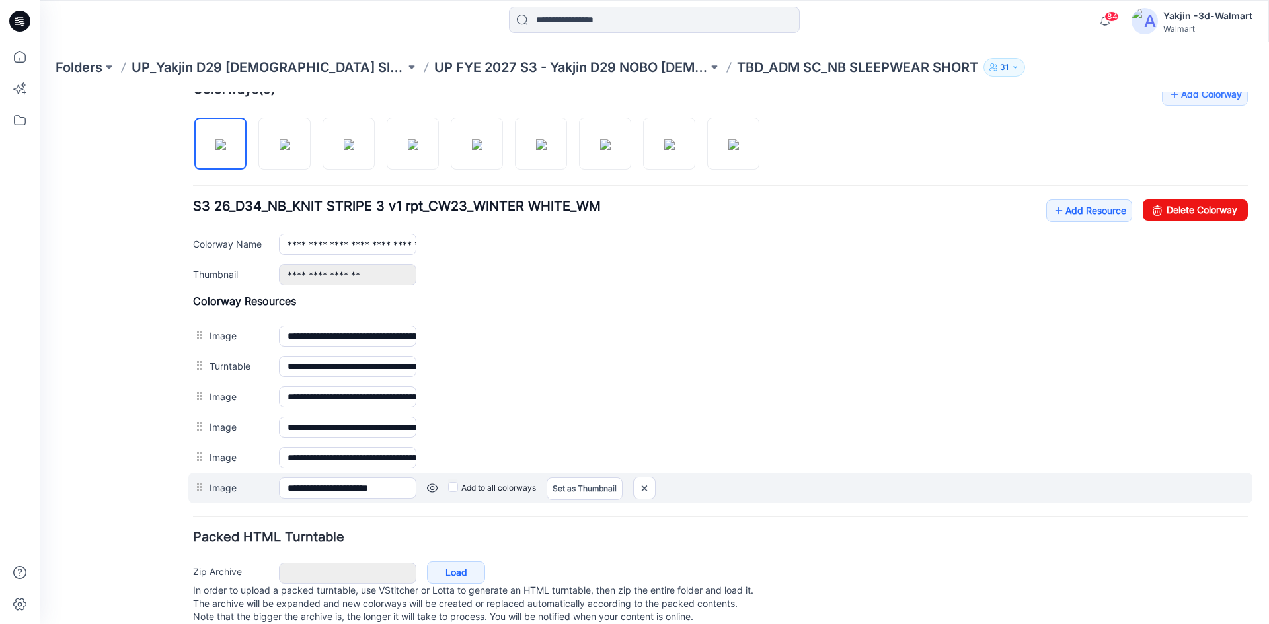
drag, startPoint x: 456, startPoint y: 492, endPoint x: 439, endPoint y: 494, distance: 17.2
click at [456, 492] on label "Add to all colorways" at bounding box center [492, 488] width 88 height 21
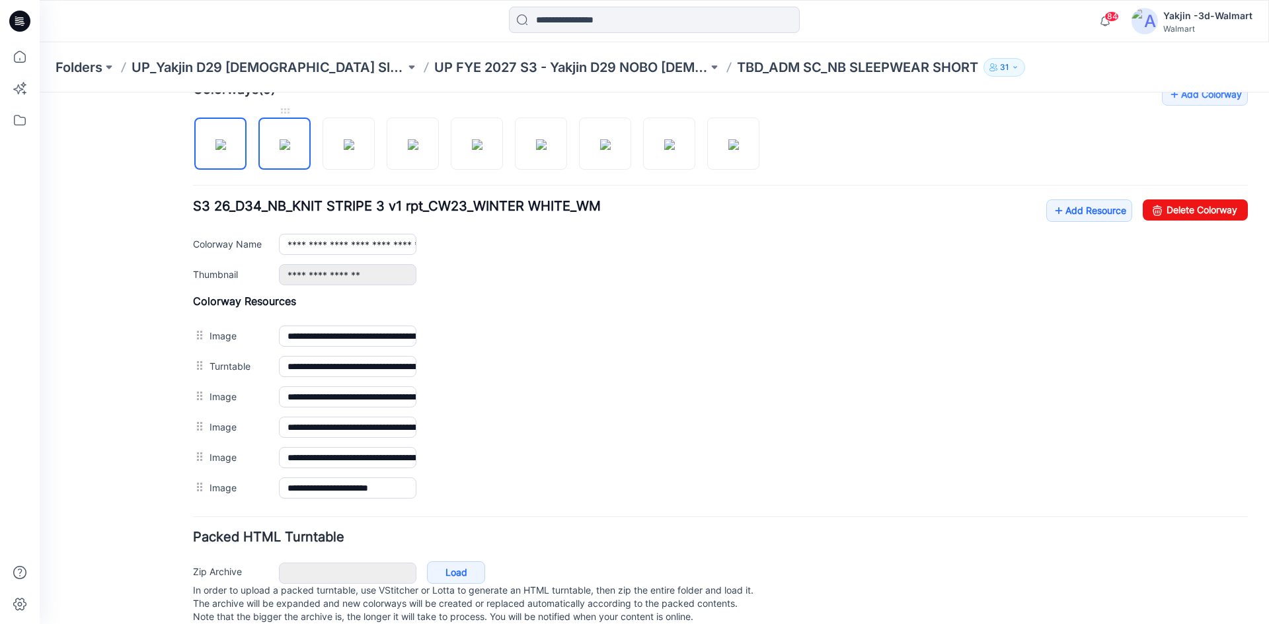
click at [279, 150] on img at bounding box center [284, 144] width 11 height 11
click at [215, 150] on img at bounding box center [220, 144] width 11 height 11
click at [284, 145] on img at bounding box center [284, 144] width 11 height 11
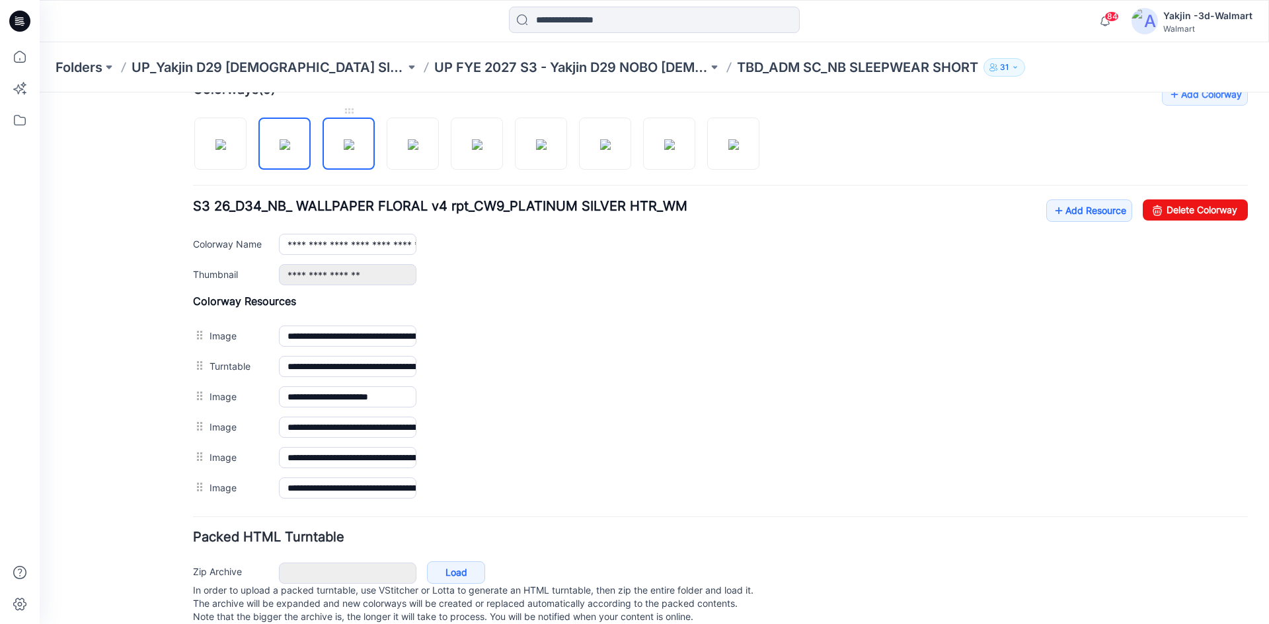
click at [350, 150] on img at bounding box center [349, 144] width 11 height 11
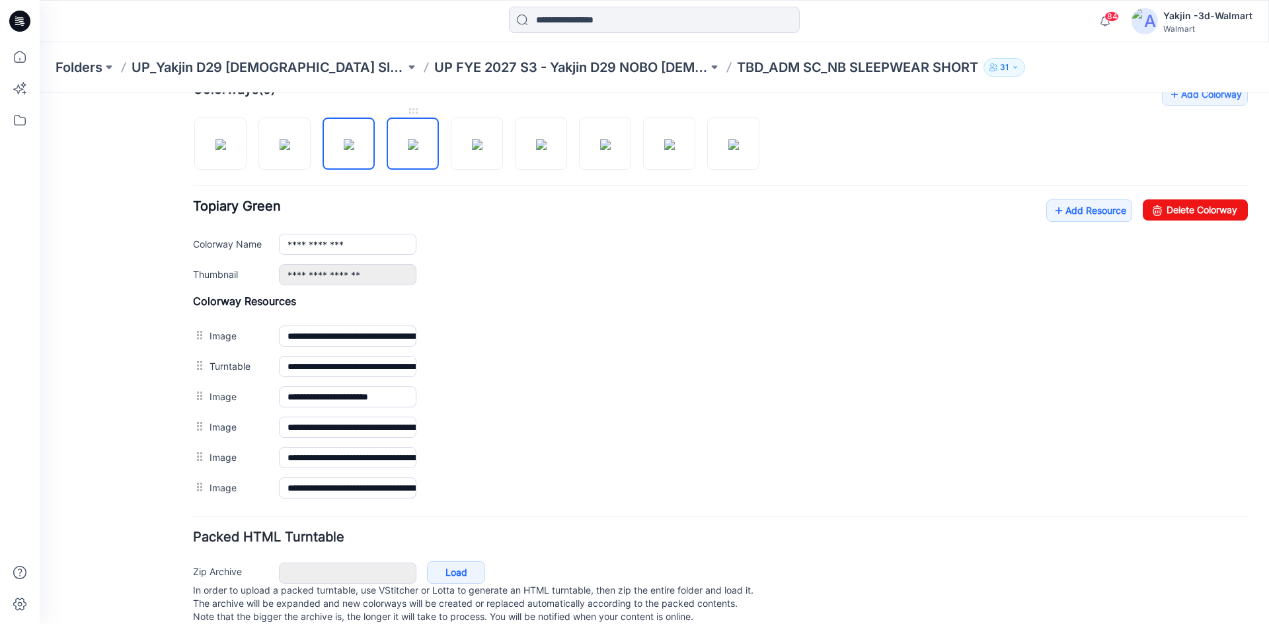
click at [418, 139] on img at bounding box center [413, 144] width 11 height 11
click at [472, 139] on img at bounding box center [477, 144] width 11 height 11
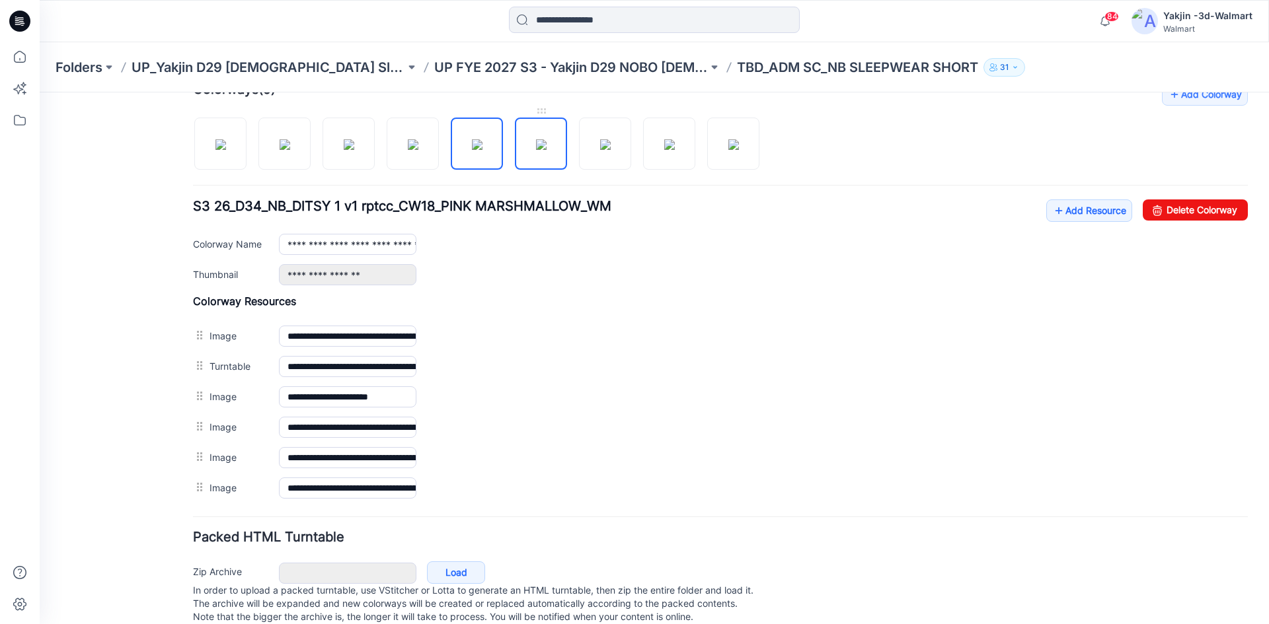
click at [542, 142] on img at bounding box center [541, 144] width 11 height 11
click at [610, 139] on img at bounding box center [605, 144] width 11 height 11
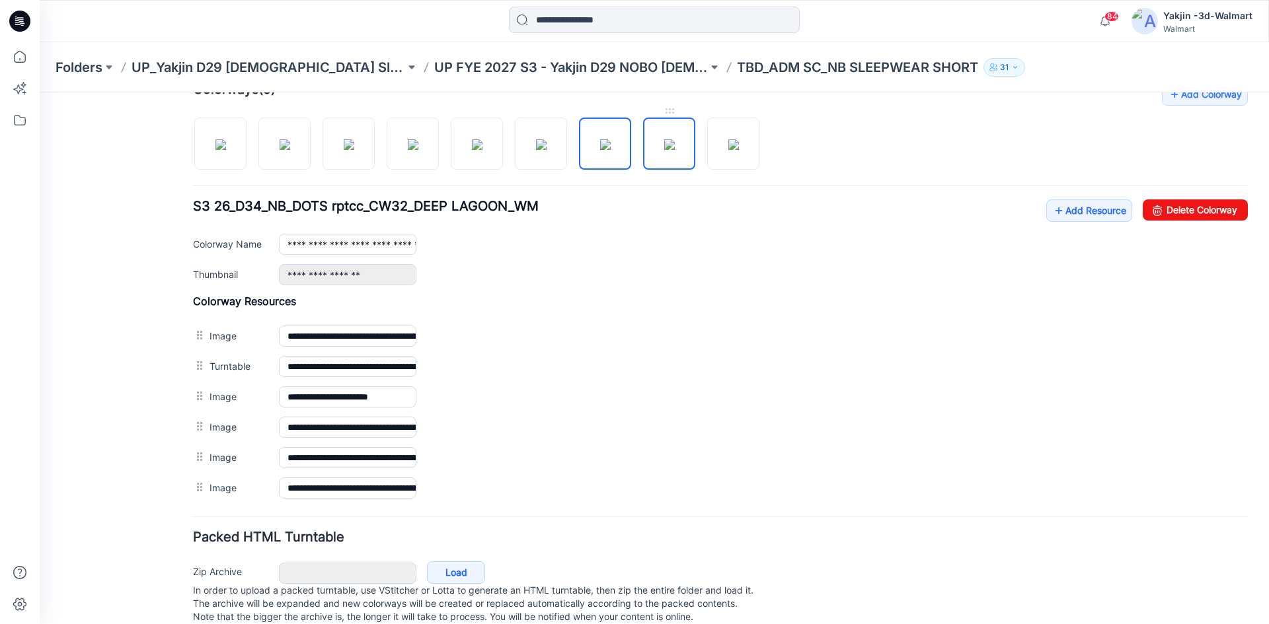
click at [667, 150] on img at bounding box center [669, 144] width 11 height 11
click at [728, 150] on img at bounding box center [733, 144] width 11 height 11
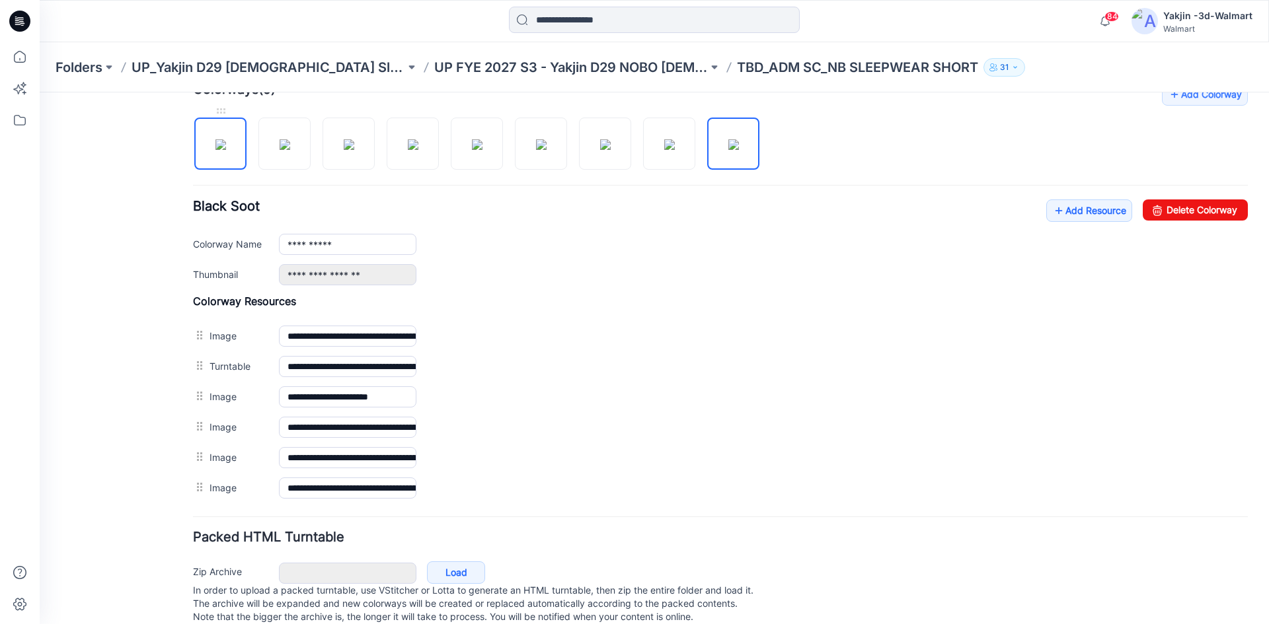
click at [224, 150] on img at bounding box center [220, 144] width 11 height 11
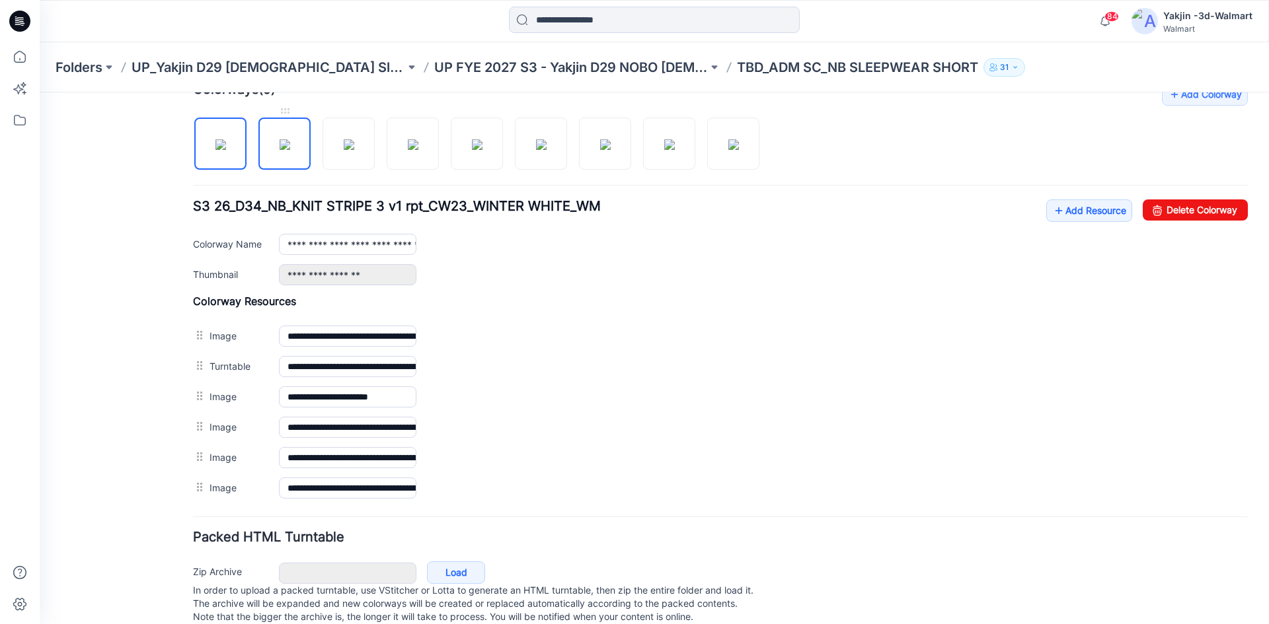
click at [279, 150] on img at bounding box center [284, 144] width 11 height 11
click at [344, 150] on img at bounding box center [349, 144] width 11 height 11
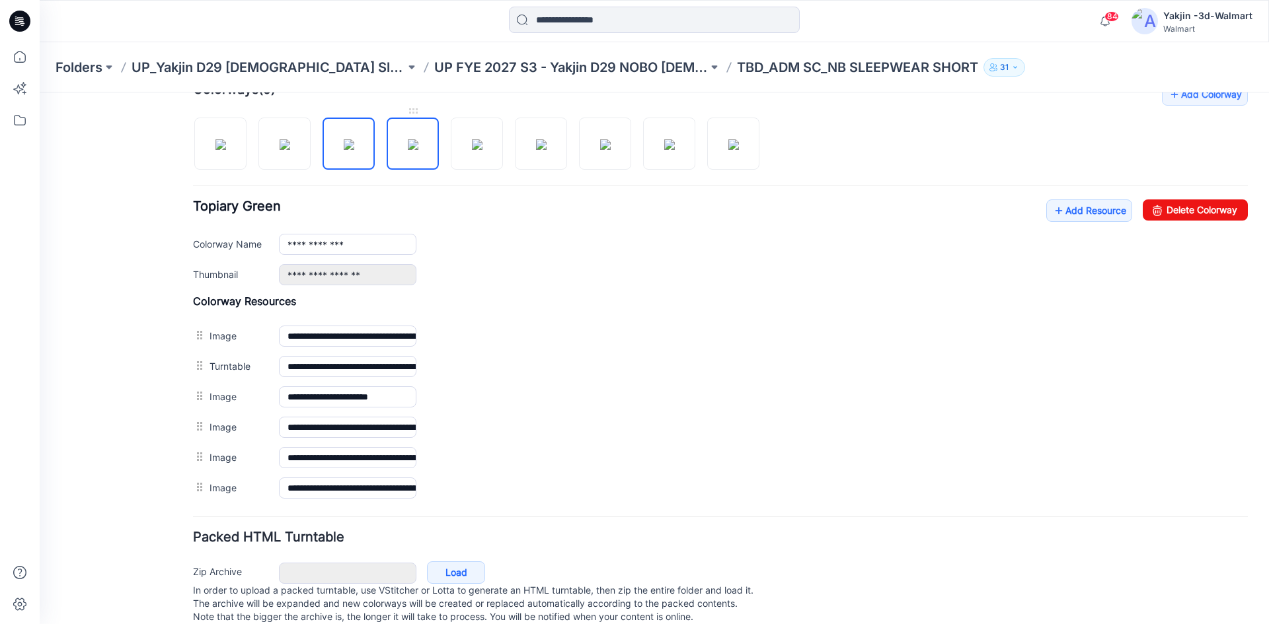
click at [412, 150] on img at bounding box center [413, 144] width 11 height 11
click at [482, 150] on img at bounding box center [477, 144] width 11 height 11
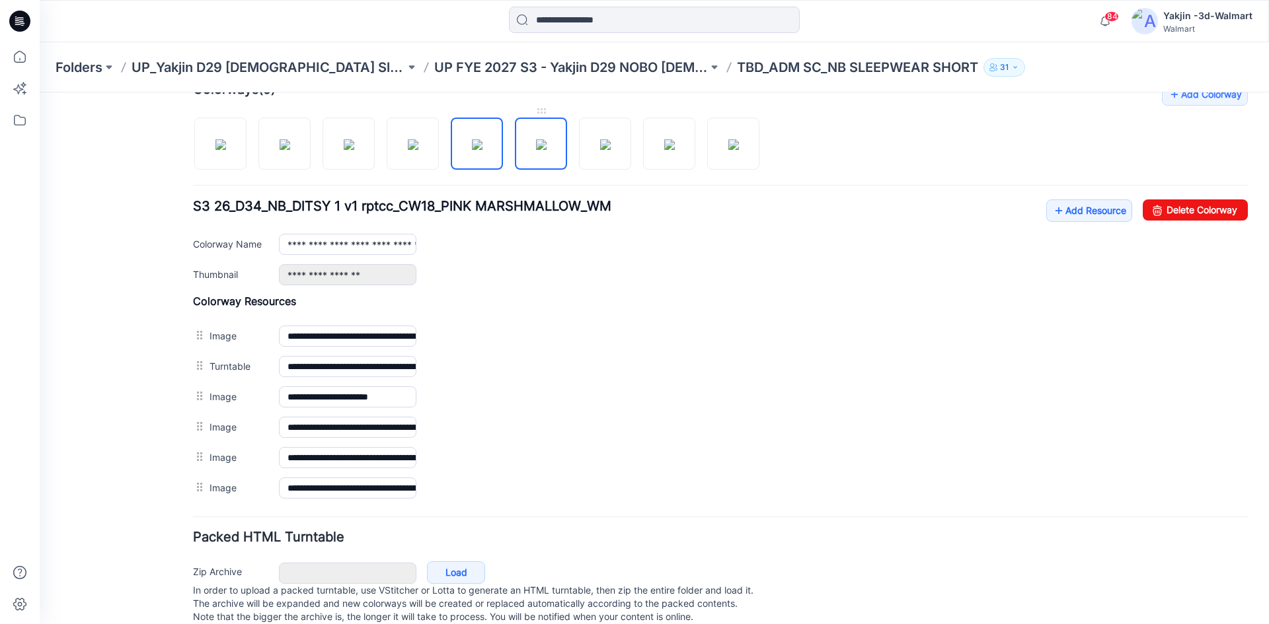
click at [546, 150] on img at bounding box center [541, 144] width 11 height 11
click at [600, 150] on img at bounding box center [605, 144] width 11 height 11
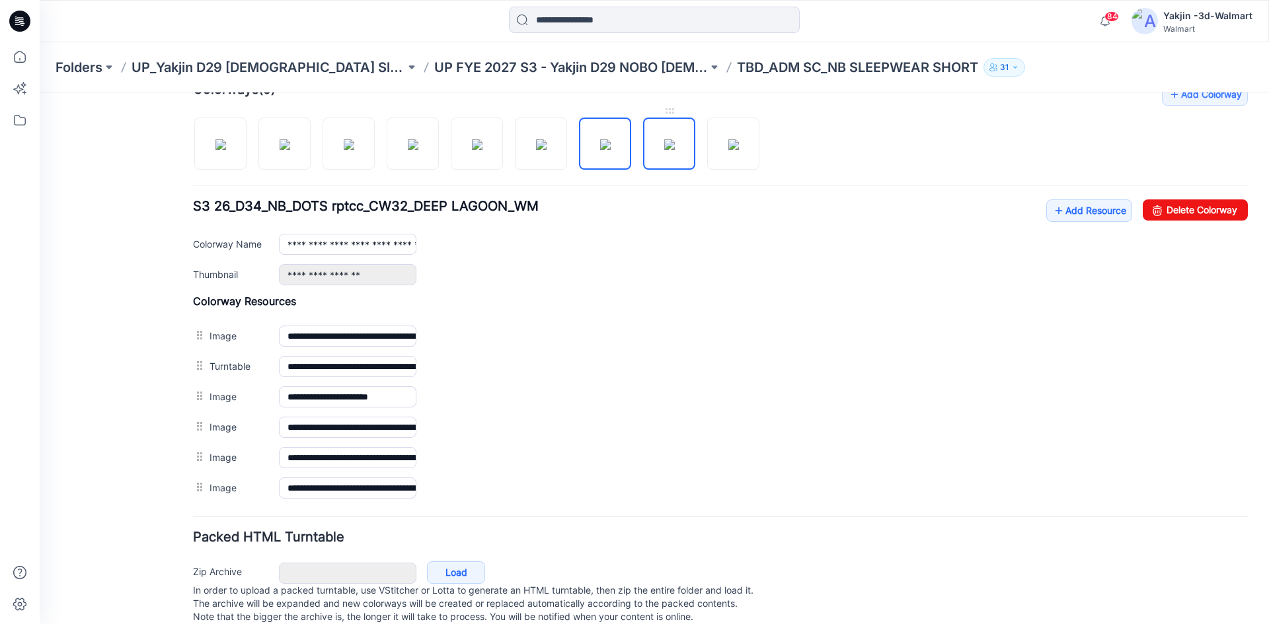
click at [664, 150] on img at bounding box center [669, 144] width 11 height 11
click at [728, 150] on img at bounding box center [733, 144] width 11 height 11
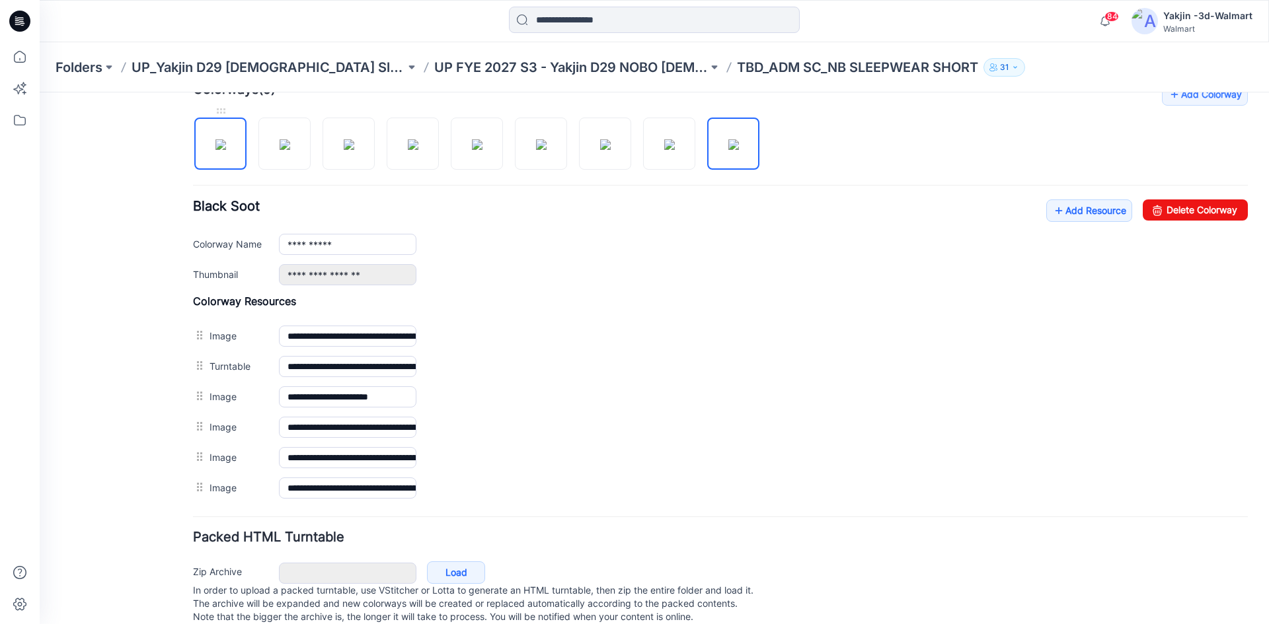
click at [223, 150] on img at bounding box center [220, 144] width 11 height 11
type input "**********"
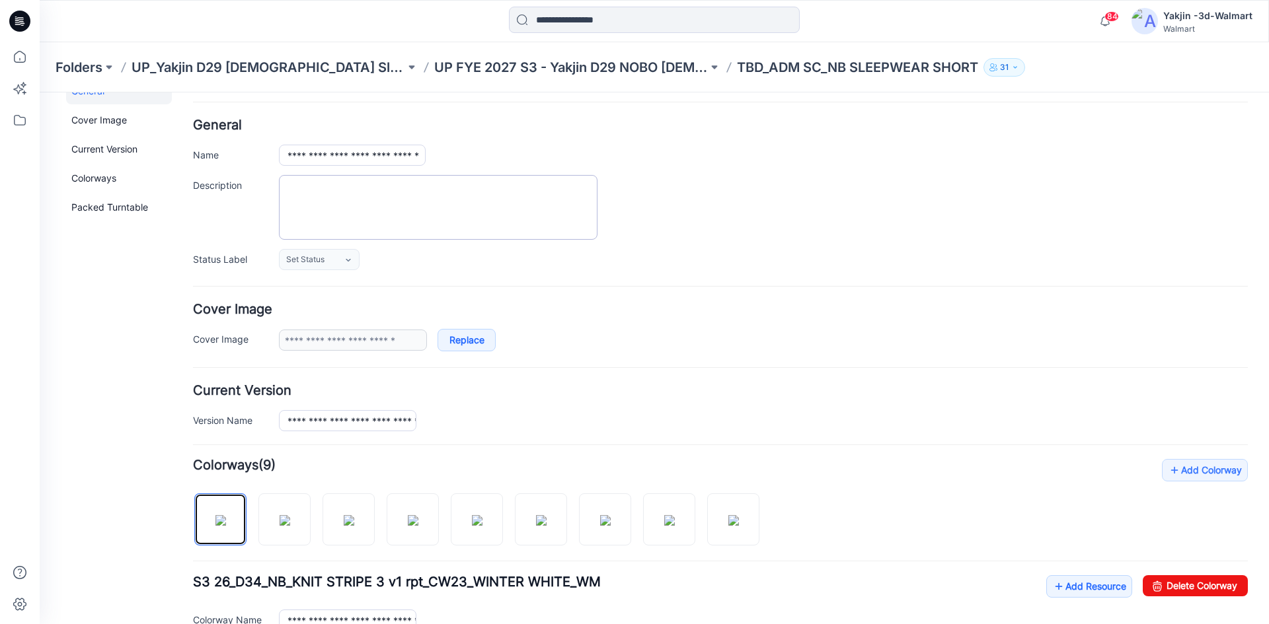
scroll to position [0, 0]
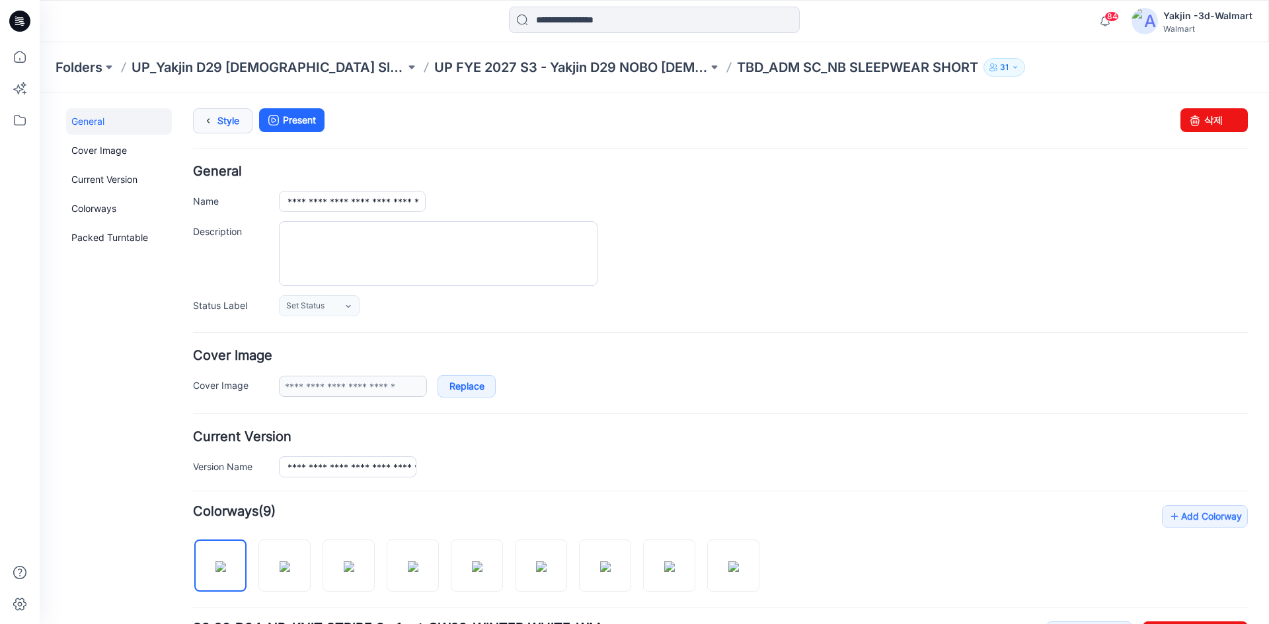
click at [246, 116] on link "Style" at bounding box center [222, 120] width 59 height 25
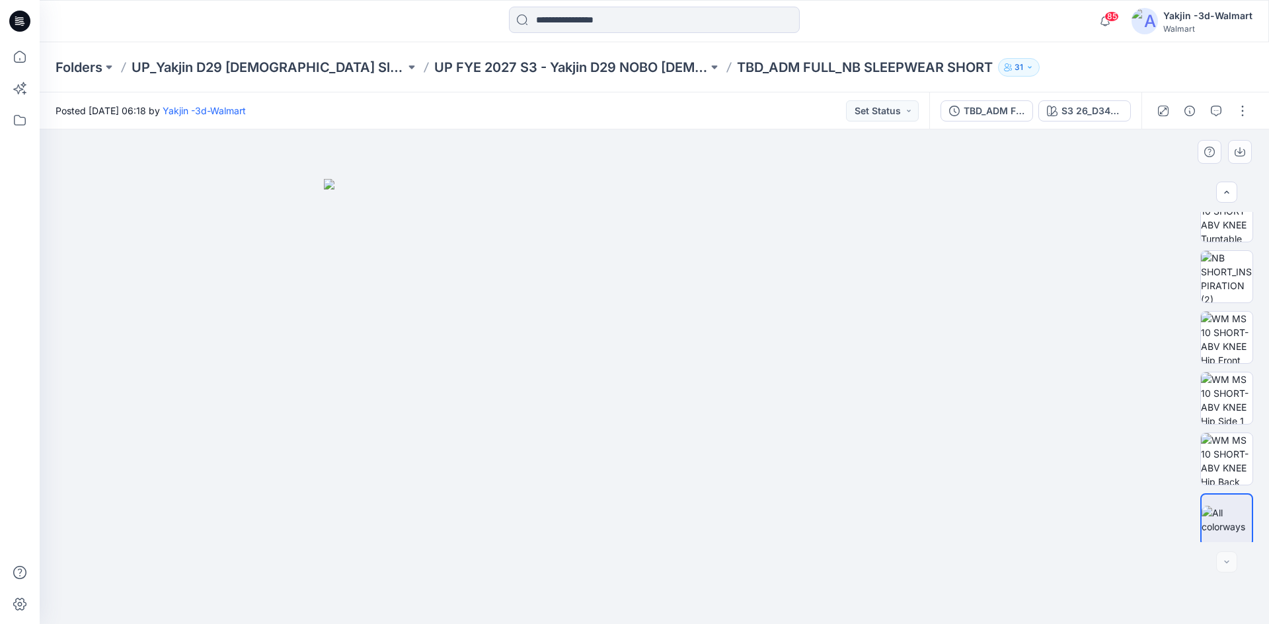
scroll to position [87, 0]
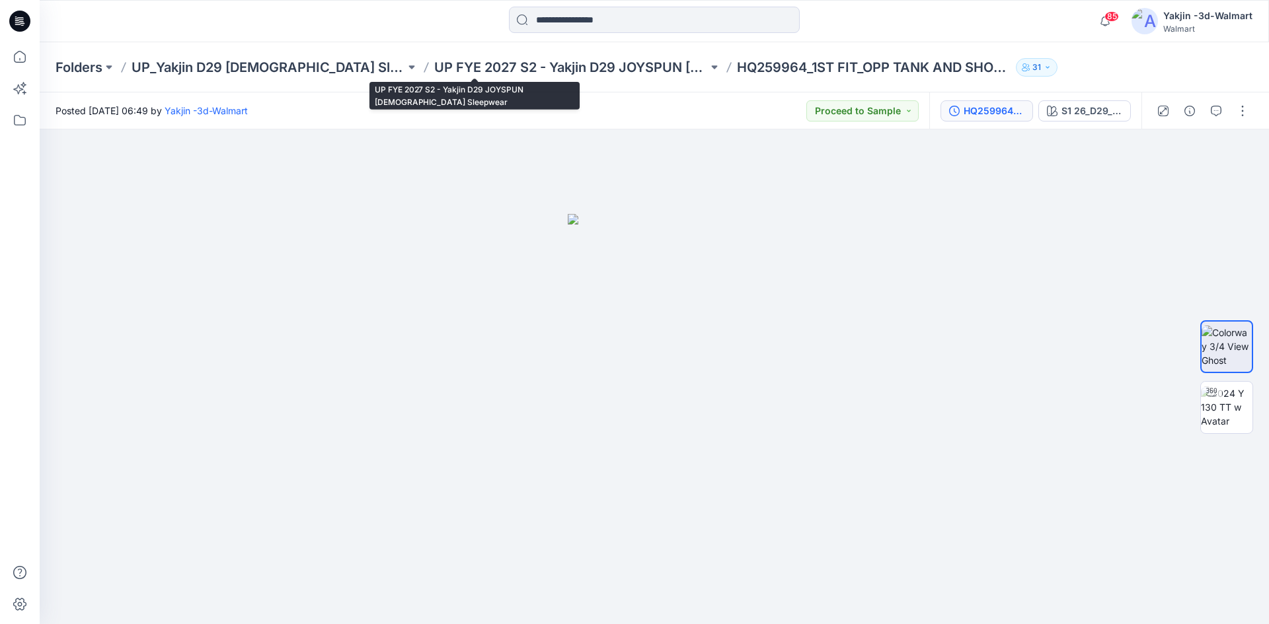
click at [1004, 107] on div "HQ259964_GV_OPP TANK AND SHORTSLEEP SET" at bounding box center [993, 111] width 61 height 15
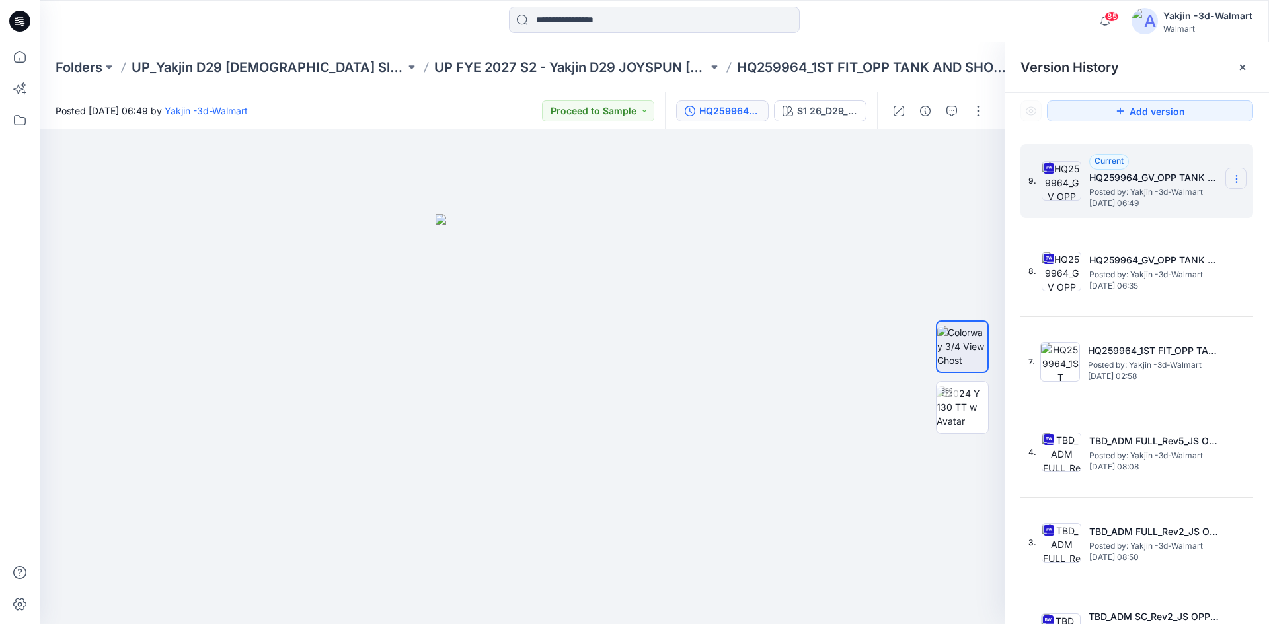
click at [1231, 180] on icon at bounding box center [1236, 179] width 11 height 11
click at [1141, 297] on span "Delete Version" at bounding box center [1145, 290] width 62 height 16
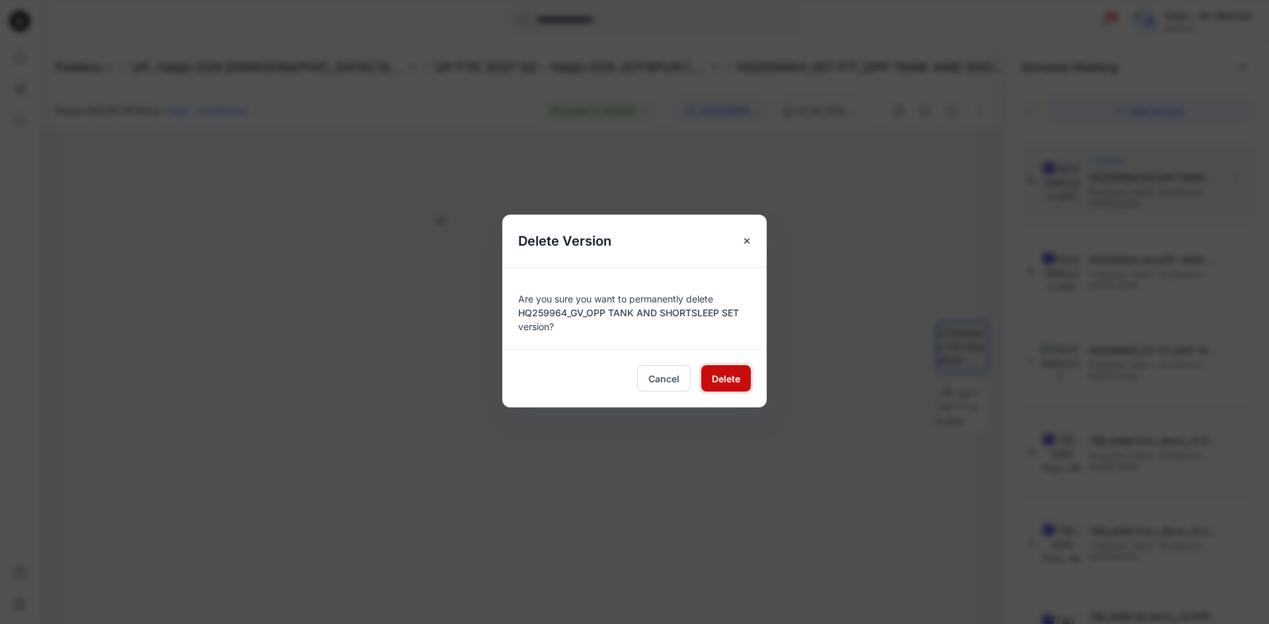
click at [727, 374] on span "Delete" at bounding box center [726, 379] width 28 height 14
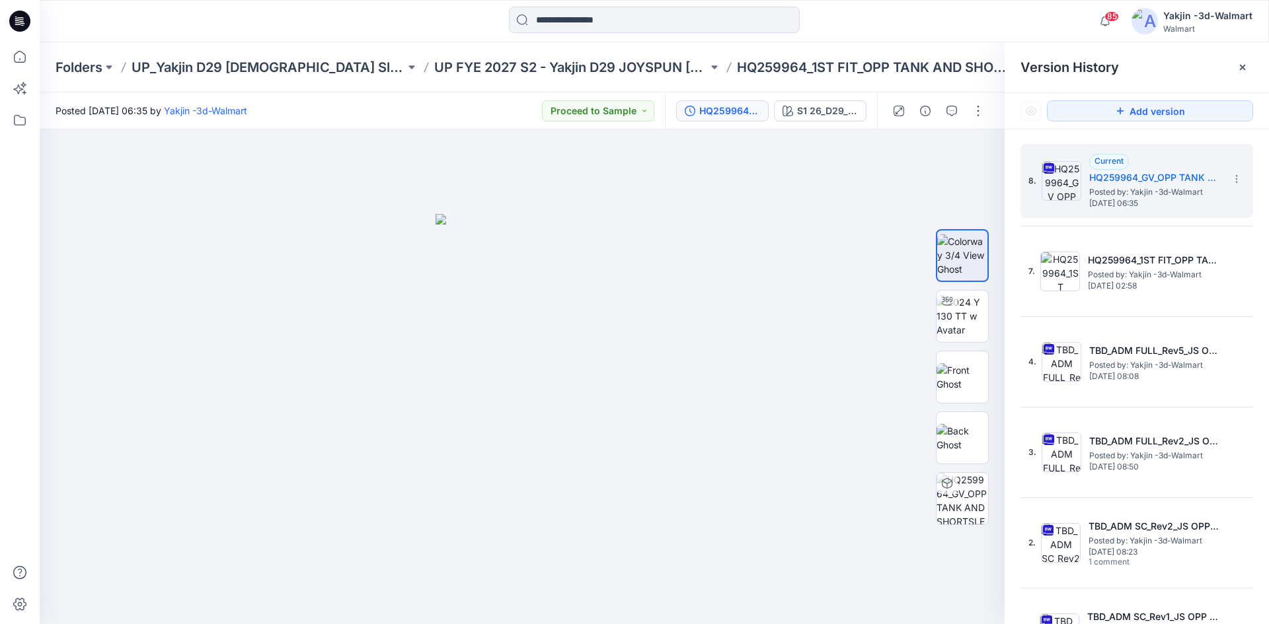
click at [20, 24] on icon at bounding box center [18, 24] width 6 height 1
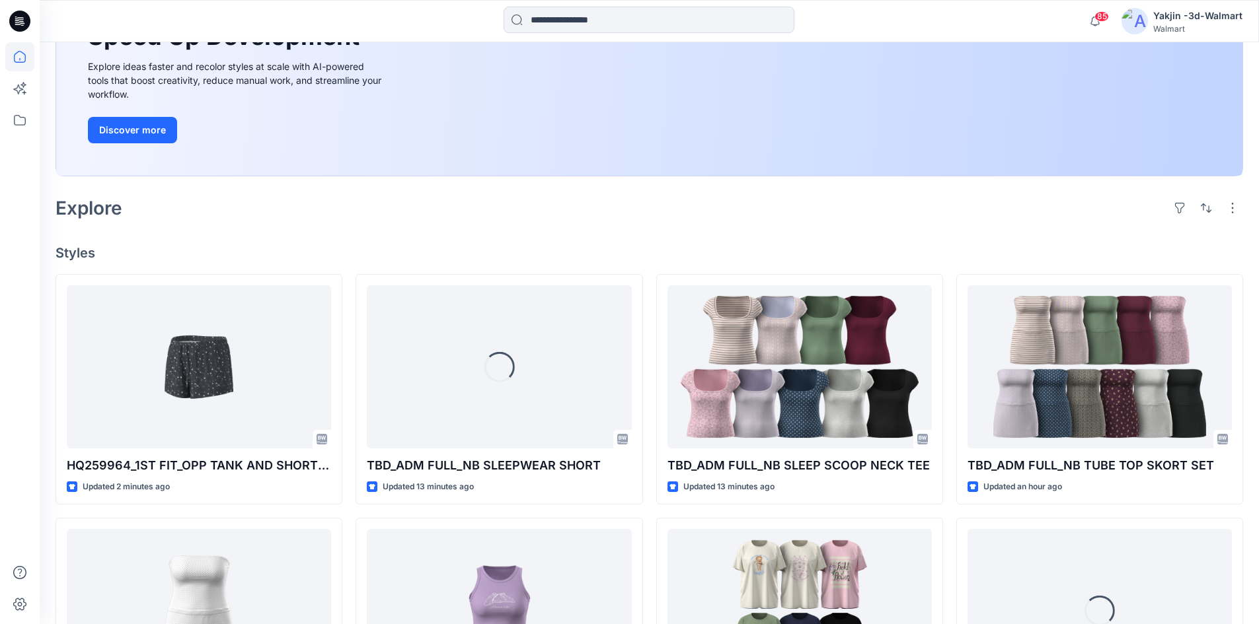
scroll to position [198, 0]
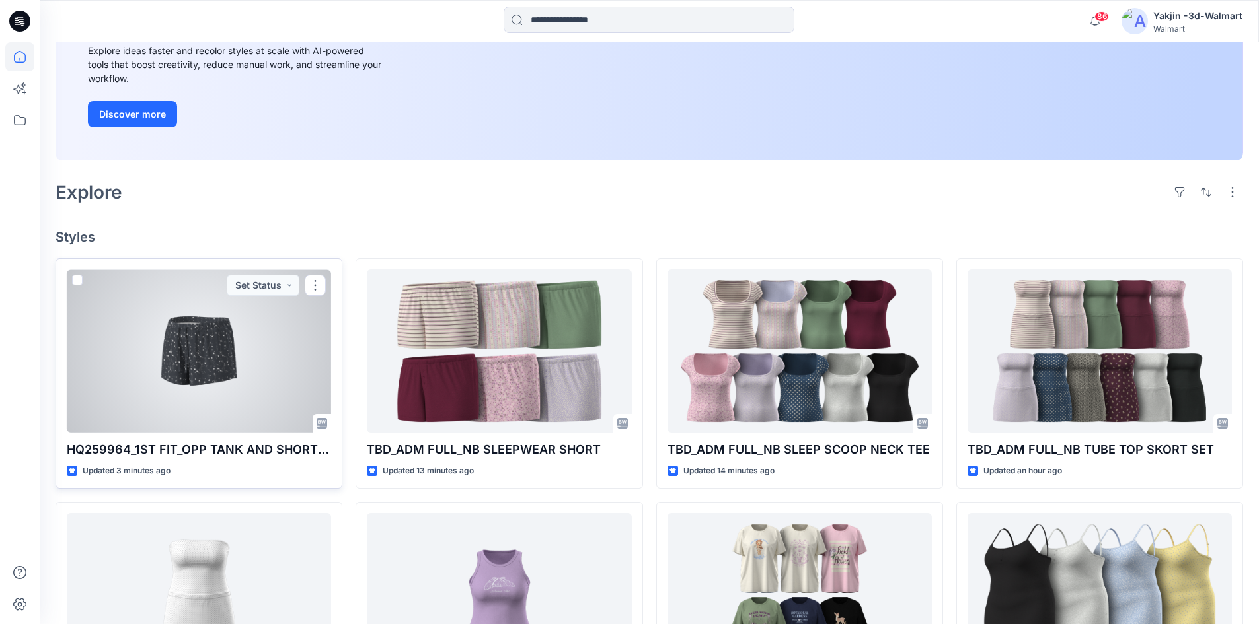
click at [275, 423] on div at bounding box center [199, 351] width 264 height 163
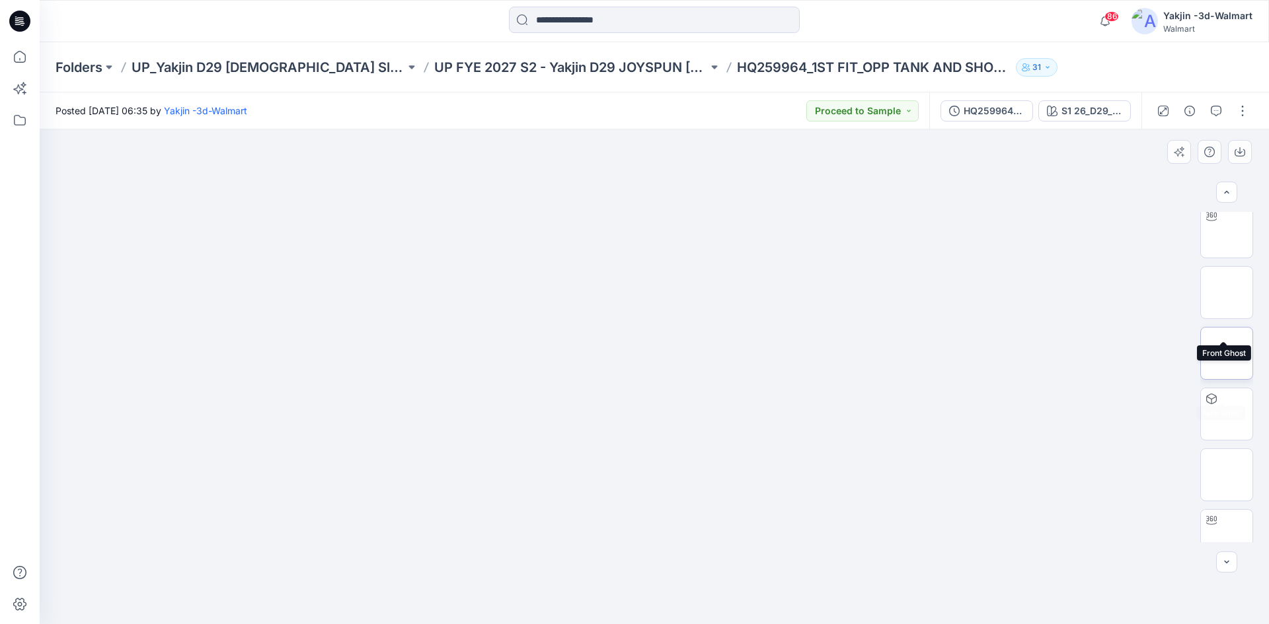
scroll to position [87, 0]
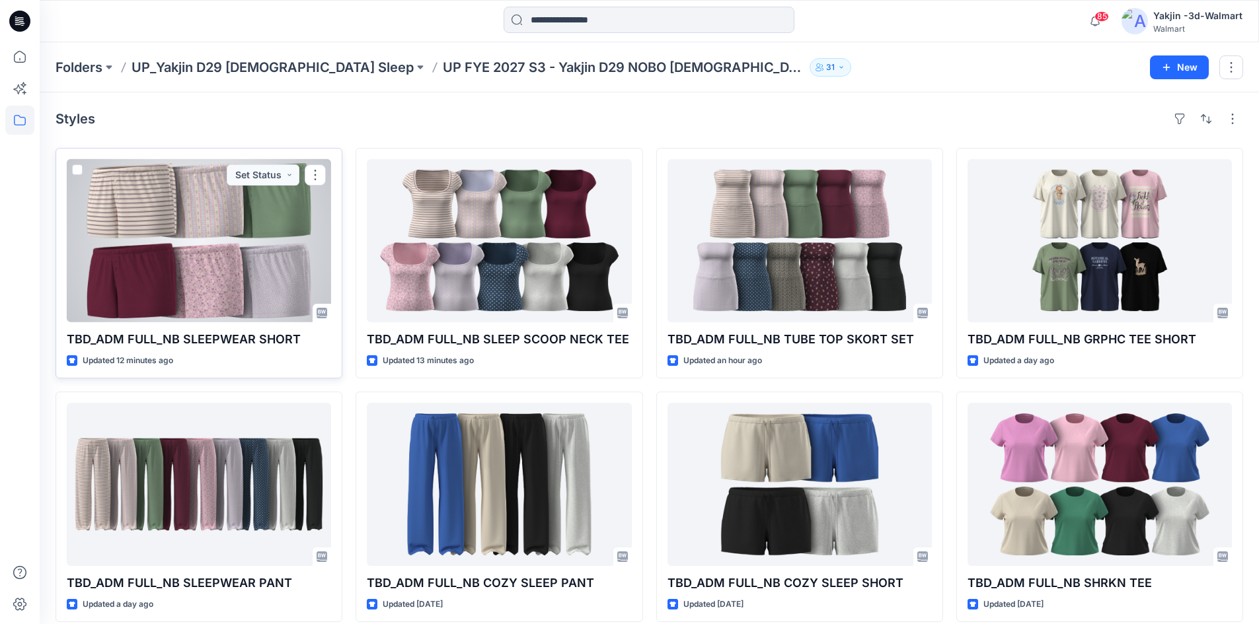
click at [254, 266] on div at bounding box center [199, 240] width 264 height 163
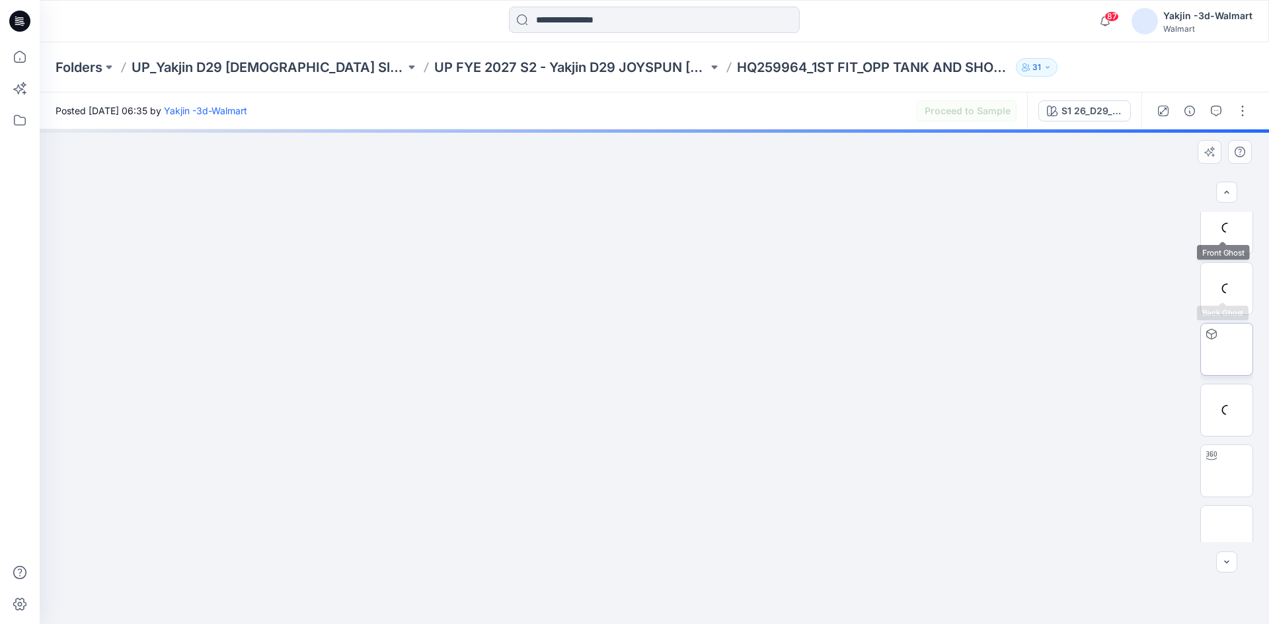
scroll to position [209, 0]
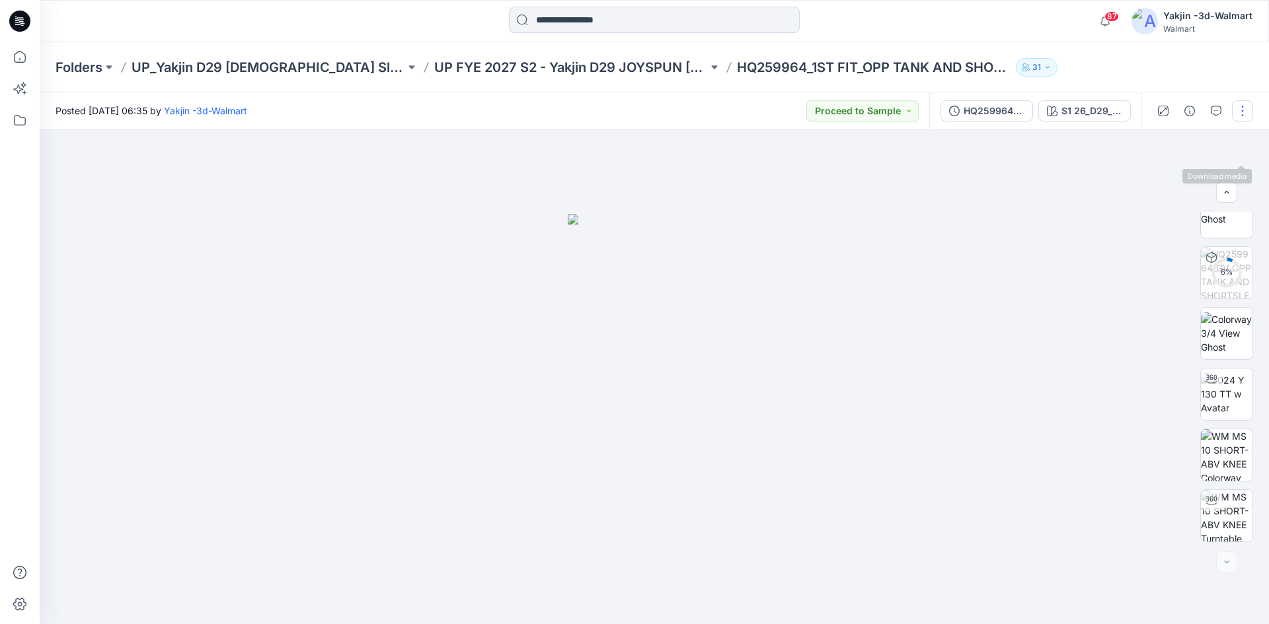
click at [1240, 109] on button "button" at bounding box center [1242, 110] width 21 height 21
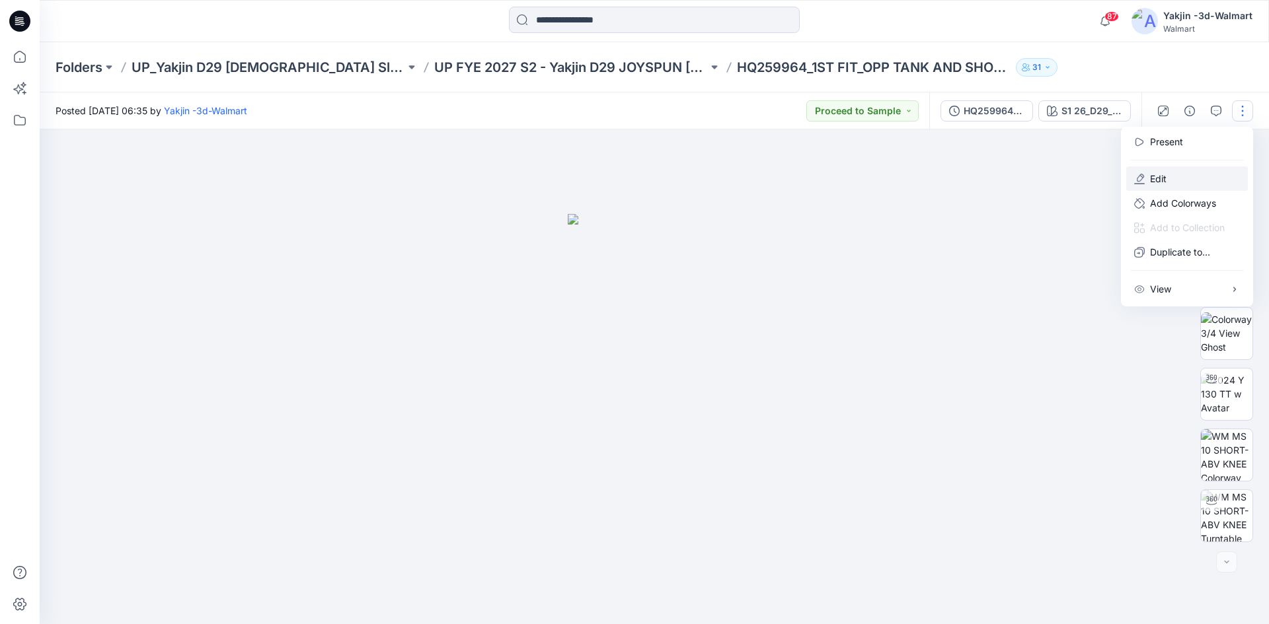
click at [1161, 178] on p "Edit" at bounding box center [1158, 179] width 17 height 14
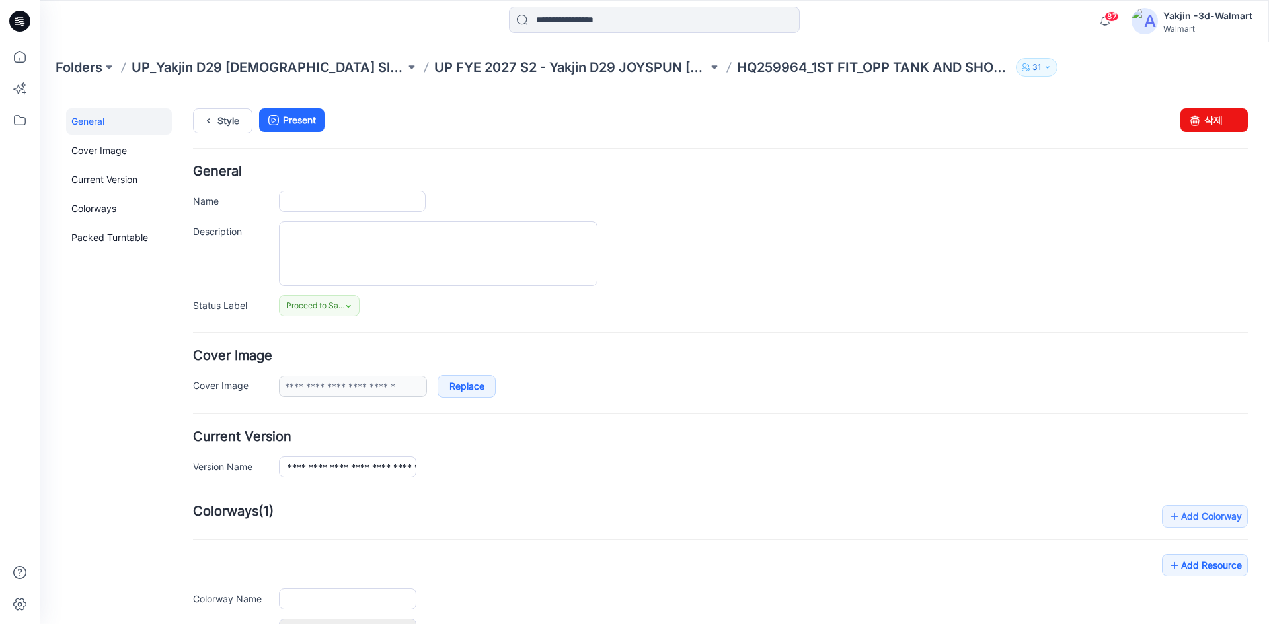
type input "**********"
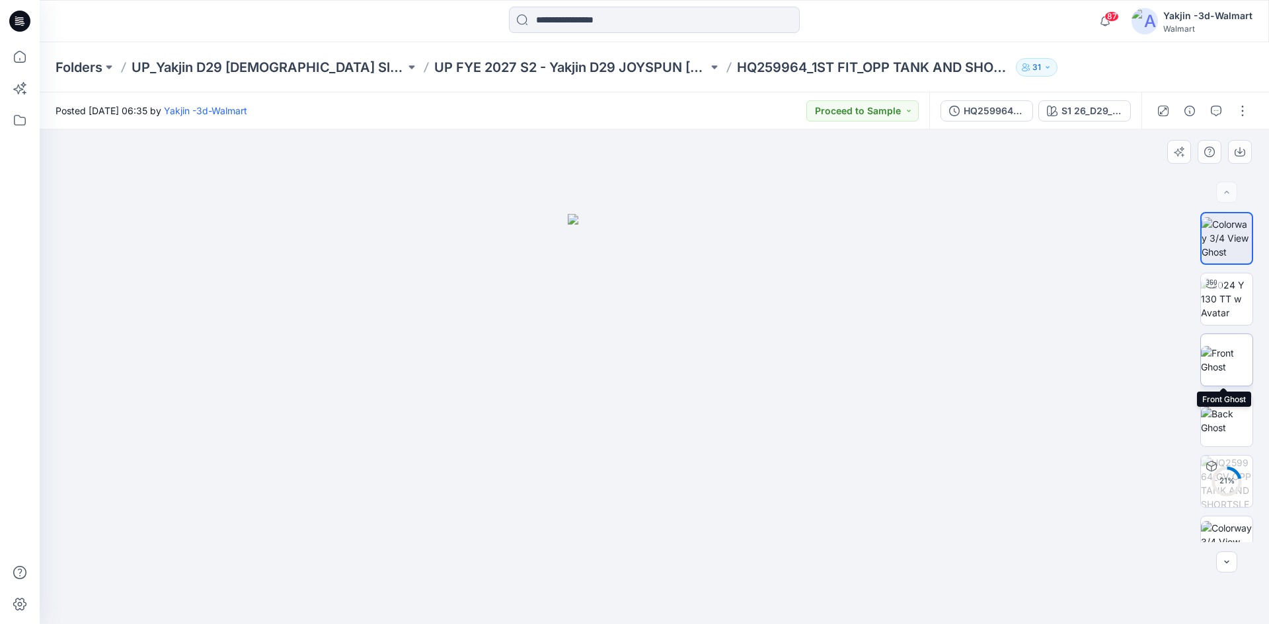
click at [1224, 357] on img at bounding box center [1226, 360] width 52 height 28
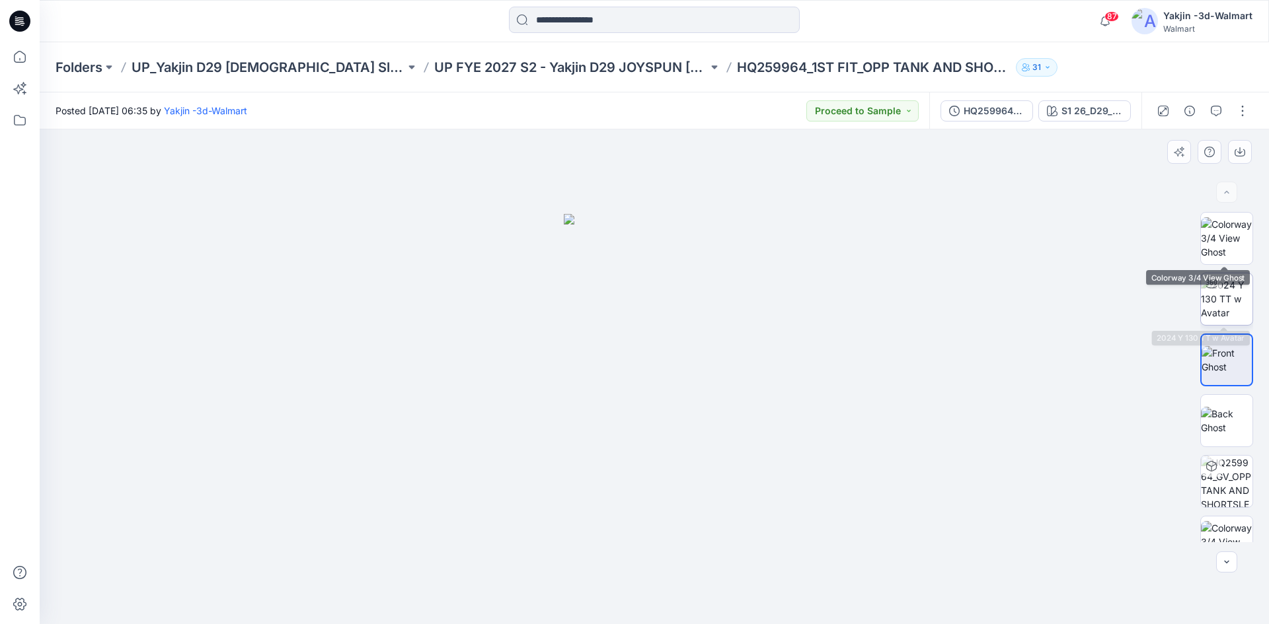
click at [1239, 313] on img at bounding box center [1226, 299] width 52 height 42
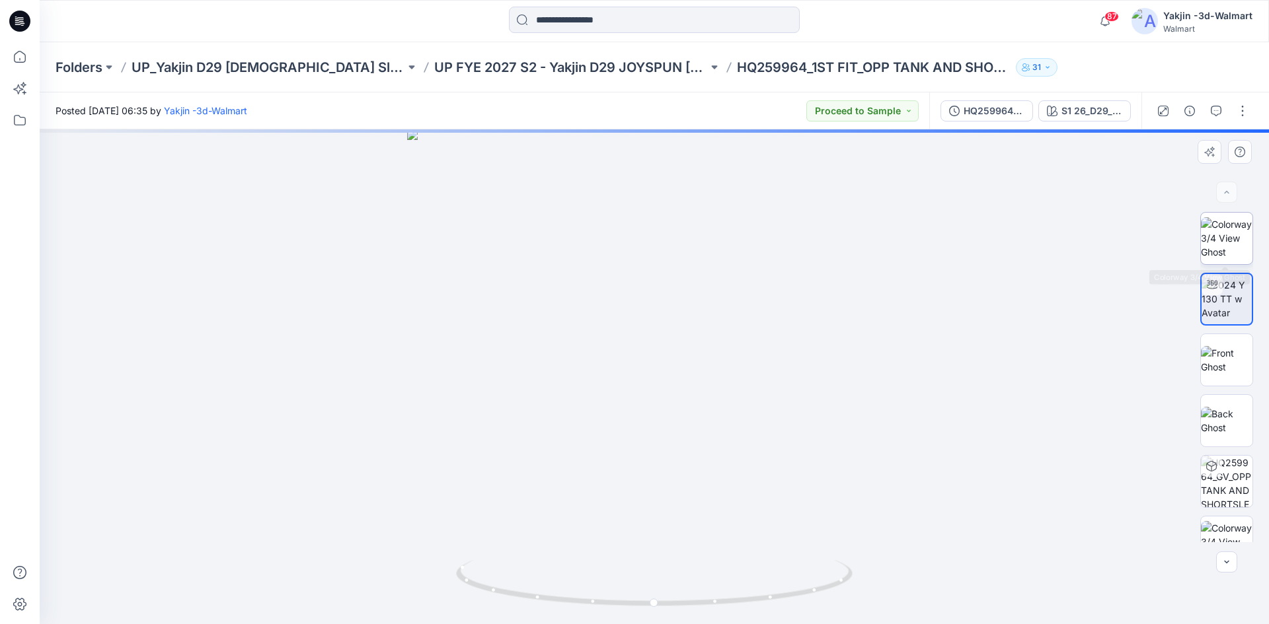
click at [1229, 243] on img at bounding box center [1226, 238] width 52 height 42
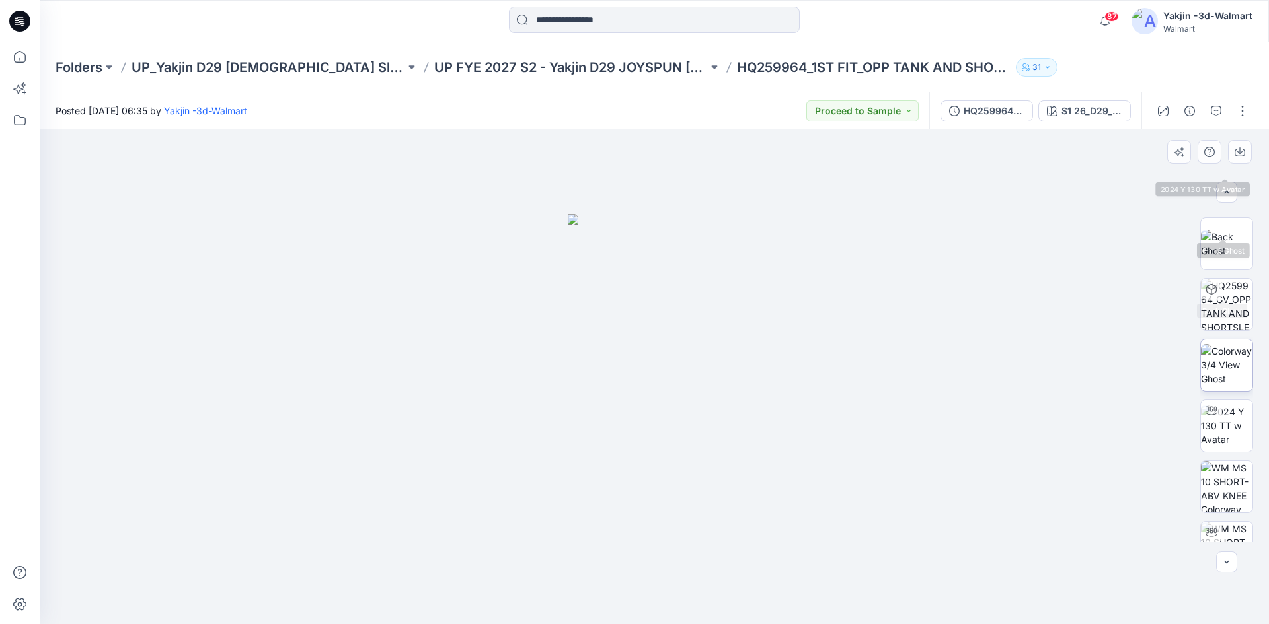
scroll to position [209, 0]
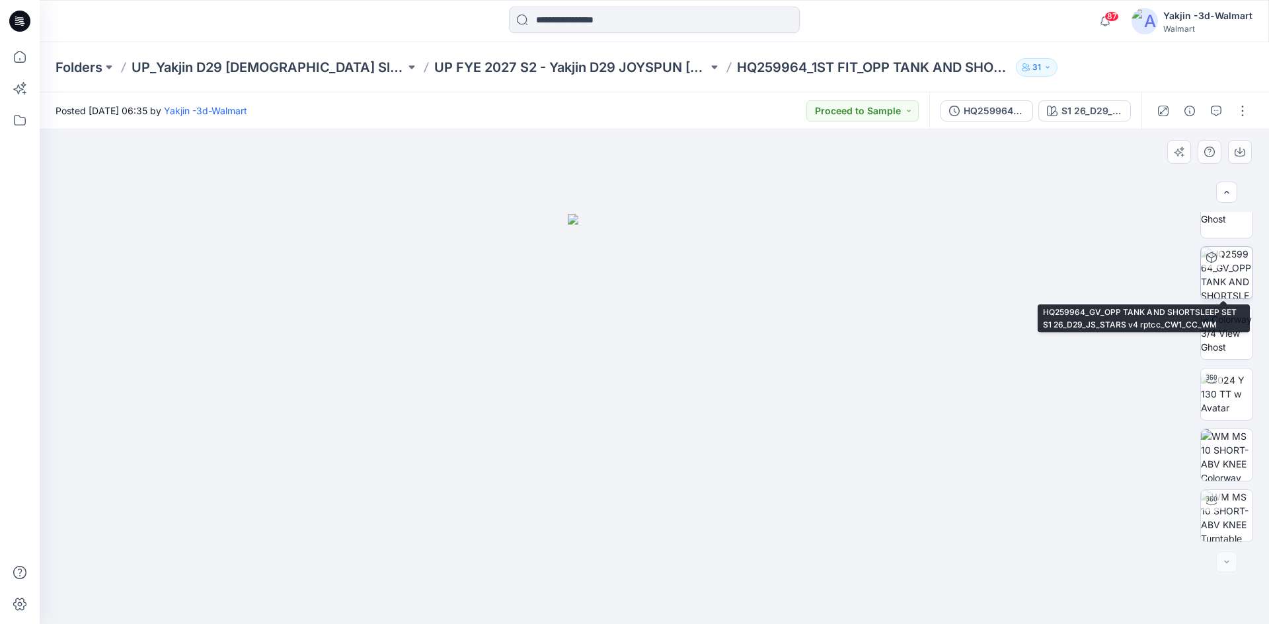
click at [1222, 287] on img at bounding box center [1226, 273] width 52 height 52
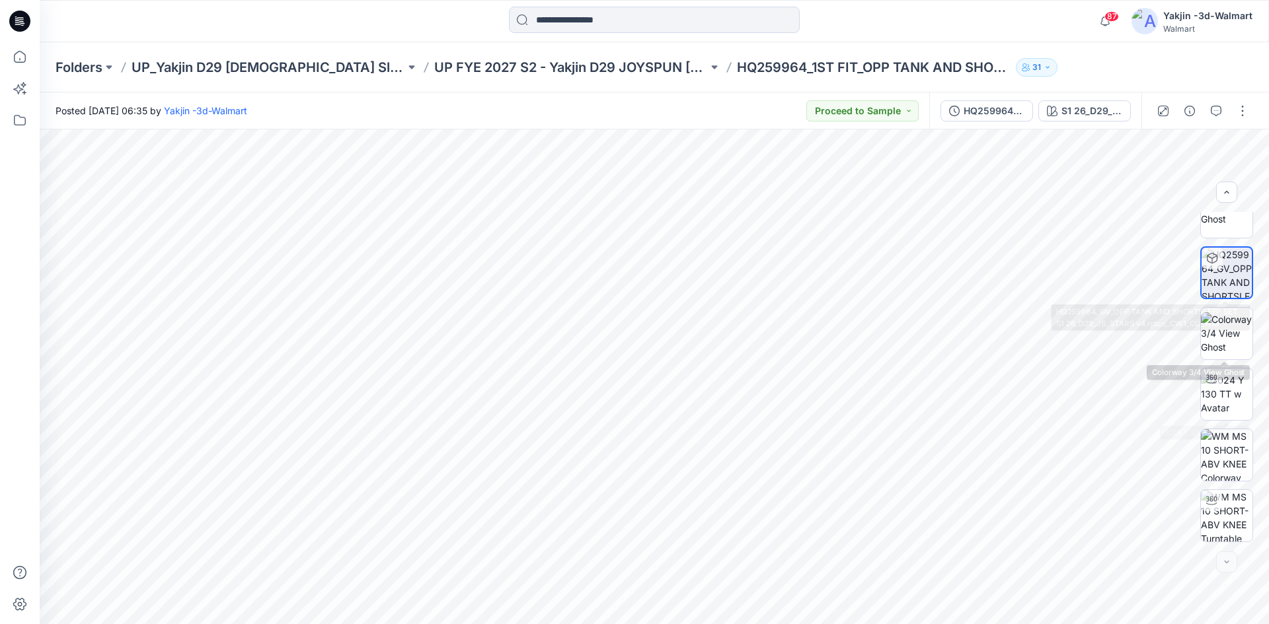
click at [1237, 279] on img at bounding box center [1226, 273] width 50 height 50
click at [1226, 226] on img at bounding box center [1226, 212] width 52 height 28
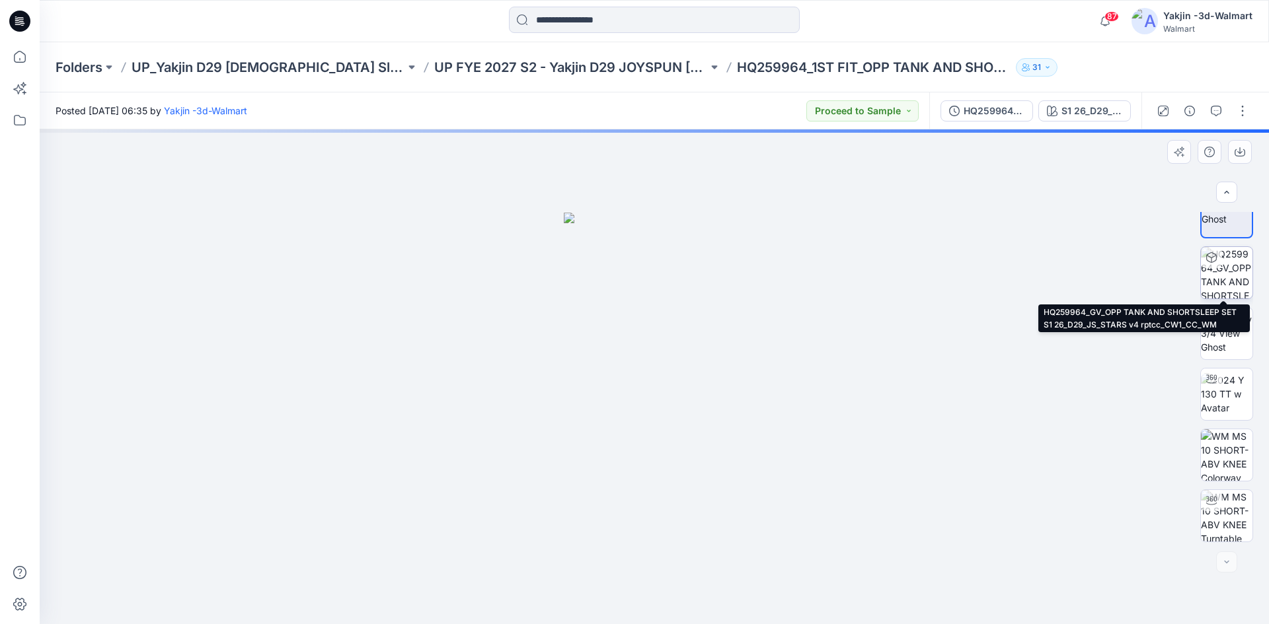
click at [1220, 280] on img at bounding box center [1226, 273] width 52 height 52
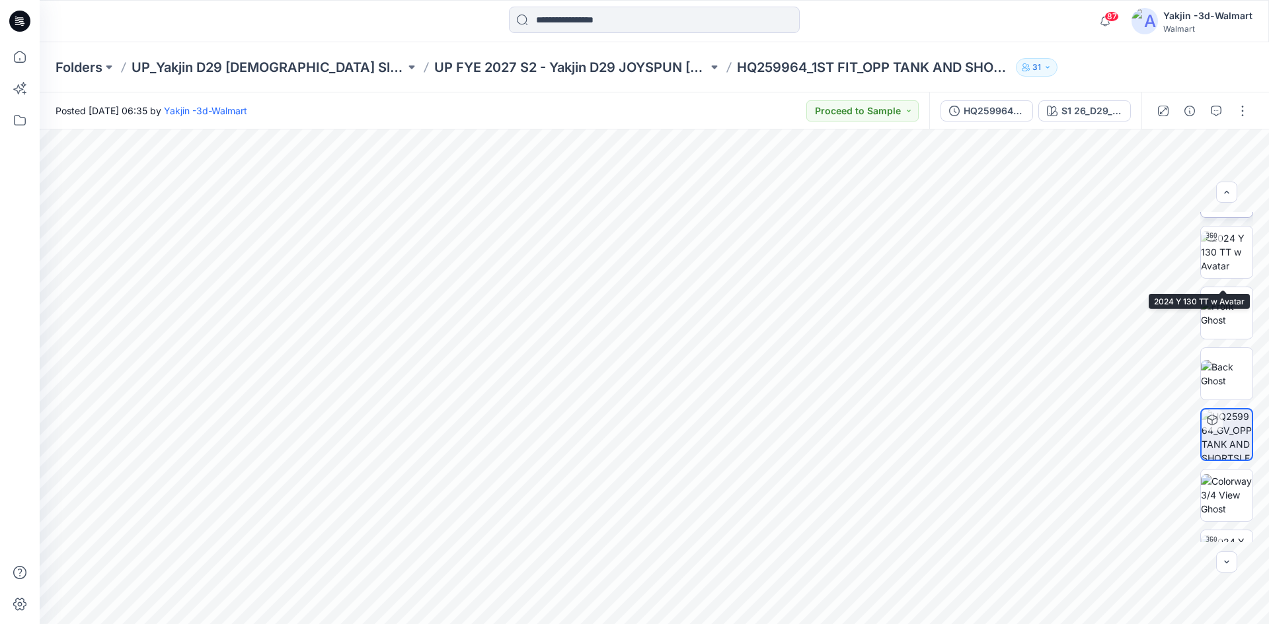
scroll to position [0, 0]
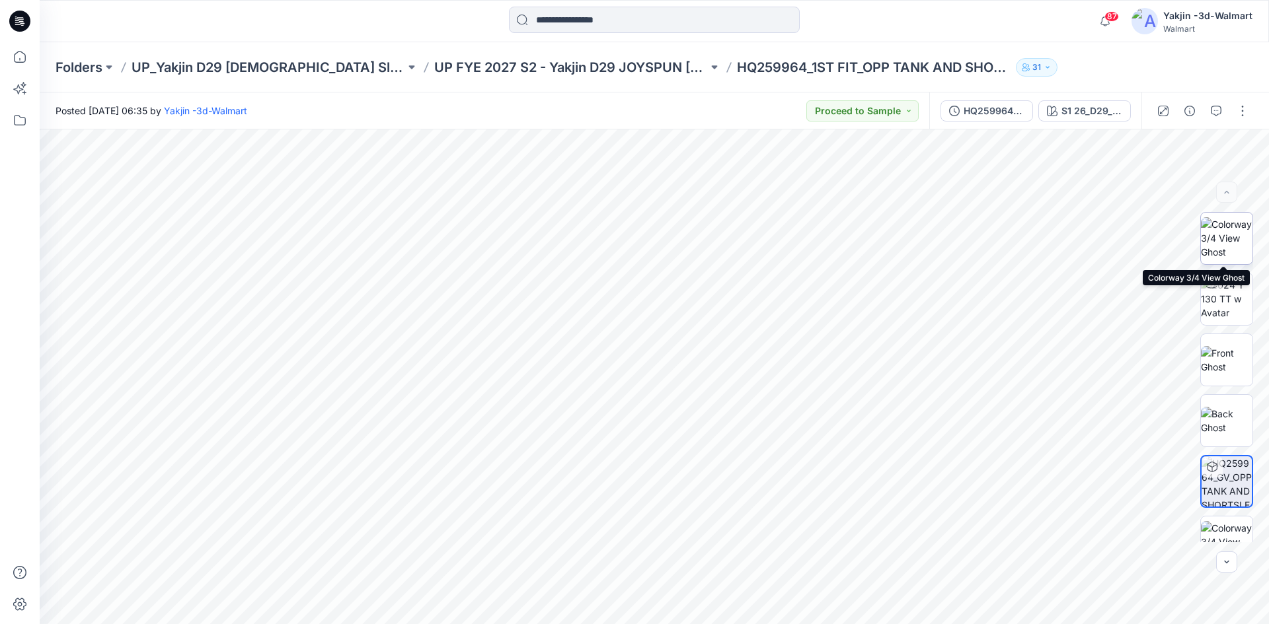
click at [1226, 238] on img at bounding box center [1226, 238] width 52 height 42
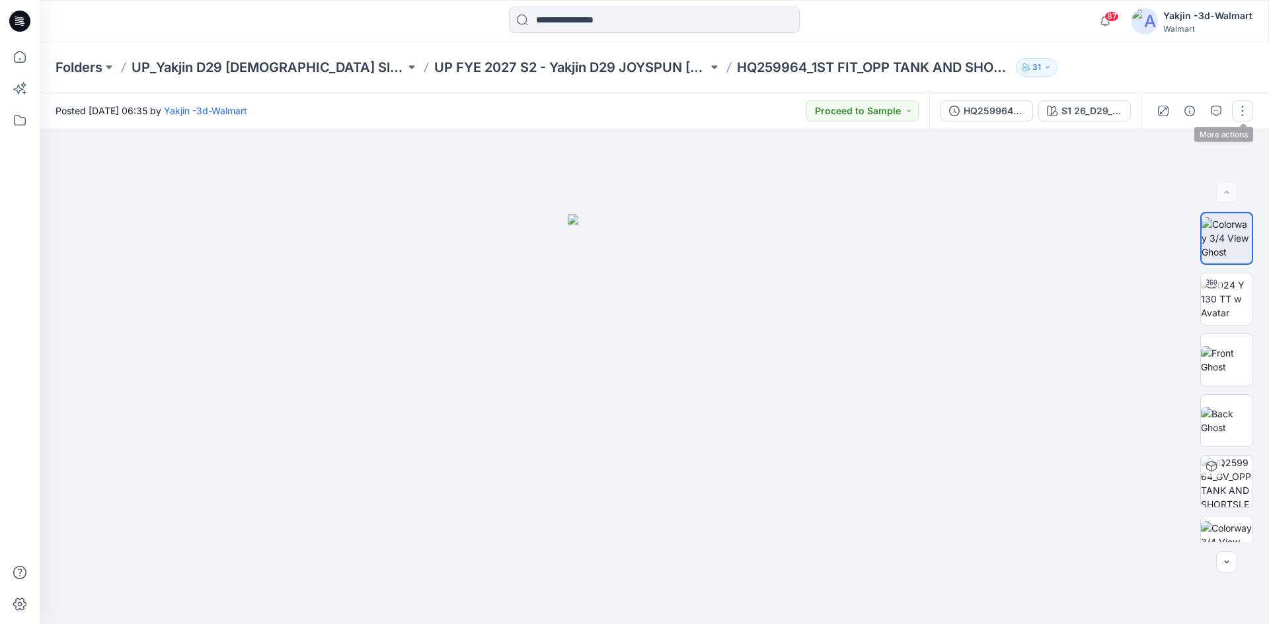
click at [1239, 117] on button "button" at bounding box center [1242, 110] width 21 height 21
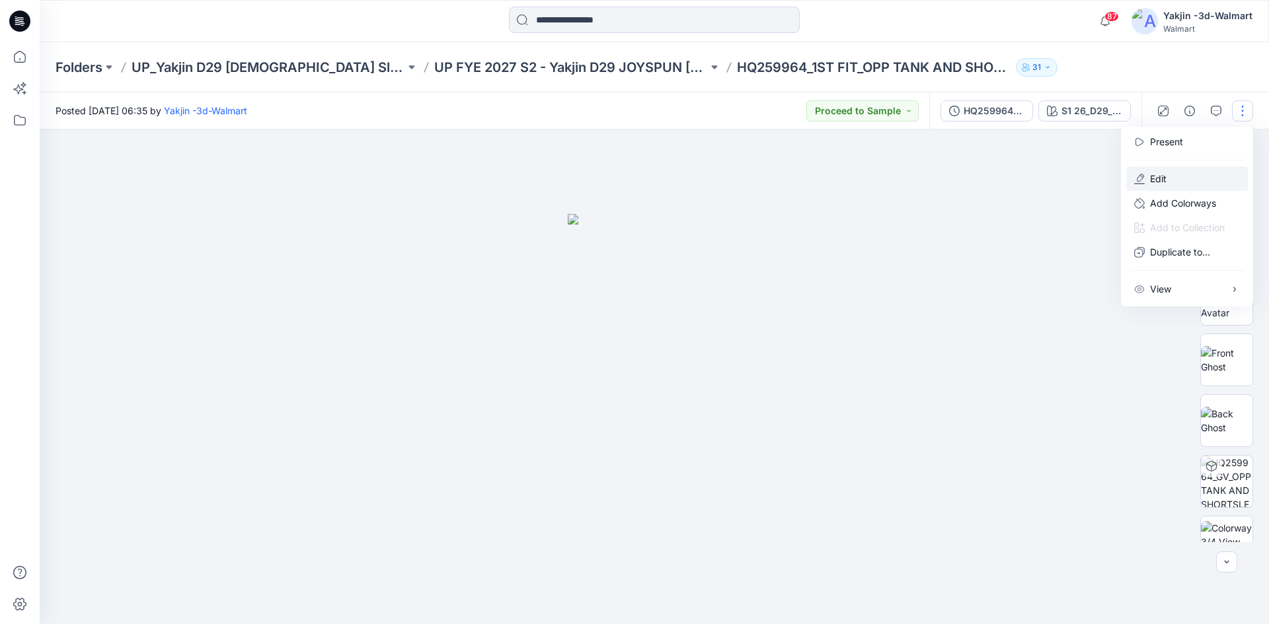
click at [1185, 182] on button "Edit" at bounding box center [1187, 178] width 122 height 24
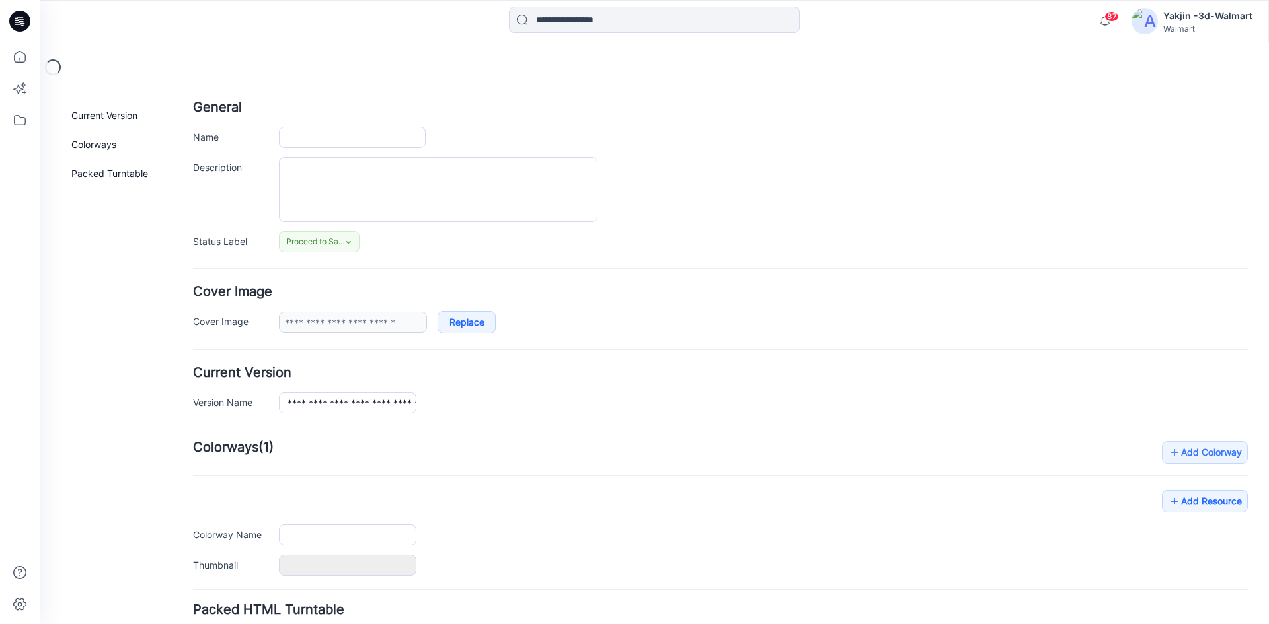
scroll to position [128, 0]
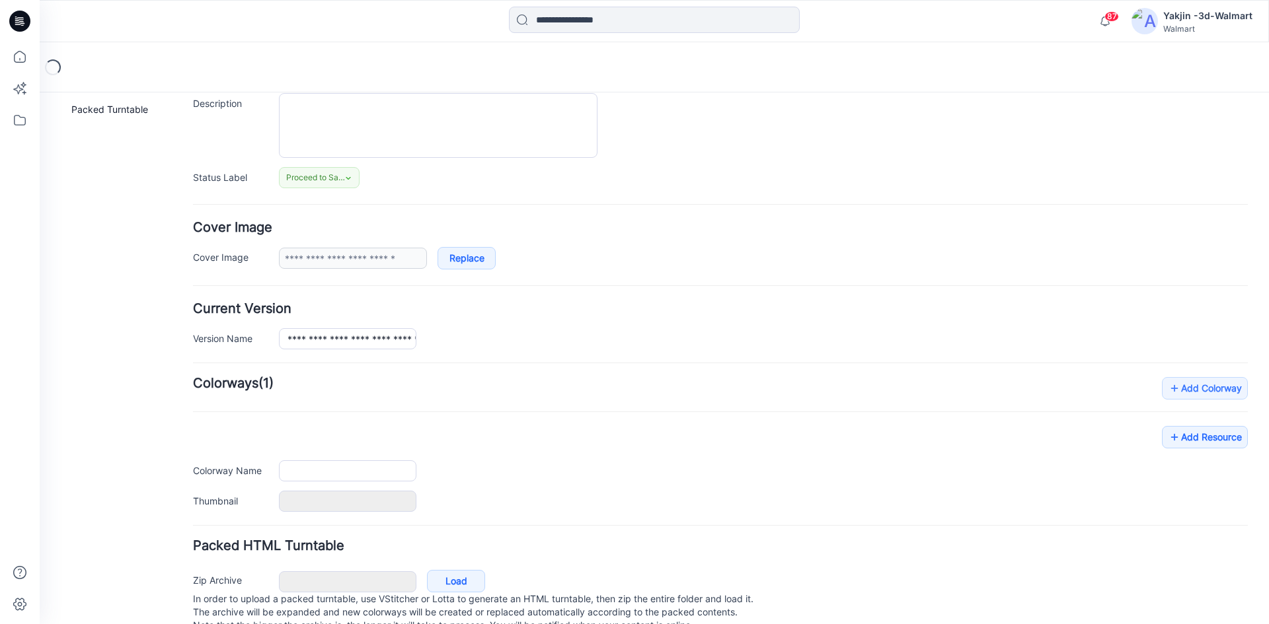
type input "**********"
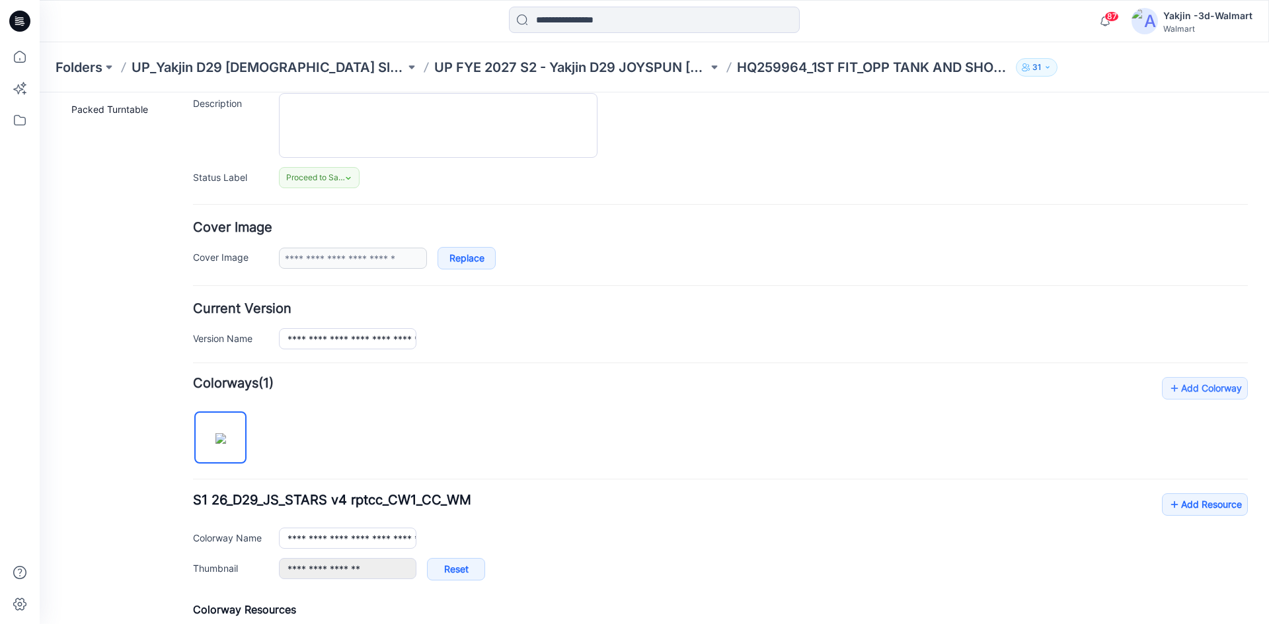
click at [101, 346] on div "General Cover Image Current Version Colorways Packed Turntable" at bounding box center [119, 510] width 106 height 1061
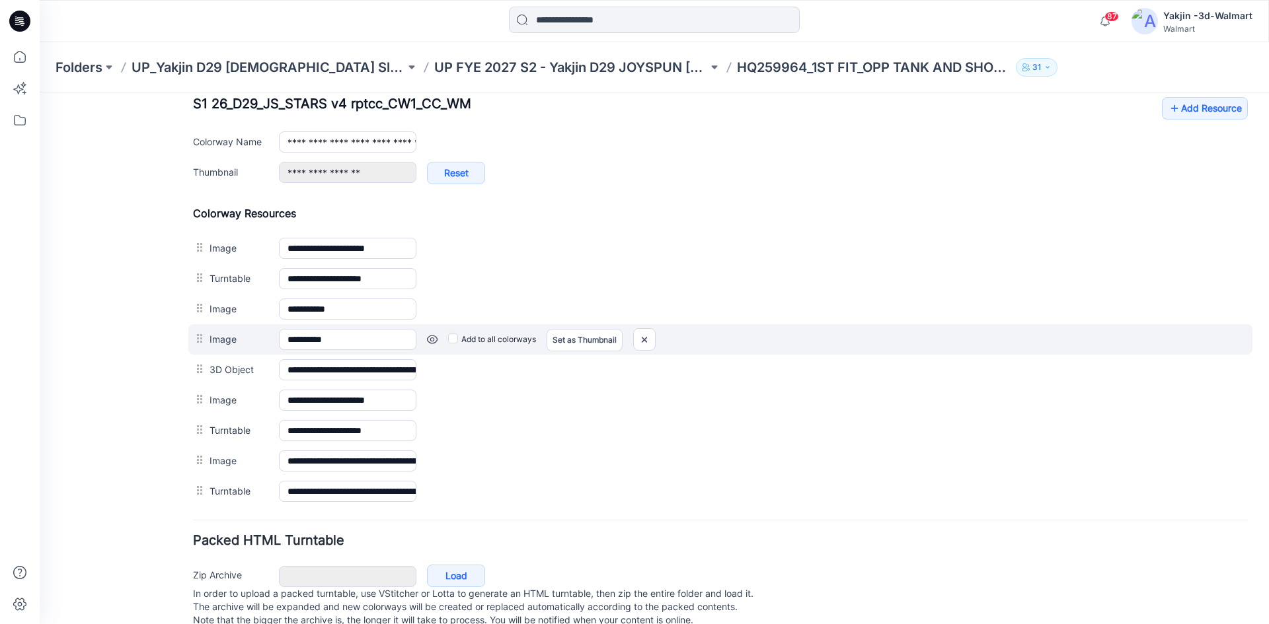
scroll to position [558, 0]
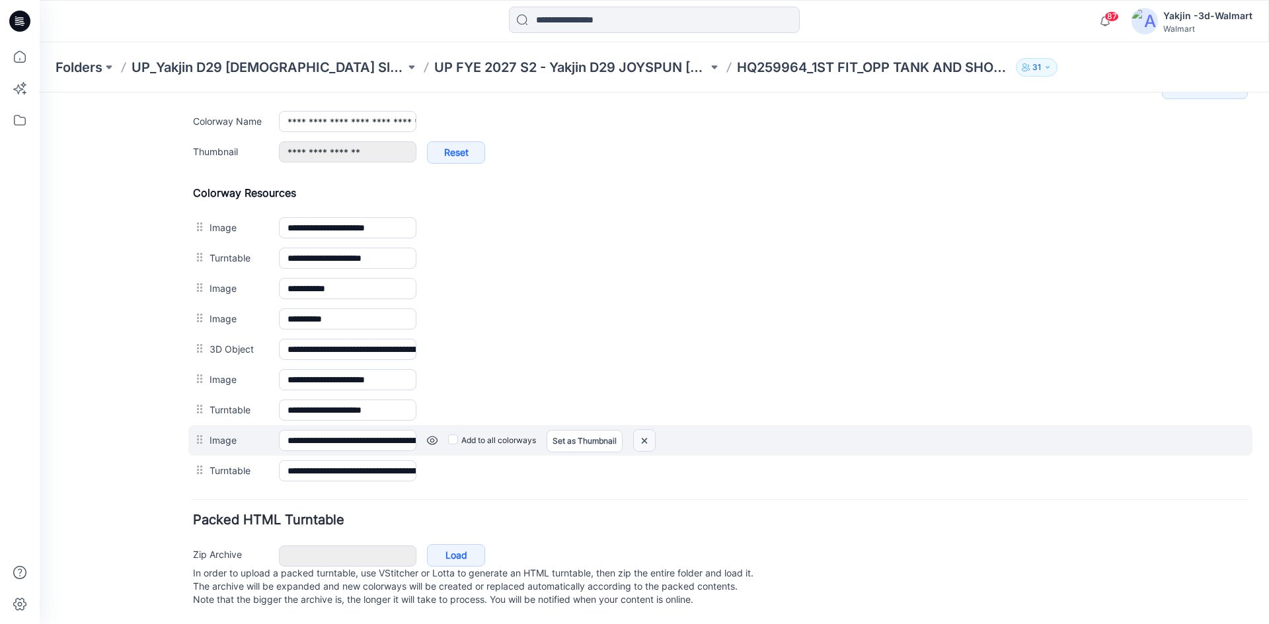
click at [634, 430] on div "Add to all colorways Set as Thumbnail Unset as Thumbnail" at bounding box center [831, 440] width 831 height 21
drag, startPoint x: 642, startPoint y: 429, endPoint x: 727, endPoint y: 178, distance: 264.7
click at [642, 430] on img at bounding box center [644, 441] width 21 height 22
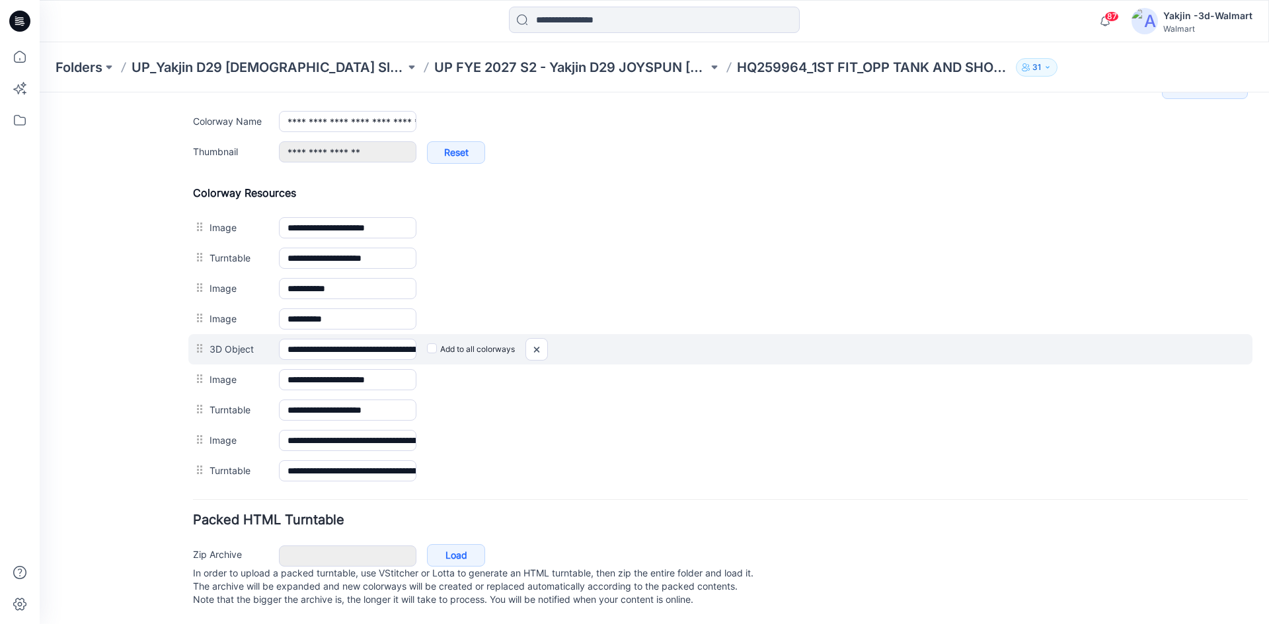
scroll to position [528, 0]
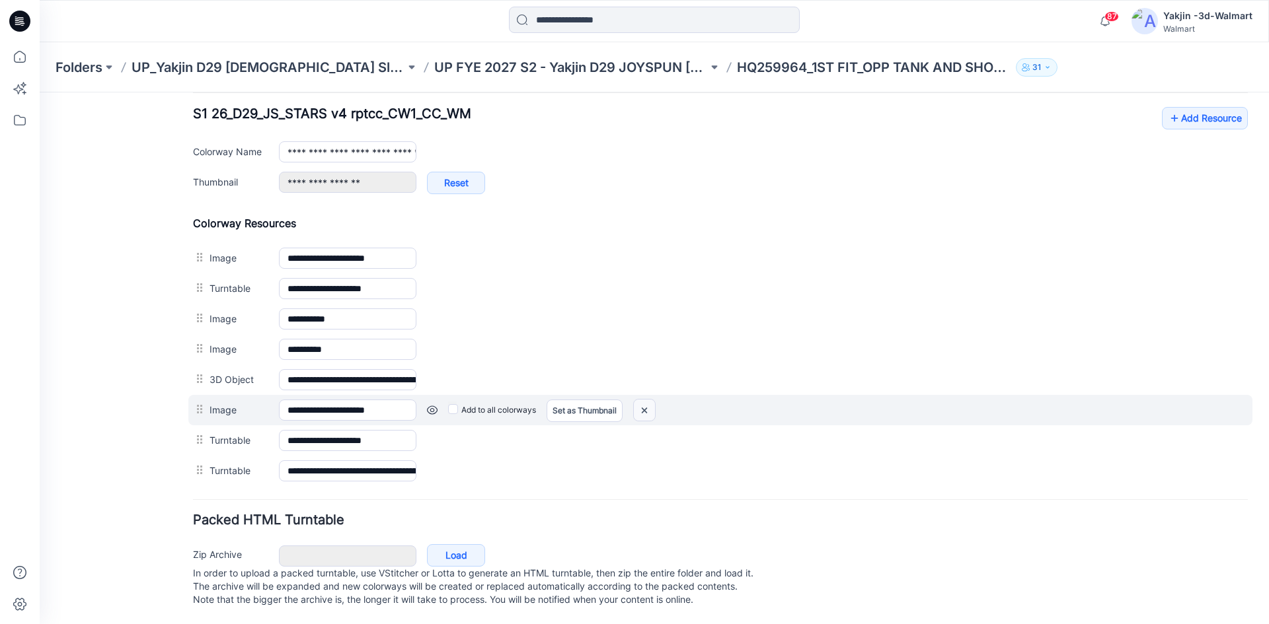
click at [647, 400] on img at bounding box center [644, 411] width 21 height 22
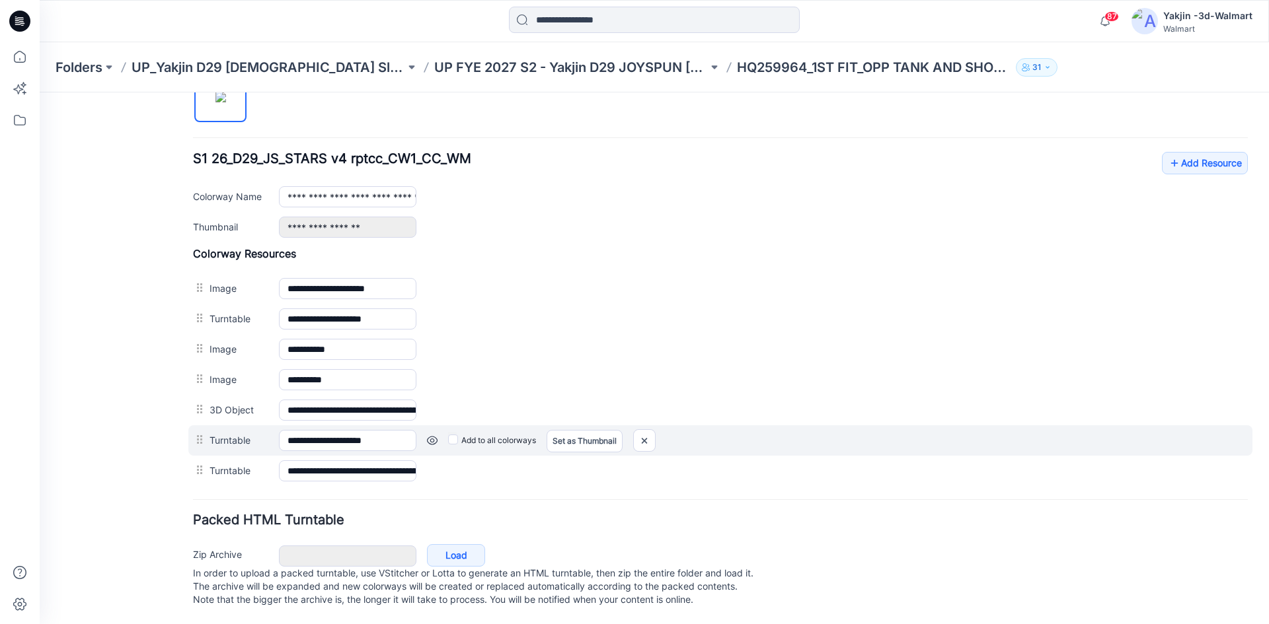
scroll to position [483, 0]
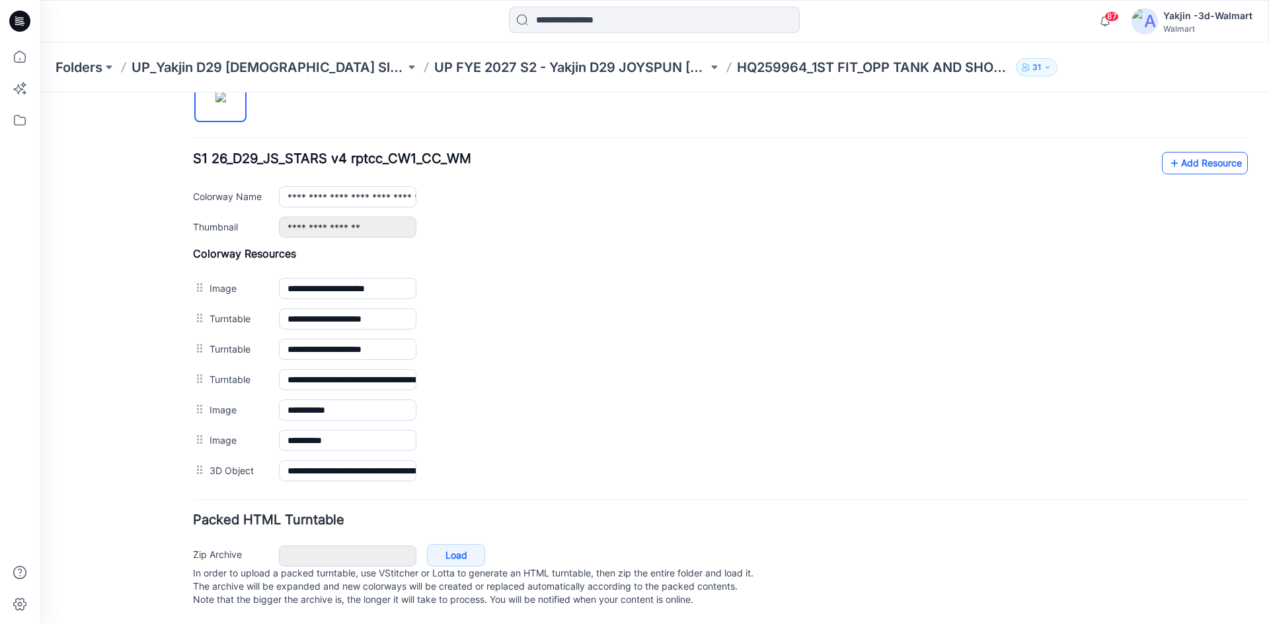
click at [1173, 152] on link "Add Resource" at bounding box center [1204, 163] width 86 height 22
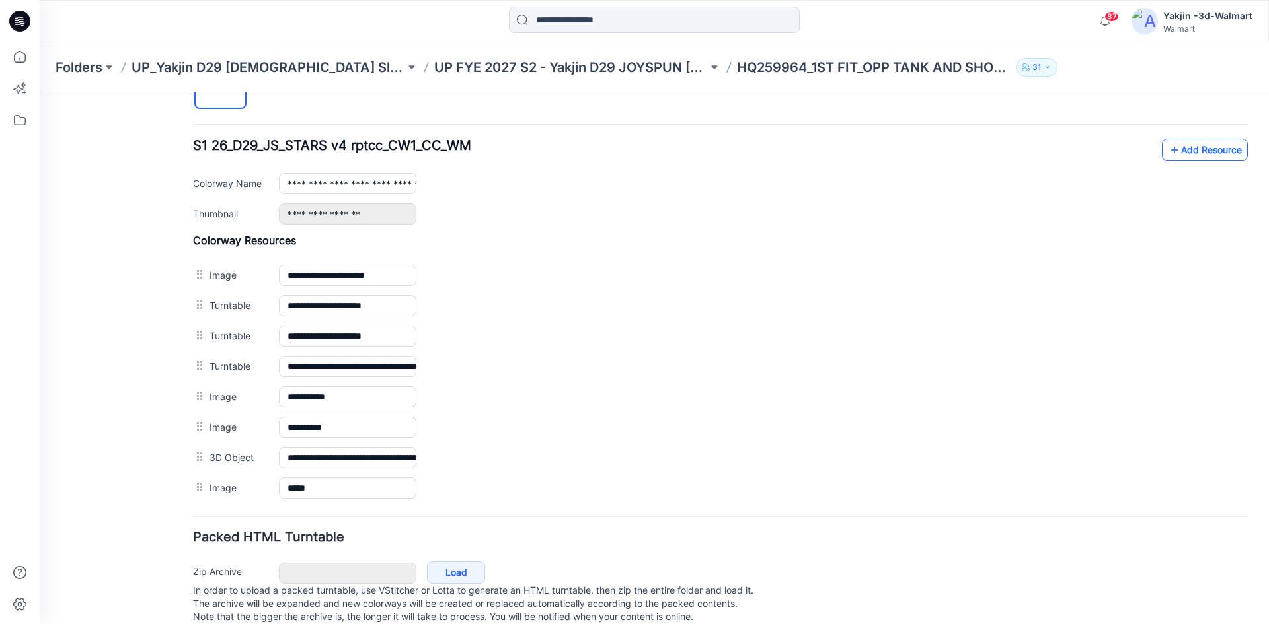
click at [1189, 146] on link "Add Resource" at bounding box center [1204, 150] width 86 height 22
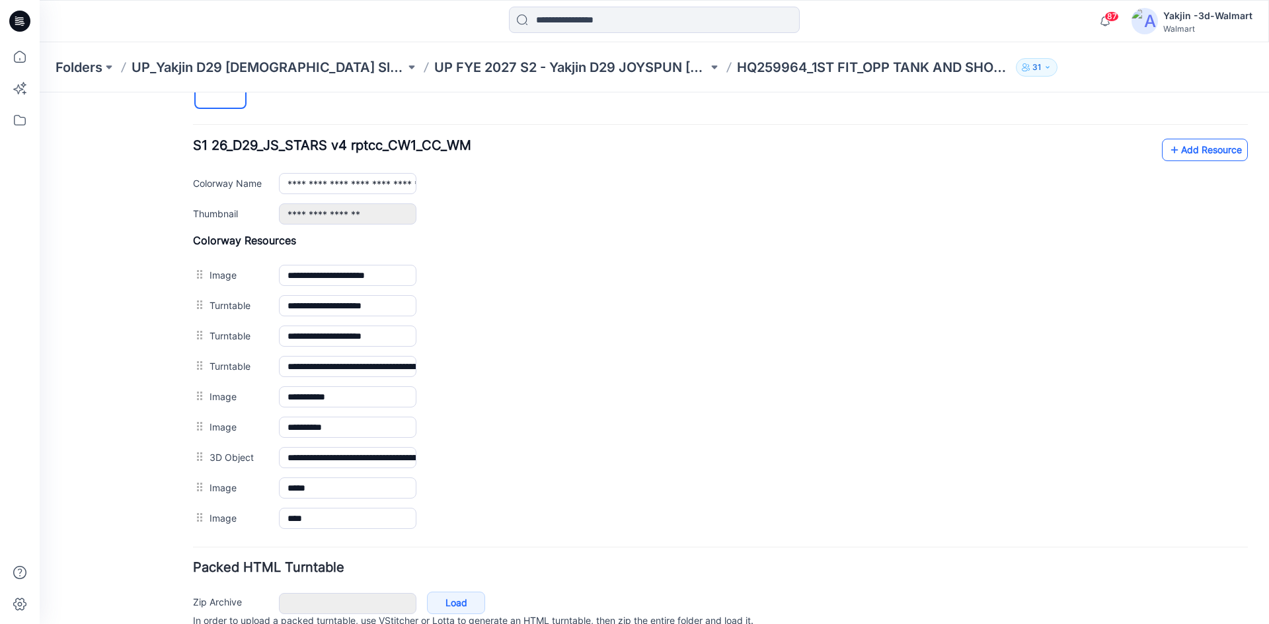
click at [1167, 151] on icon at bounding box center [1173, 149] width 13 height 21
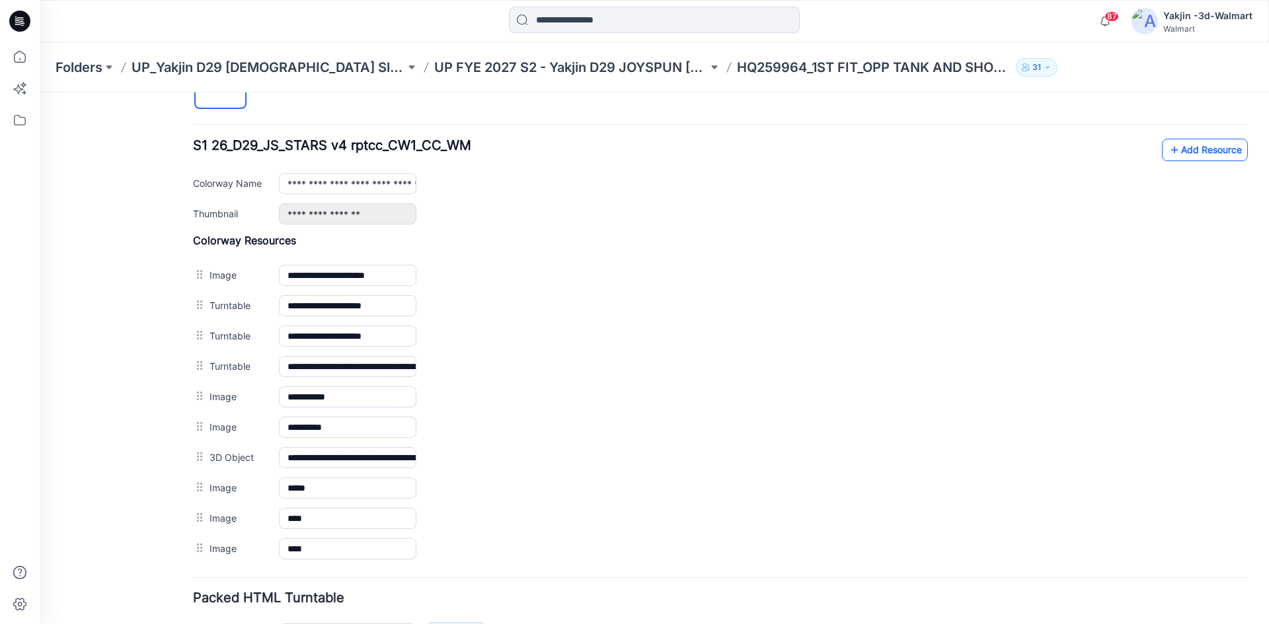
click at [1185, 145] on link "Add Resource" at bounding box center [1204, 150] width 86 height 22
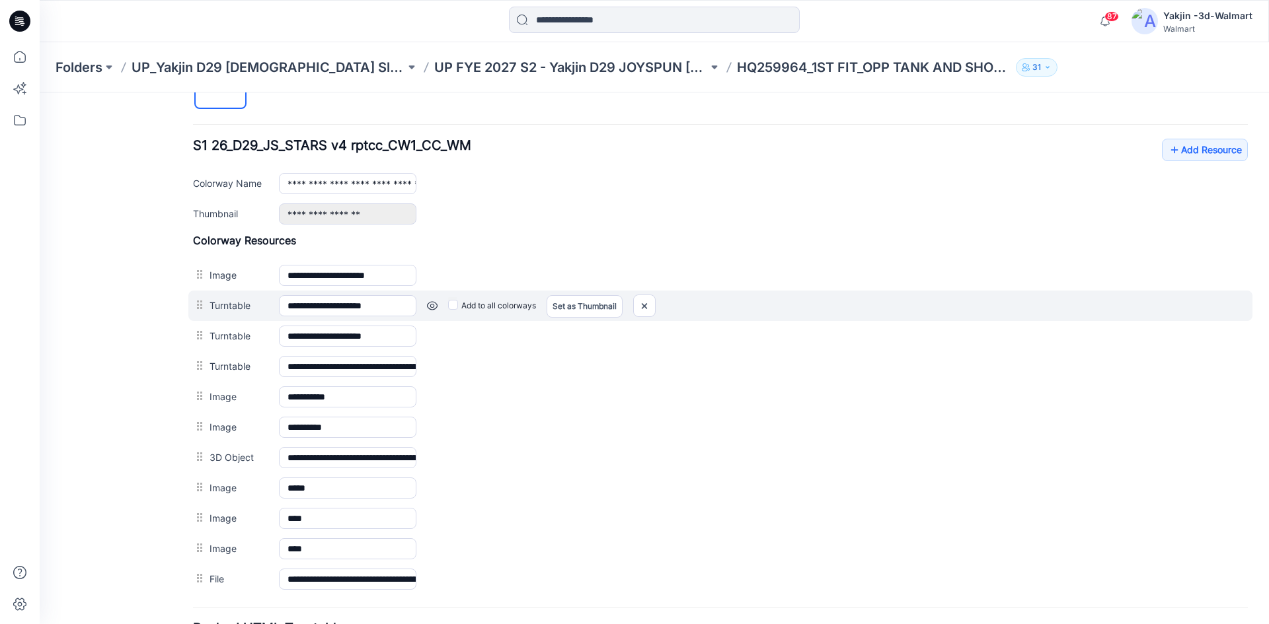
click at [935, 304] on div "Add to all colorways Set as Thumbnail Unset as Thumbnail" at bounding box center [831, 305] width 831 height 21
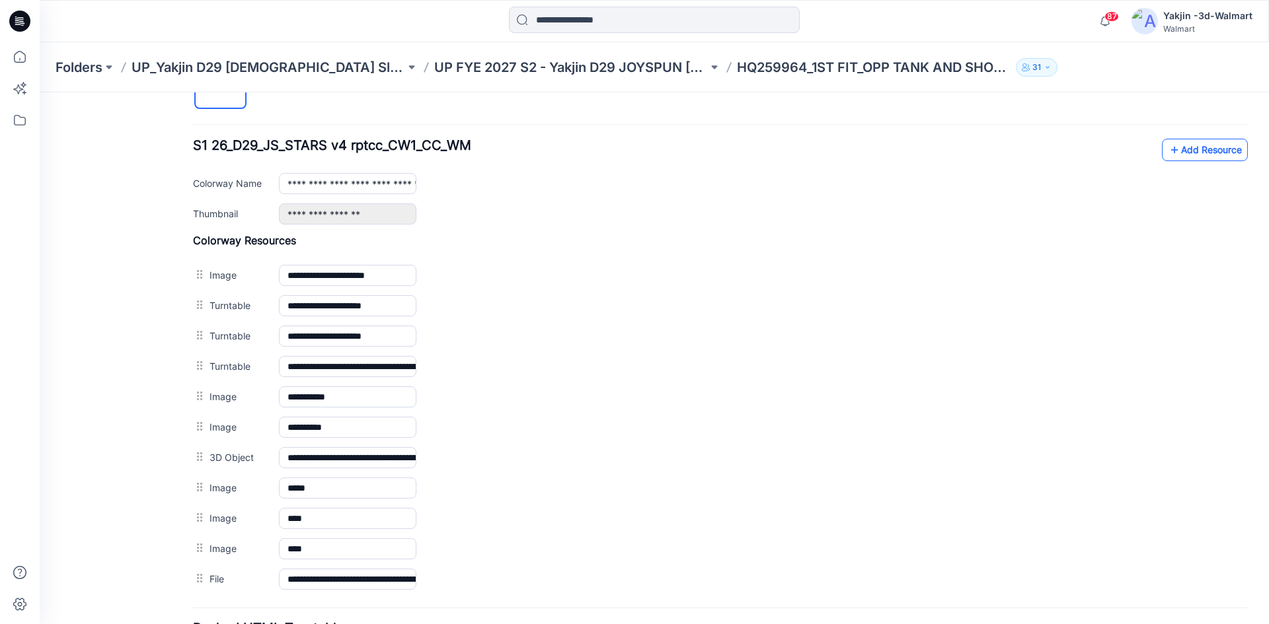
click at [1193, 147] on link "Add Resource" at bounding box center [1204, 150] width 86 height 22
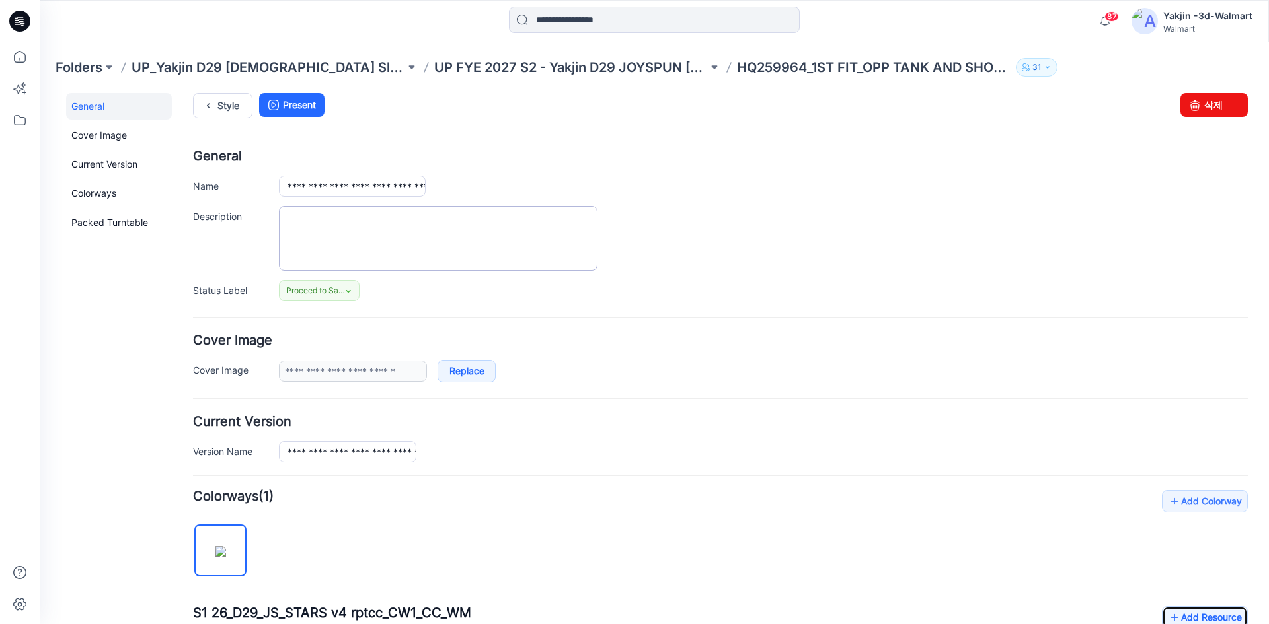
scroll to position [0, 0]
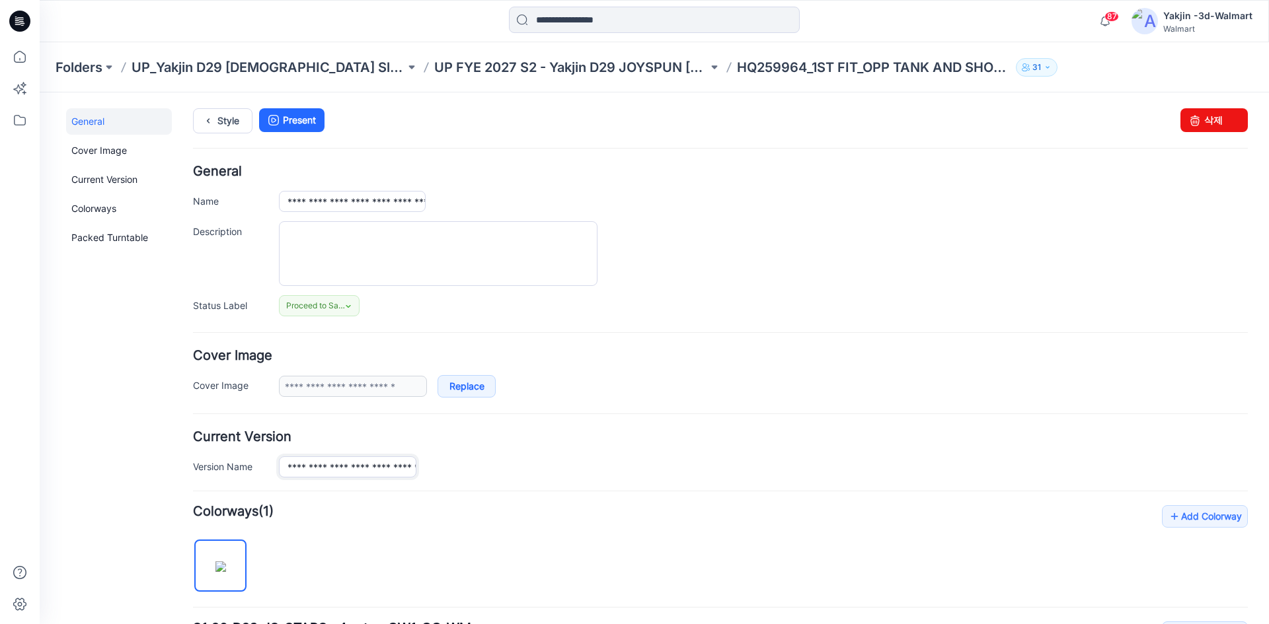
click at [358, 461] on input "**********" at bounding box center [347, 467] width 137 height 21
click at [390, 214] on div "**********" at bounding box center [720, 240] width 1054 height 151
click at [396, 205] on input "**********" at bounding box center [352, 201] width 147 height 21
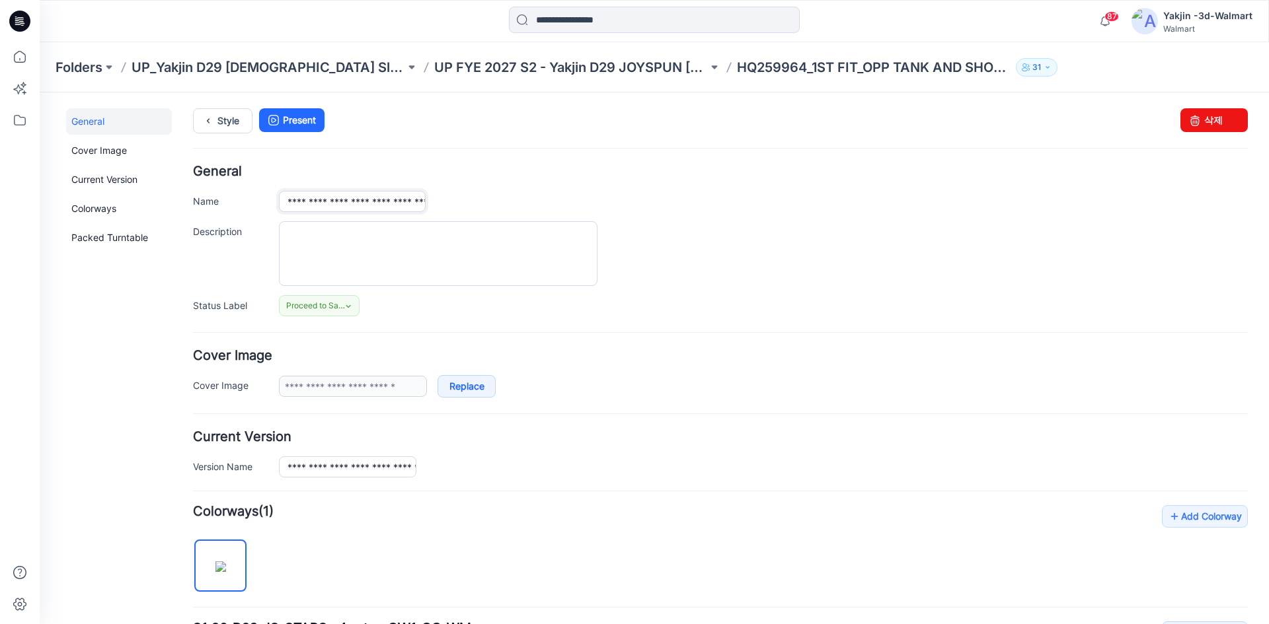
paste input "text"
type input "**********"
click at [457, 188] on div "**********" at bounding box center [720, 240] width 1054 height 151
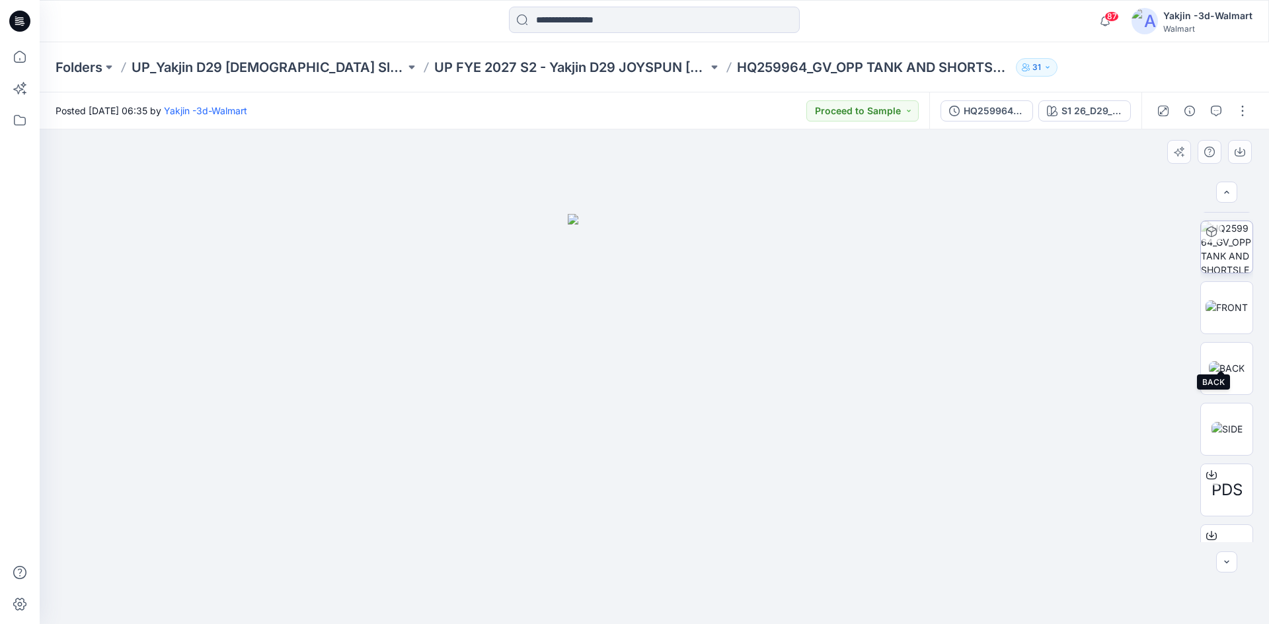
scroll to position [325, 0]
click at [1224, 284] on img at bounding box center [1226, 278] width 52 height 52
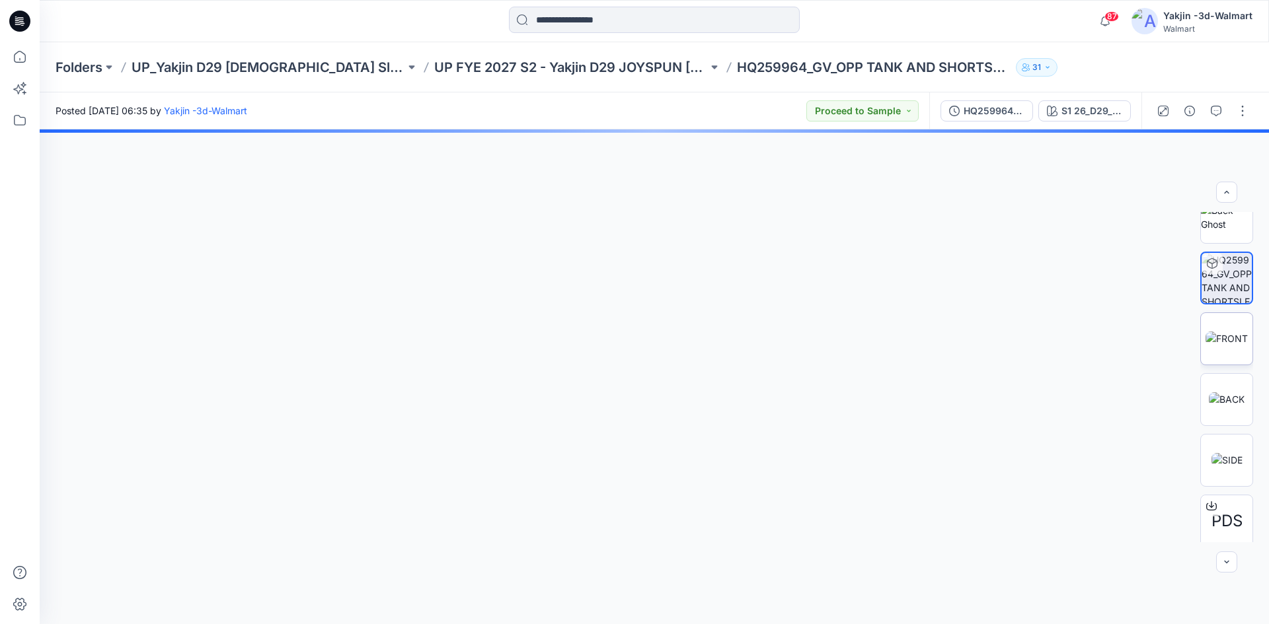
click at [1216, 346] on img at bounding box center [1226, 339] width 42 height 14
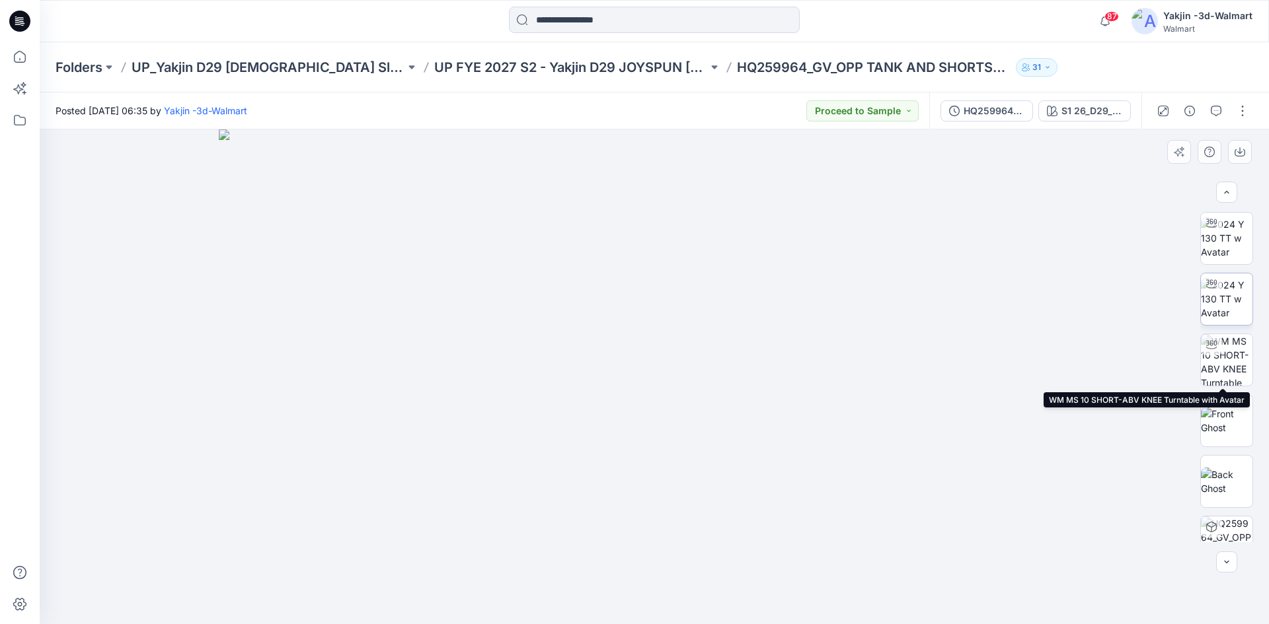
scroll to position [0, 0]
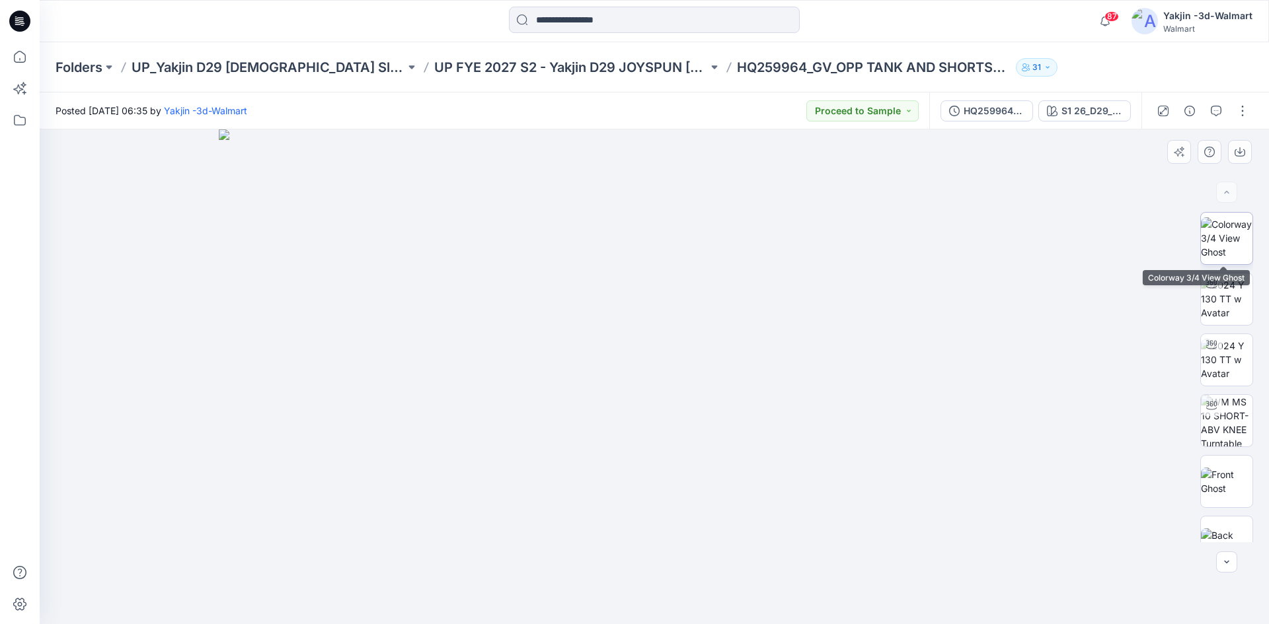
click at [1224, 245] on img at bounding box center [1226, 238] width 52 height 42
click at [405, 174] on div at bounding box center [654, 376] width 1229 height 495
